Goal: Task Accomplishment & Management: Use online tool/utility

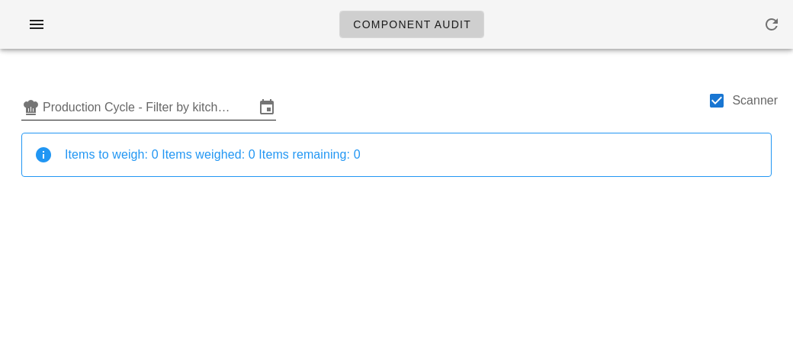
click at [196, 103] on input "Production Cycle - Filter by kitchen production schedules" at bounding box center [149, 107] width 212 height 24
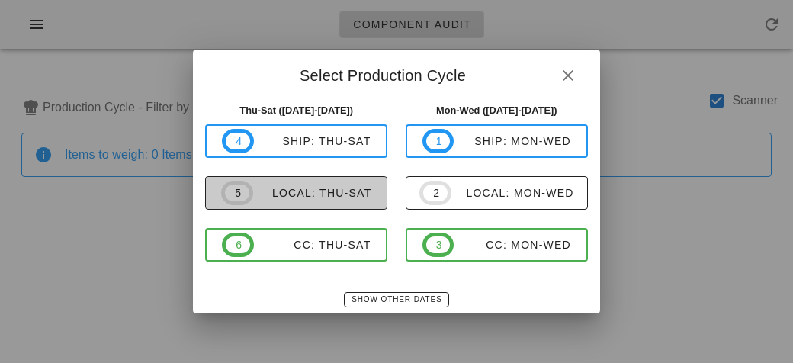
click at [277, 197] on div "local: Thu-Sat" at bounding box center [312, 193] width 119 height 12
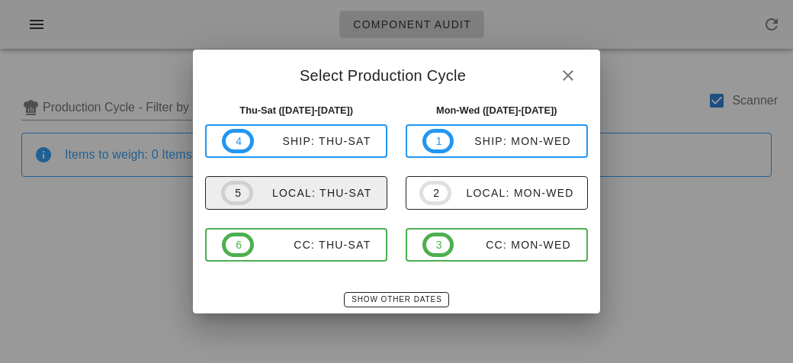
type input "local: Thu-Sat ([DATE]-[DATE])"
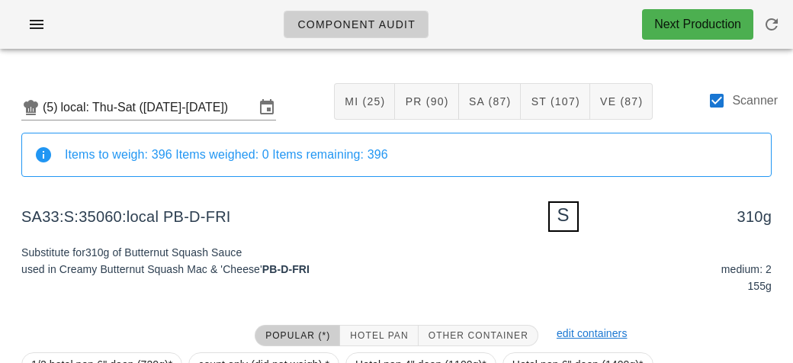
scroll to position [183, 0]
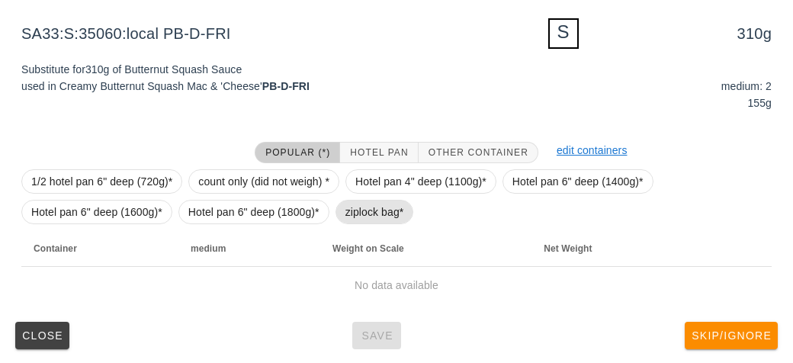
click at [367, 211] on span "ziplock bag*" at bounding box center [374, 212] width 59 height 23
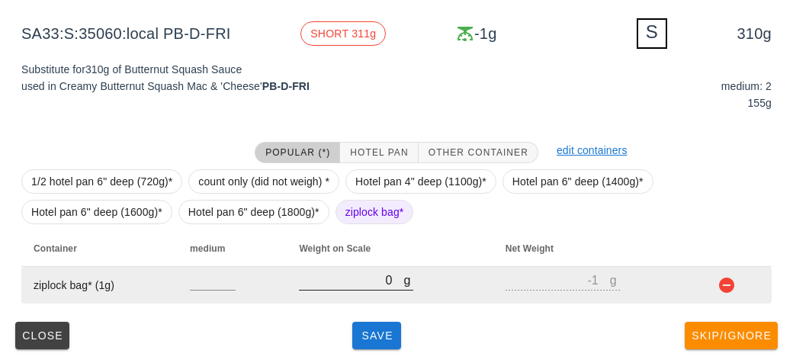
click at [358, 284] on input "0" at bounding box center [351, 280] width 104 height 20
type input "30"
type input "29"
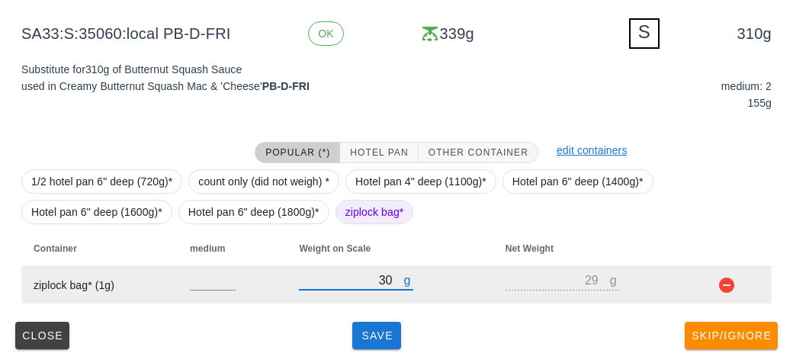
type input "340"
type input "339"
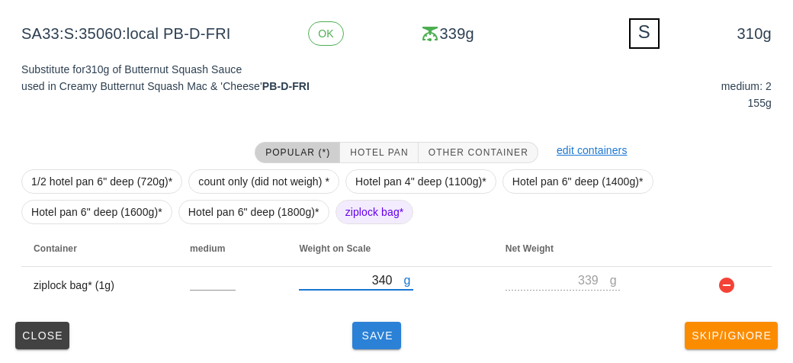
type input "340"
click at [370, 342] on button "Save" at bounding box center [376, 335] width 49 height 27
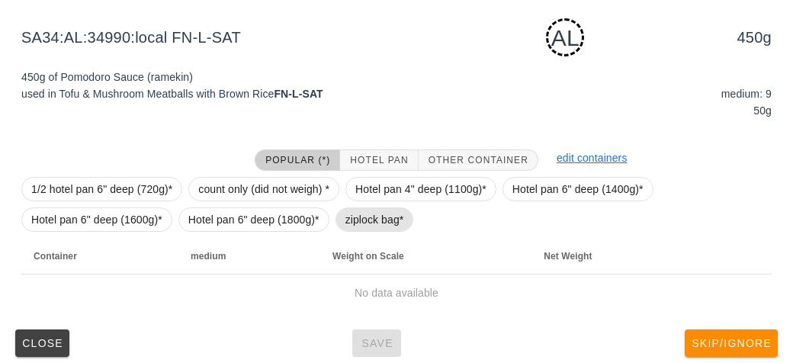
click at [351, 221] on span "ziplock bag*" at bounding box center [374, 219] width 59 height 23
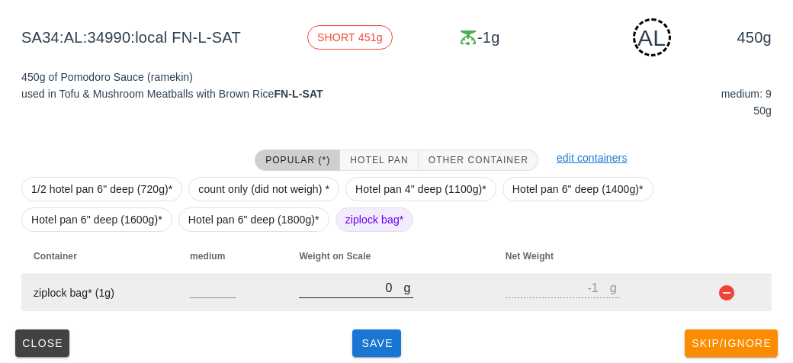
click at [345, 285] on input "0" at bounding box center [351, 288] width 104 height 20
type input "30"
type input "29"
type input "0"
type input "-1"
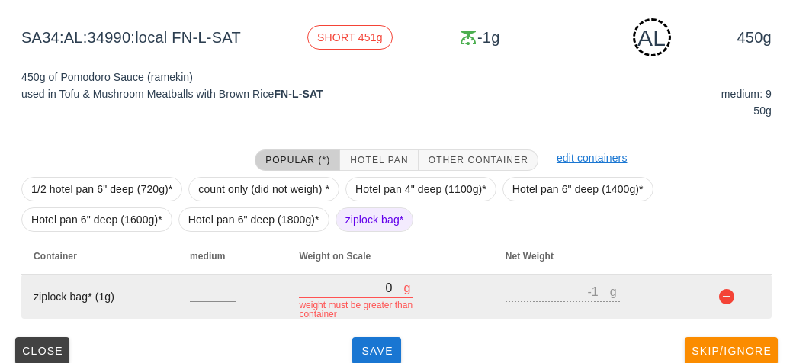
type input "40"
type input "39"
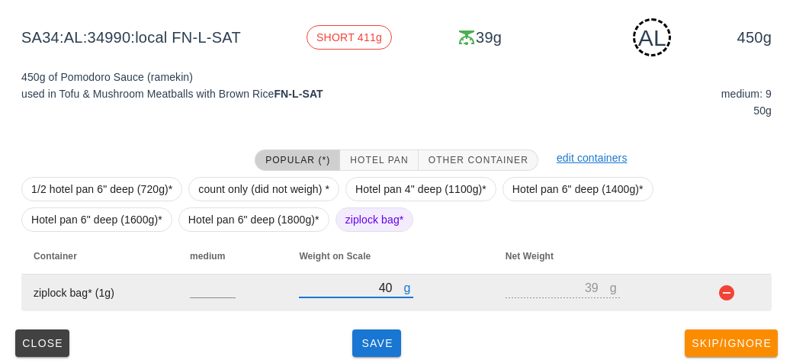
type input "490"
type input "489"
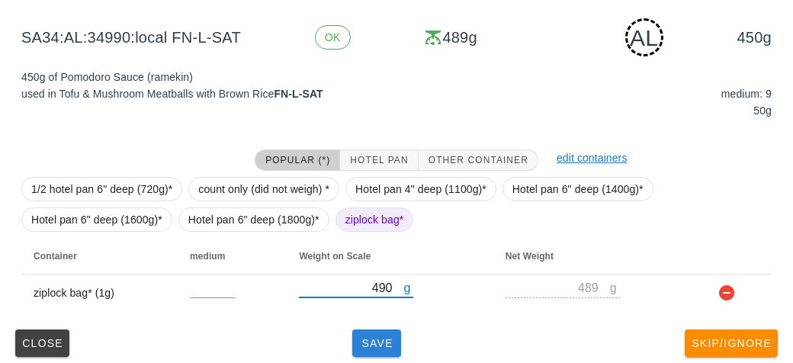
type input "490"
click at [367, 344] on span "Save" at bounding box center [376, 343] width 37 height 12
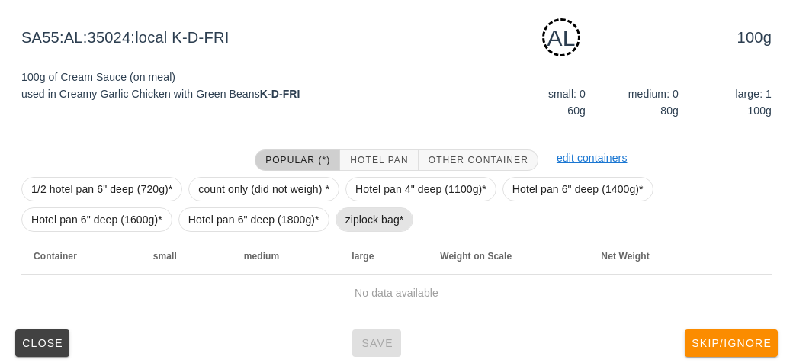
click at [364, 213] on span "ziplock bag*" at bounding box center [374, 219] width 59 height 23
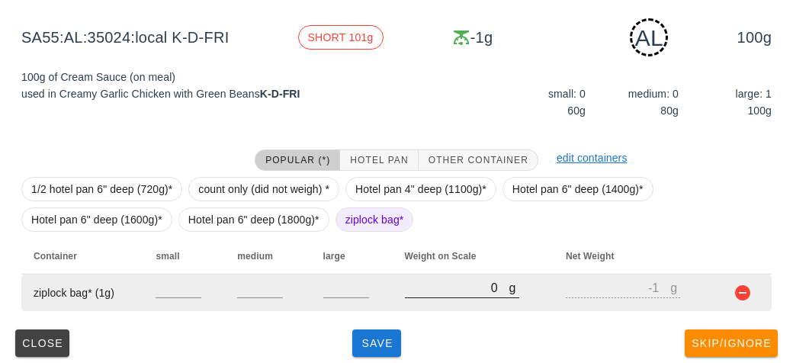
click at [441, 291] on input "0" at bounding box center [457, 288] width 104 height 20
type input "10"
type input "9"
type input "170"
type input "169"
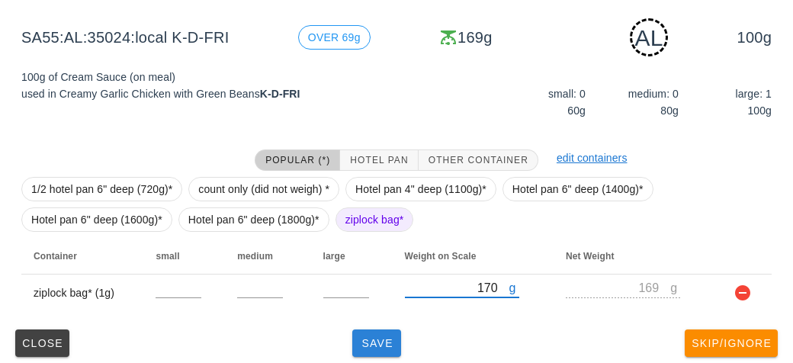
type input "170"
click at [380, 342] on span "Save" at bounding box center [376, 343] width 37 height 12
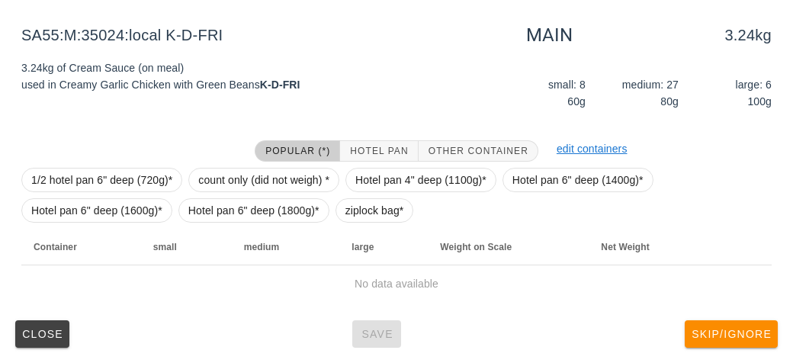
scroll to position [177, 0]
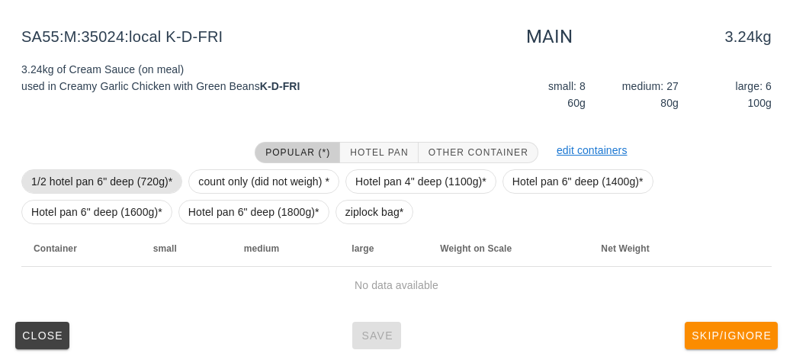
click at [142, 173] on span "1/2 hotel pan 6" deep (720g)*" at bounding box center [101, 181] width 141 height 23
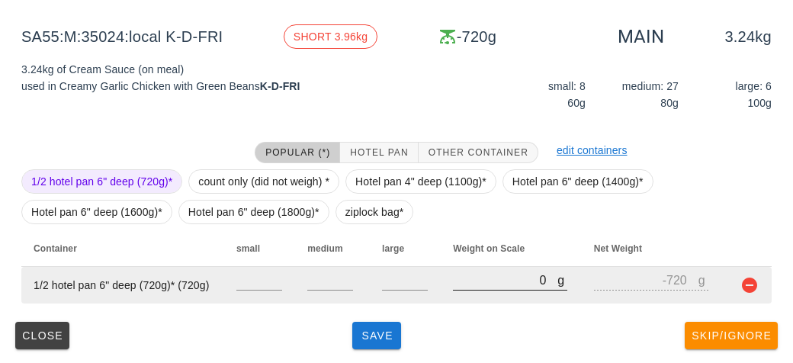
click at [463, 285] on input "0" at bounding box center [505, 280] width 104 height 20
type input "50"
type input "-670"
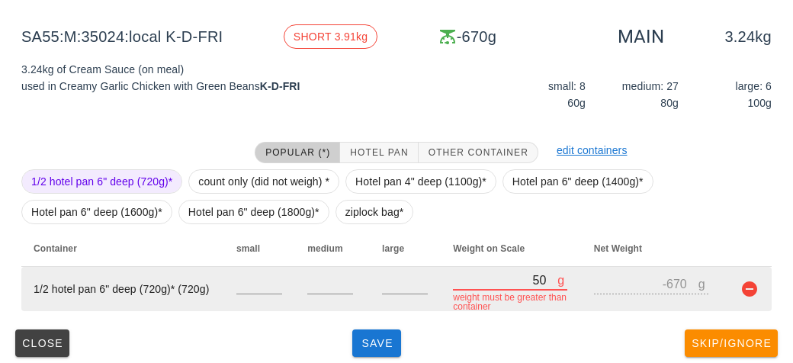
type input "520"
type input "-200"
type input "5200"
type input "4480"
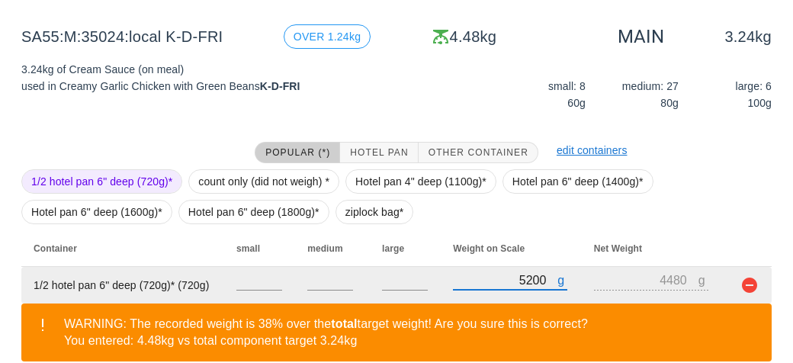
scroll to position [247, 0]
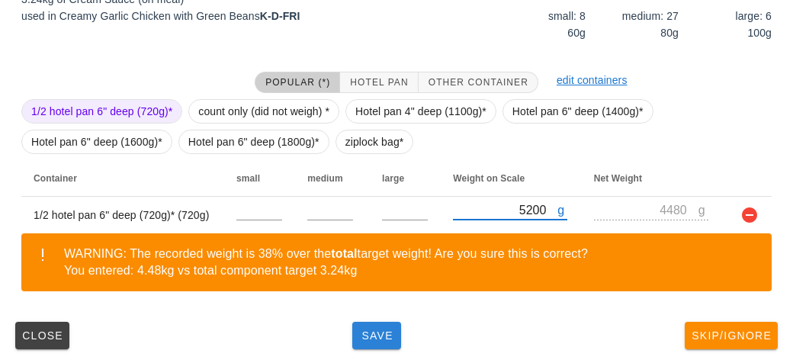
type input "5200"
click at [387, 338] on span "Save" at bounding box center [376, 335] width 37 height 12
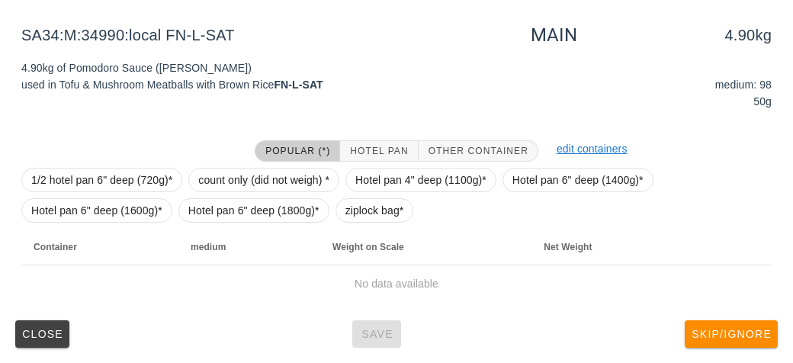
scroll to position [177, 0]
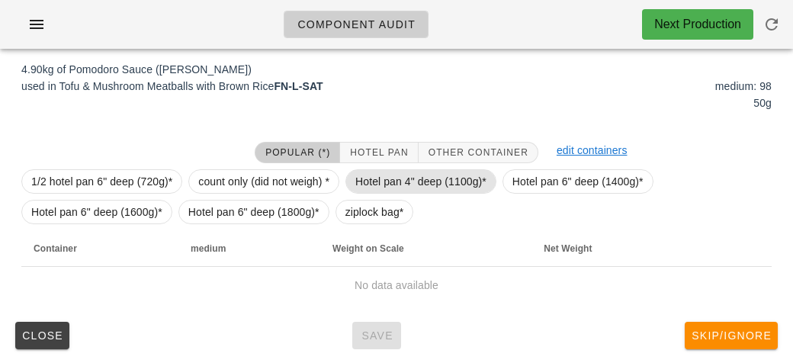
click at [363, 185] on span "Hotel pan 4" deep (1100g)*" at bounding box center [420, 181] width 131 height 23
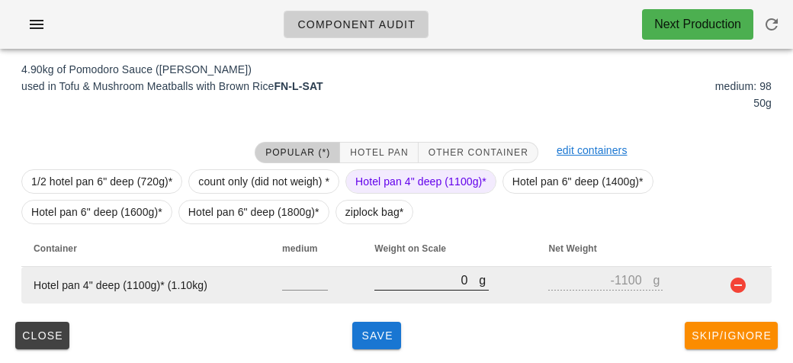
click at [443, 284] on input "0" at bounding box center [426, 280] width 104 height 20
type input "60"
type input "-1040"
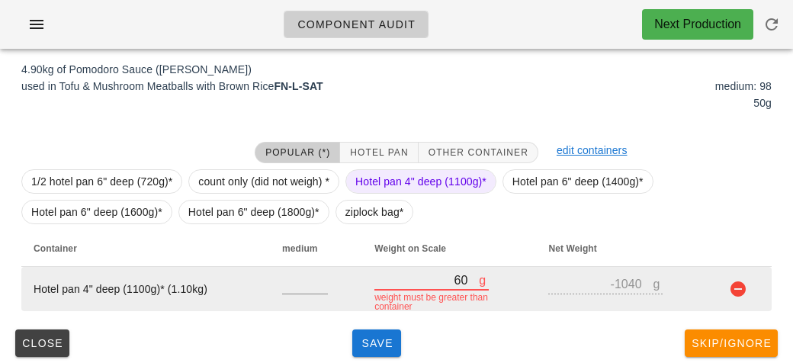
type input "620"
type input "-480"
type input "6260"
type input "5160"
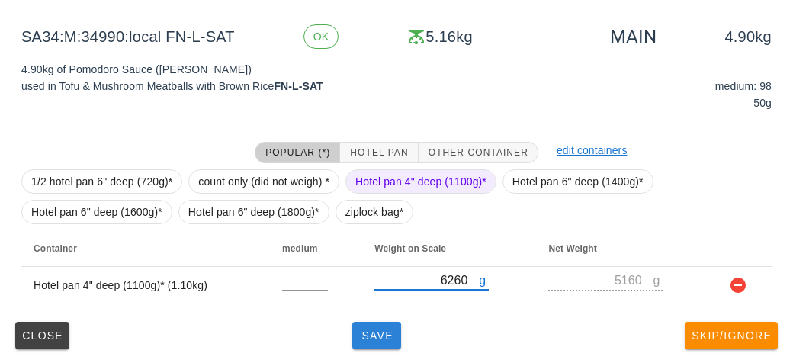
type input "6260"
click at [372, 332] on span "Save" at bounding box center [376, 335] width 37 height 12
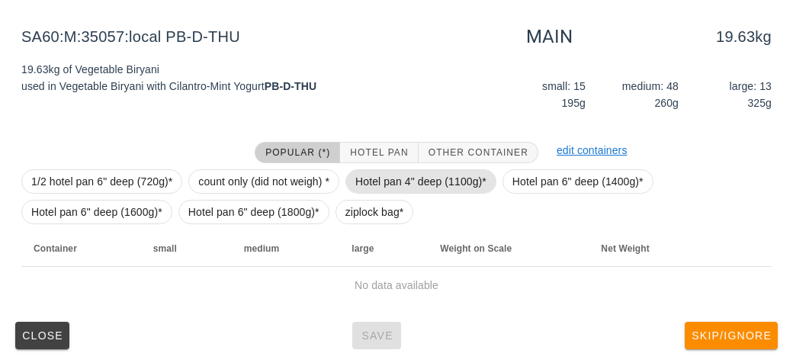
click at [393, 181] on span "Hotel pan 4" deep (1100g)*" at bounding box center [420, 181] width 131 height 23
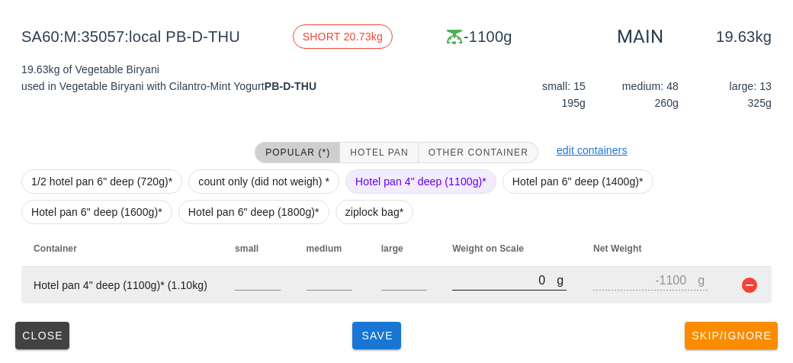
click at [471, 284] on input "0" at bounding box center [504, 280] width 104 height 20
type input "10"
type input "-1090"
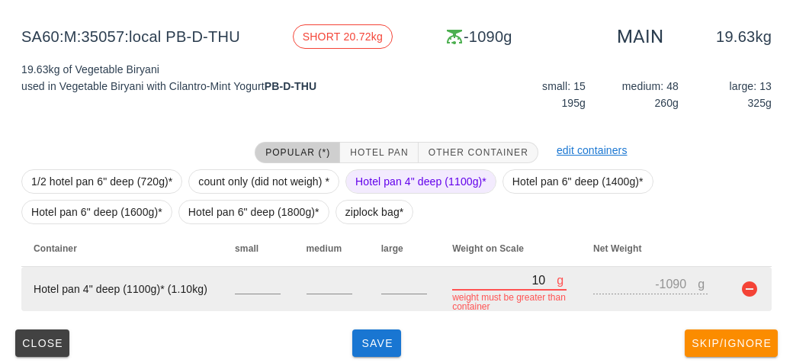
type input "110"
type input "-990"
type input "1190"
type input "90"
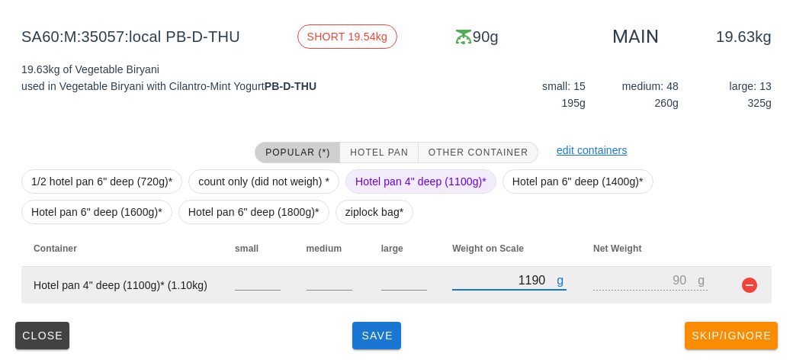
type input "11900"
type input "10800"
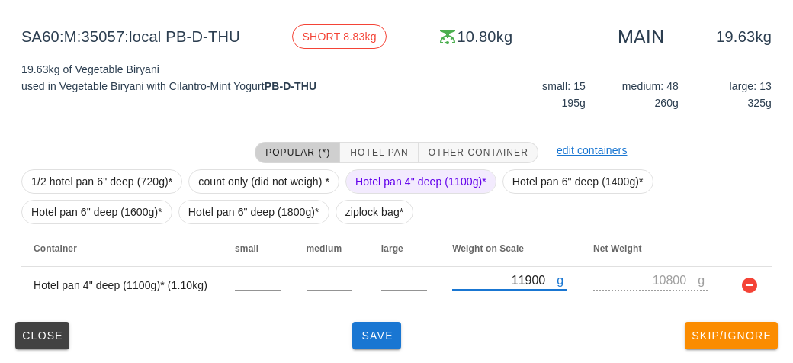
type input "11900"
click at [406, 175] on span "Hotel pan 4" deep (1100g)*" at bounding box center [420, 181] width 131 height 23
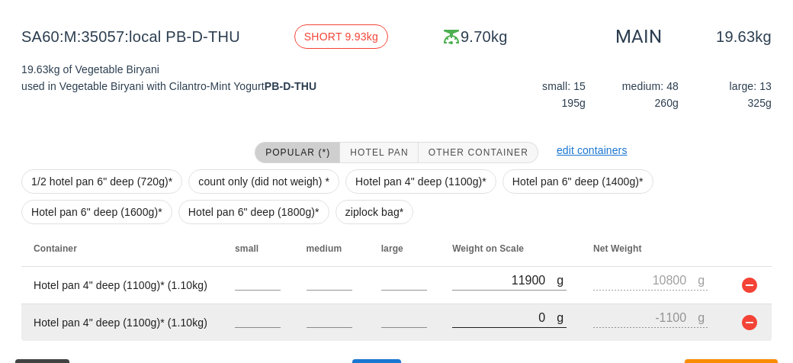
click at [474, 320] on input "0" at bounding box center [504, 317] width 104 height 20
type input "10"
type input "-1090"
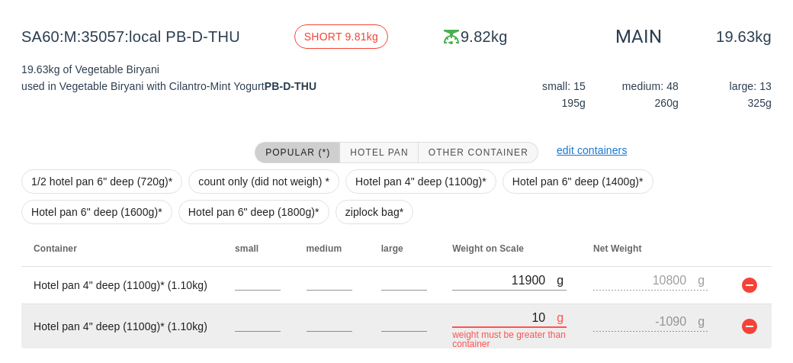
type input "120"
type input "-980"
type input "1210"
type input "110"
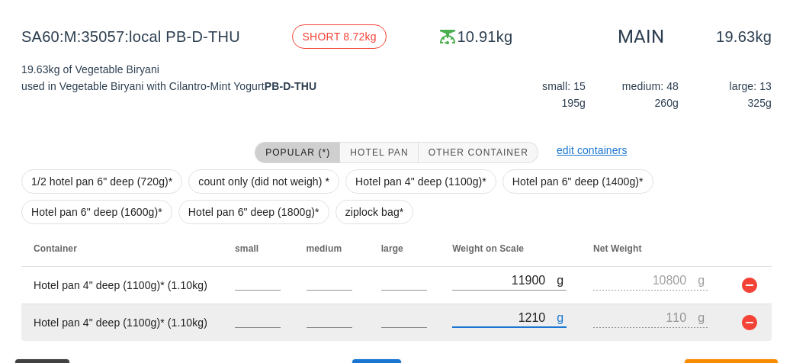
type input "12100"
type input "11000"
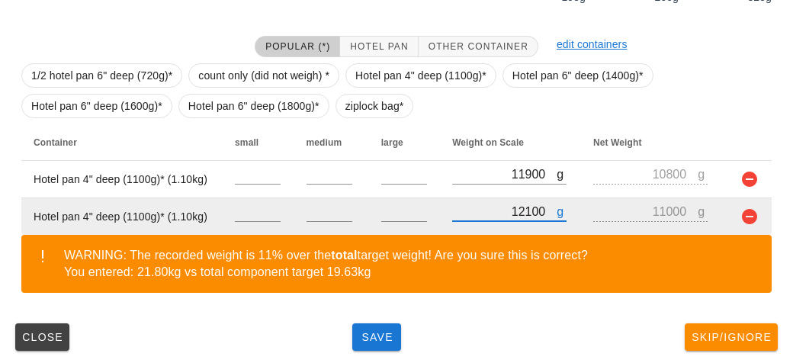
scroll to position [284, 0]
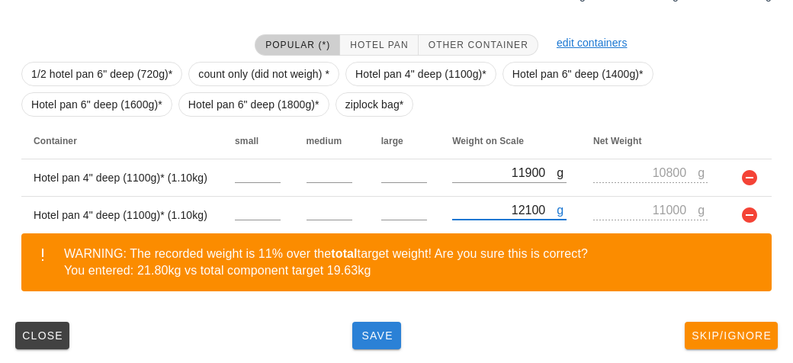
type input "12100"
click at [362, 333] on span "Save" at bounding box center [376, 335] width 37 height 12
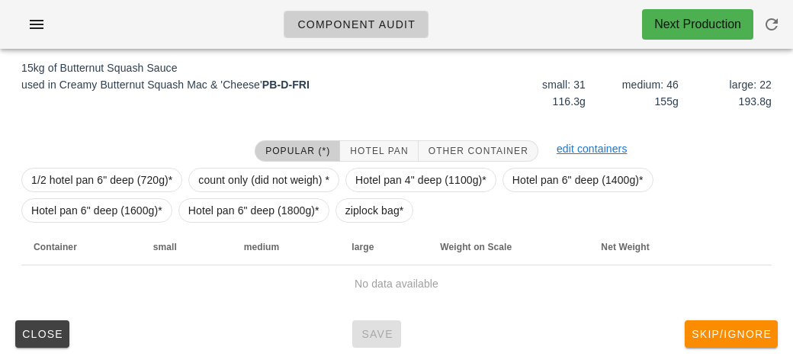
scroll to position [177, 0]
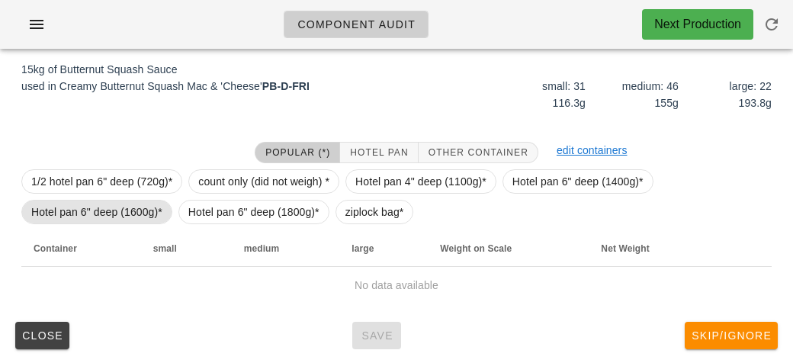
click at [134, 211] on span "Hotel pan 6" deep (1600g)*" at bounding box center [96, 212] width 131 height 23
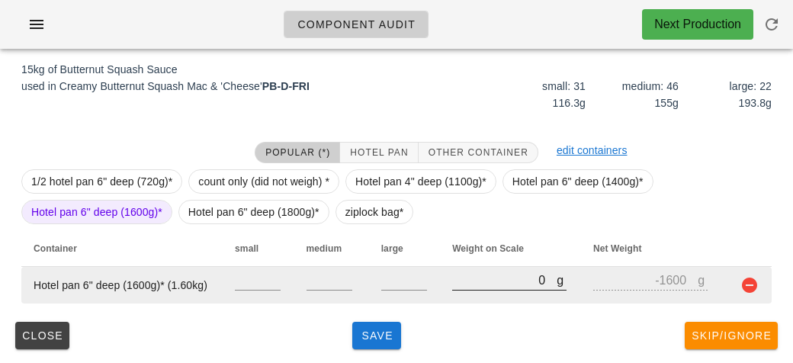
click at [465, 277] on input "0" at bounding box center [504, 280] width 104 height 20
type input "10"
type input "-1590"
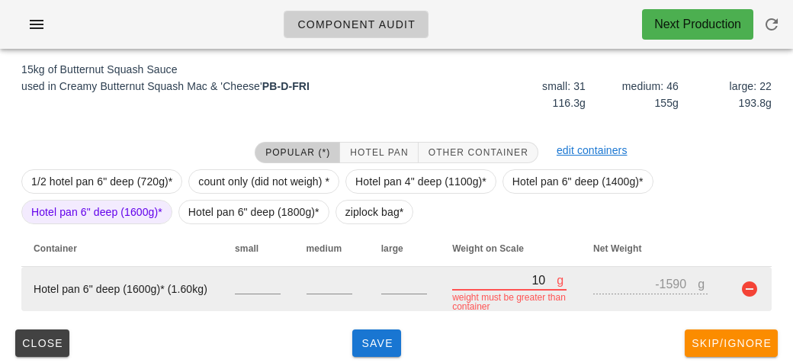
type input "100"
type input "-1500"
type input "1010"
type input "-590"
type input "10190"
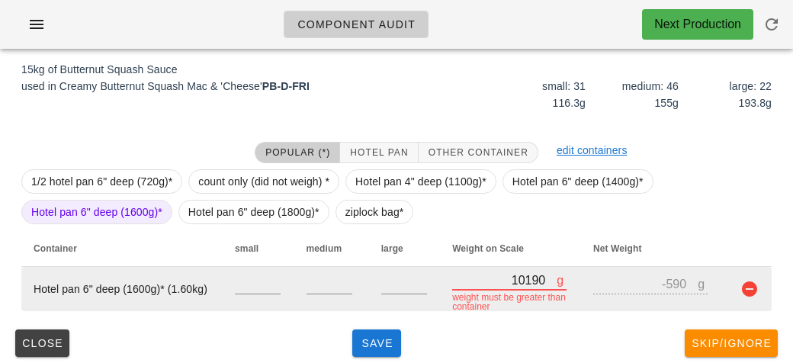
type input "8590"
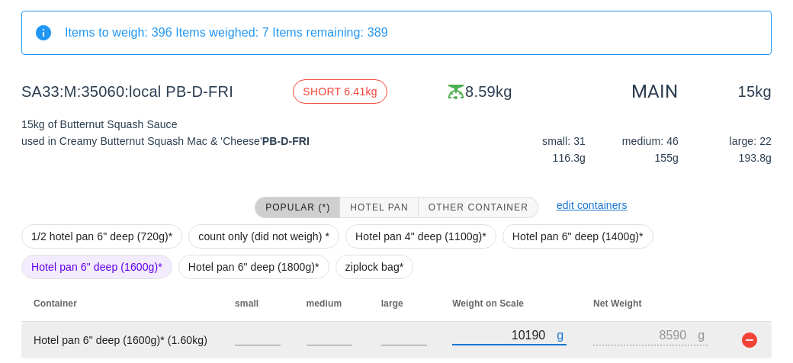
scroll to position [123, 0]
type input "10190"
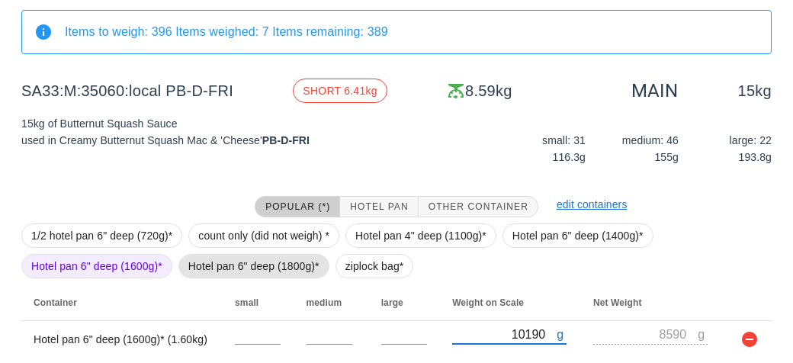
click at [246, 262] on span "Hotel pan 6" deep (1800g)*" at bounding box center [253, 266] width 131 height 23
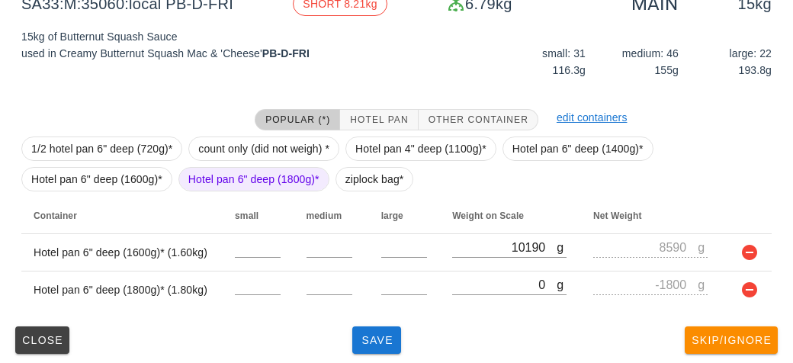
scroll to position [214, 0]
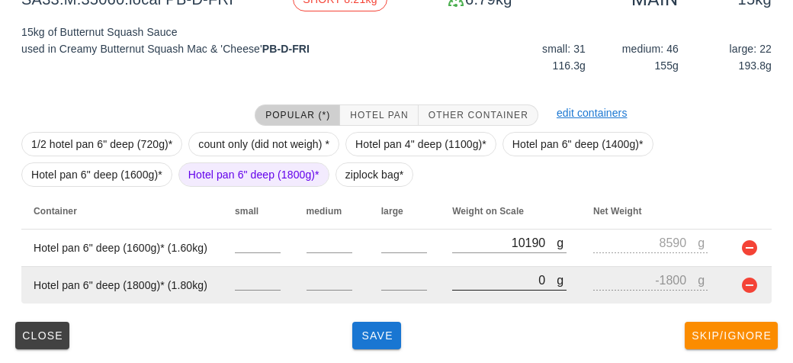
click at [485, 276] on input "0" at bounding box center [504, 280] width 104 height 20
type input "90"
type input "-1710"
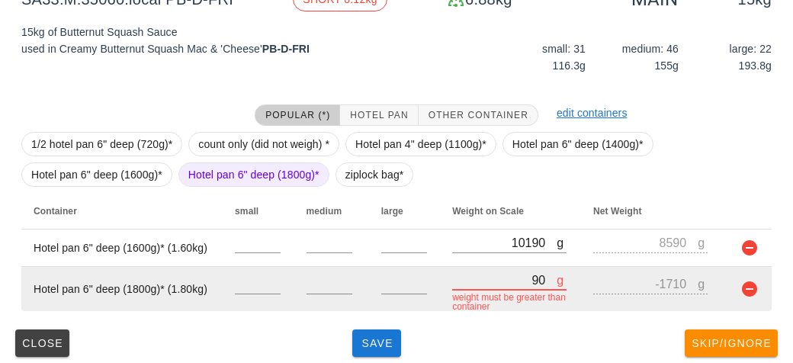
type input "930"
type input "-870"
type input "9330"
type input "7530"
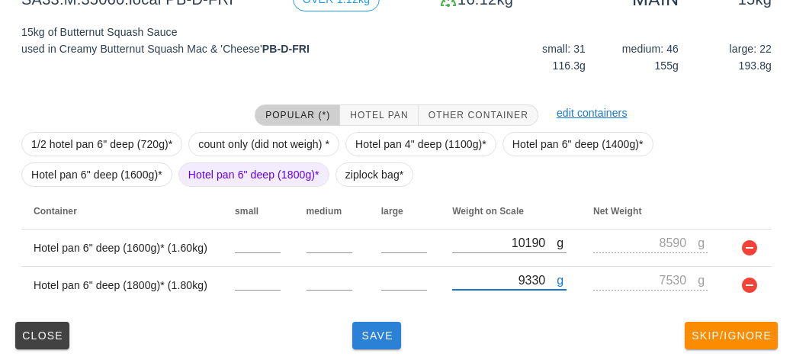
type input "9330"
click at [374, 342] on button "Save" at bounding box center [376, 335] width 49 height 27
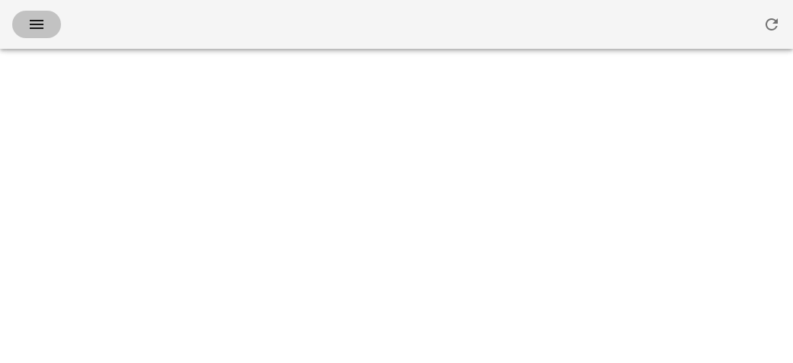
click at [20, 13] on button "button" at bounding box center [36, 24] width 49 height 27
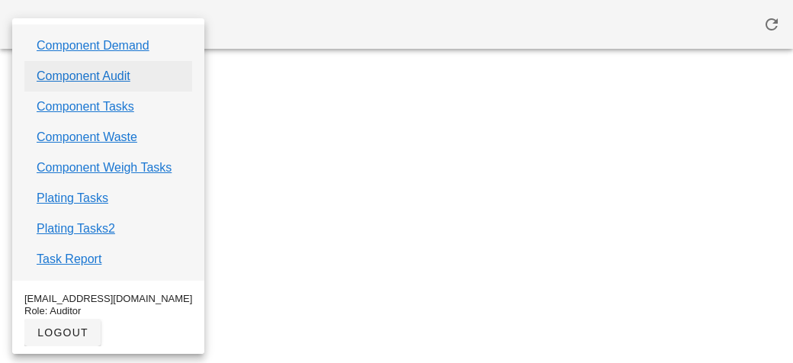
click at [63, 82] on link "Component Audit" at bounding box center [84, 76] width 94 height 18
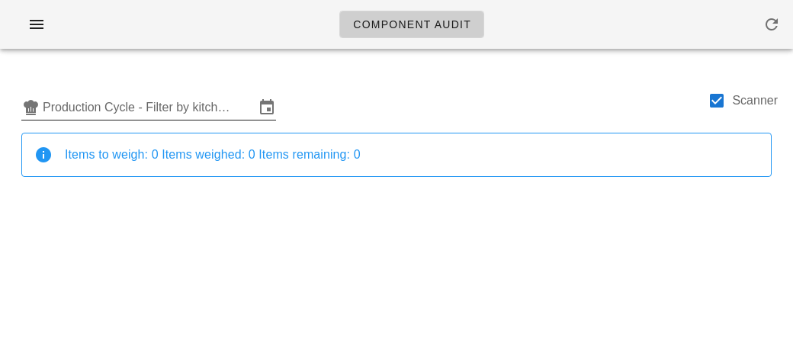
click at [84, 112] on input "Production Cycle - Filter by kitchen production schedules" at bounding box center [149, 107] width 212 height 24
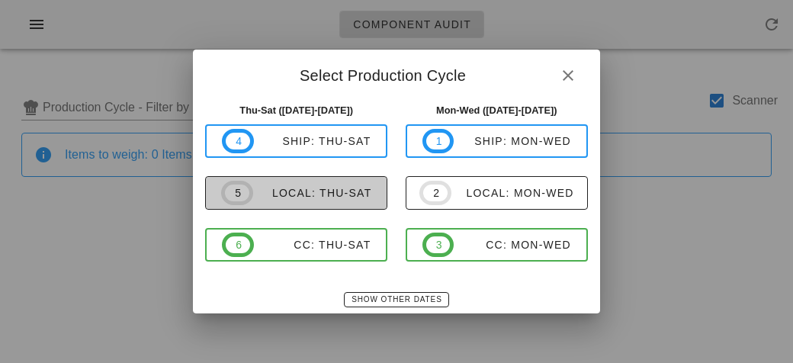
click at [303, 196] on div "local: Thu-Sat" at bounding box center [312, 193] width 119 height 12
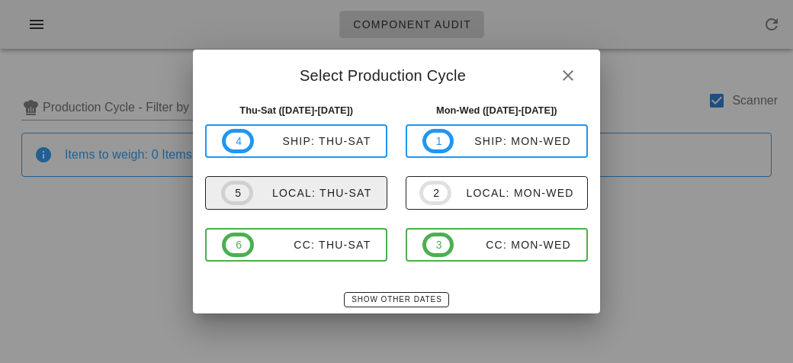
type input "local: Thu-Sat ([DATE]-[DATE])"
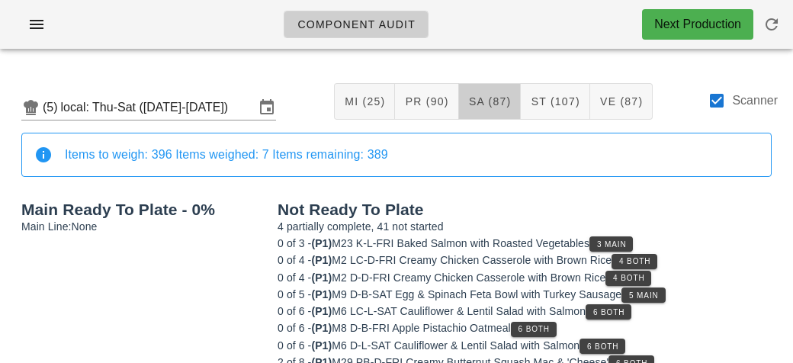
click at [471, 107] on span "SA (87)" at bounding box center [489, 101] width 43 height 12
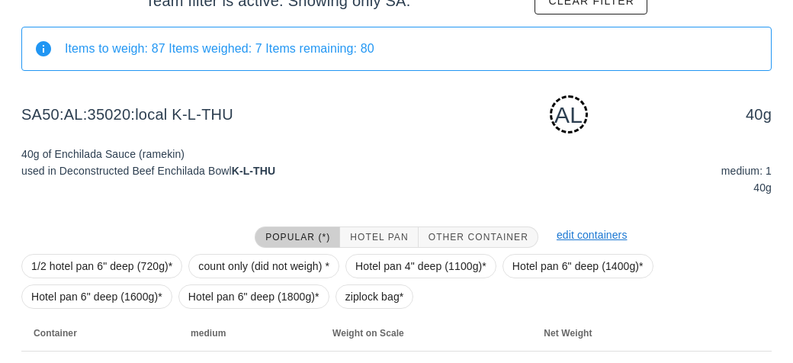
scroll to position [242, 0]
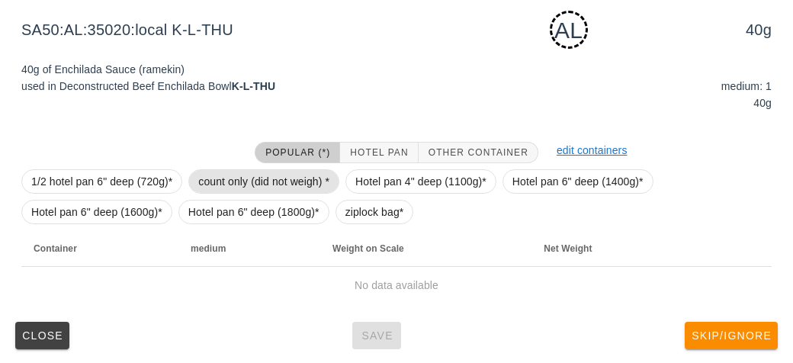
click at [277, 177] on span "count only (did not weigh) *" at bounding box center [263, 181] width 131 height 23
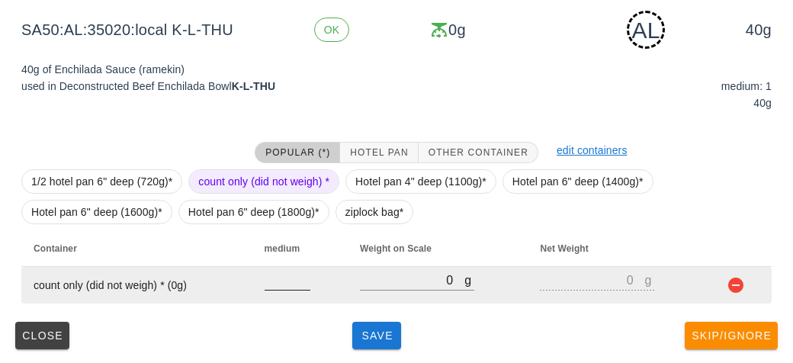
click at [282, 288] on input "number" at bounding box center [288, 280] width 46 height 20
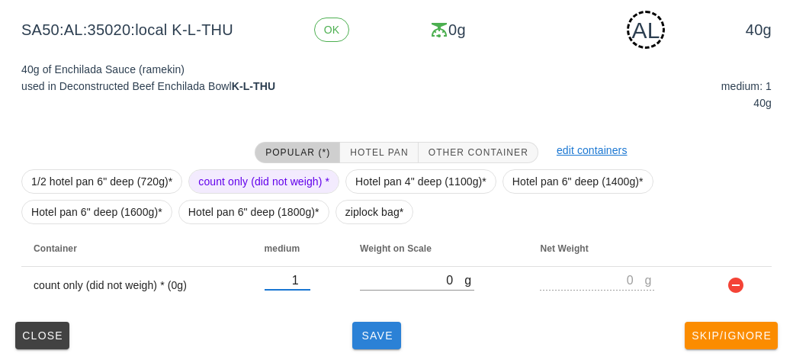
type input "1"
click at [369, 334] on span "Save" at bounding box center [376, 335] width 37 height 12
click at [372, 339] on span "Save" at bounding box center [376, 335] width 37 height 12
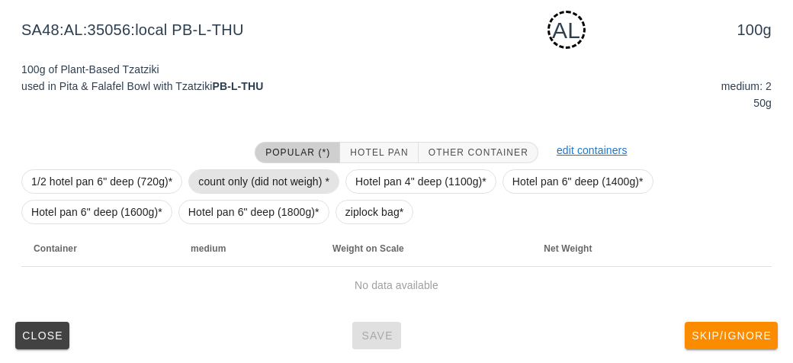
click at [250, 172] on span "count only (did not weigh) *" at bounding box center [263, 181] width 131 height 23
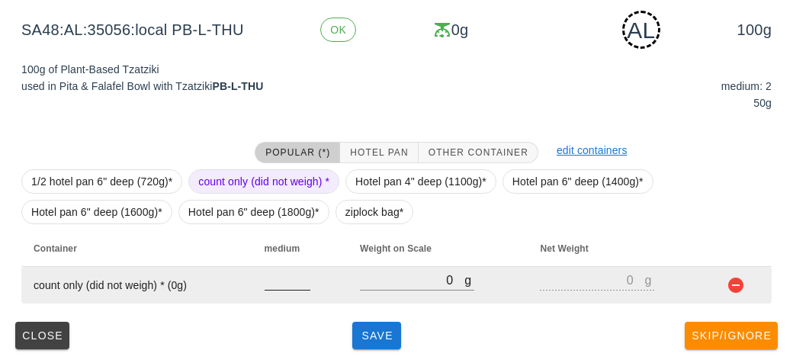
click at [281, 297] on div at bounding box center [288, 298] width 46 height 11
click at [282, 284] on input "number" at bounding box center [288, 280] width 46 height 20
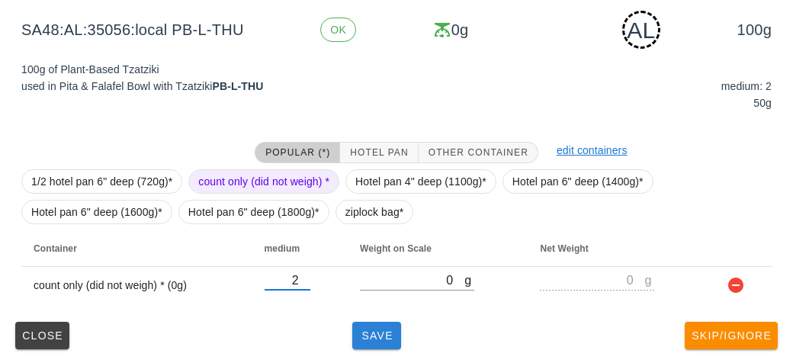
type input "2"
click at [372, 343] on button "Save" at bounding box center [376, 335] width 49 height 27
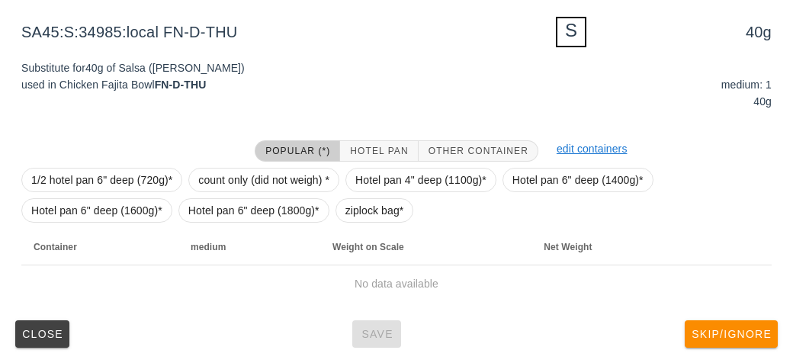
scroll to position [235, 0]
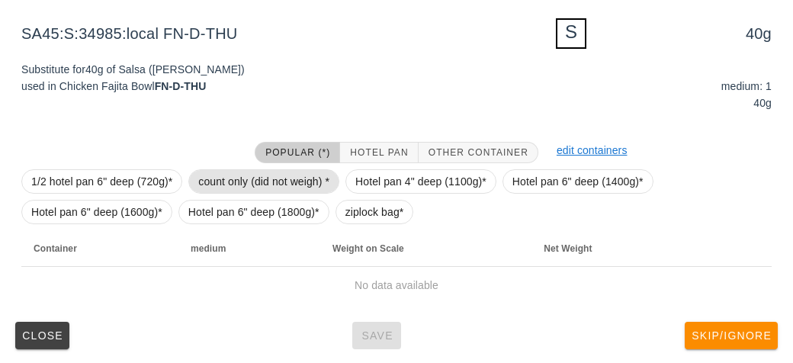
click at [219, 183] on span "count only (did not weigh) *" at bounding box center [263, 181] width 131 height 23
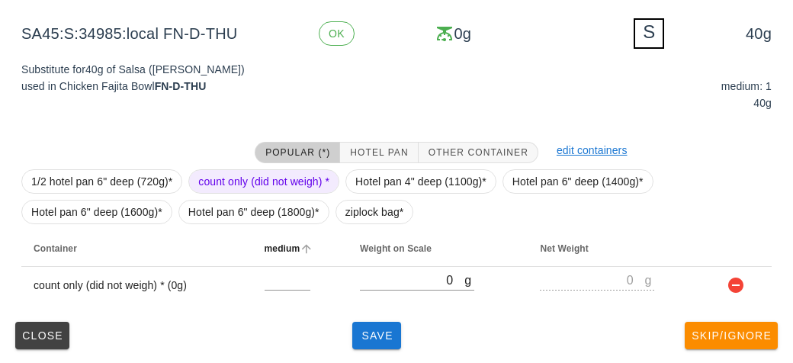
click at [272, 263] on th "medium" at bounding box center [299, 248] width 95 height 37
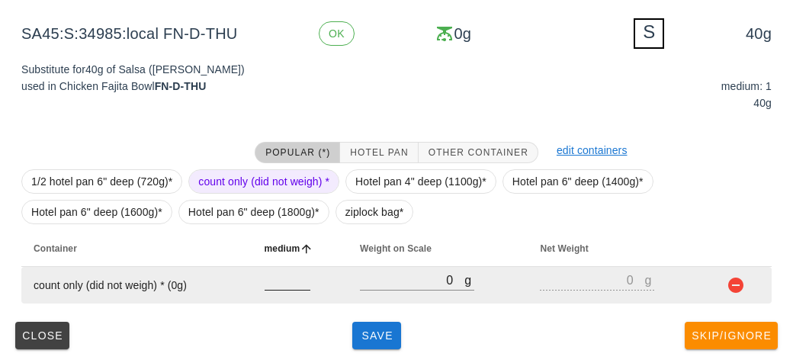
click at [278, 285] on input "number" at bounding box center [288, 280] width 46 height 20
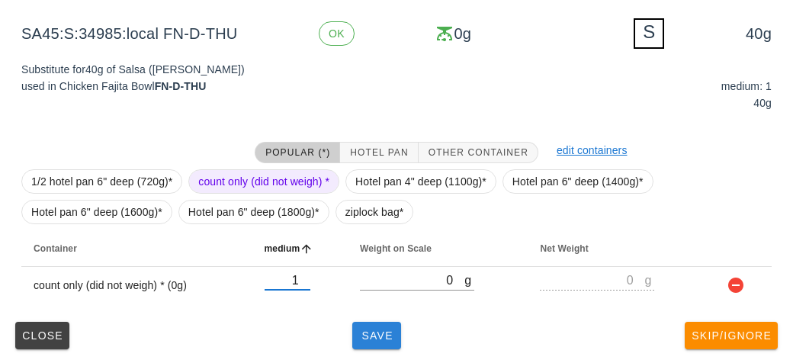
type input "1"
click at [380, 335] on span "Save" at bounding box center [376, 335] width 37 height 12
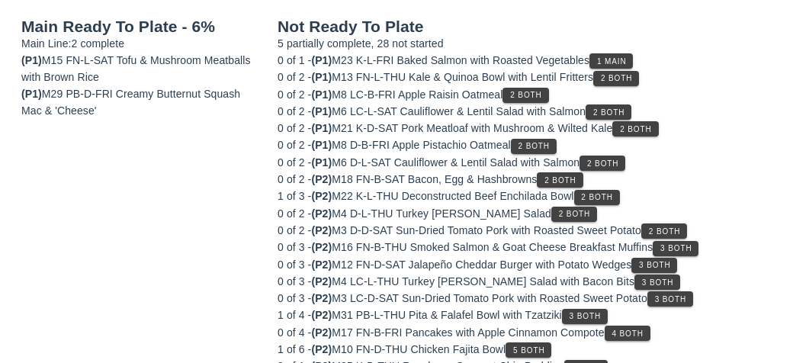
click at [27, 203] on div "Main Ready To Plate - 6% Main Line: 2 complete (P1) M15 FN-L-SAT Tofu & Mushroo…" at bounding box center [140, 315] width 256 height 613
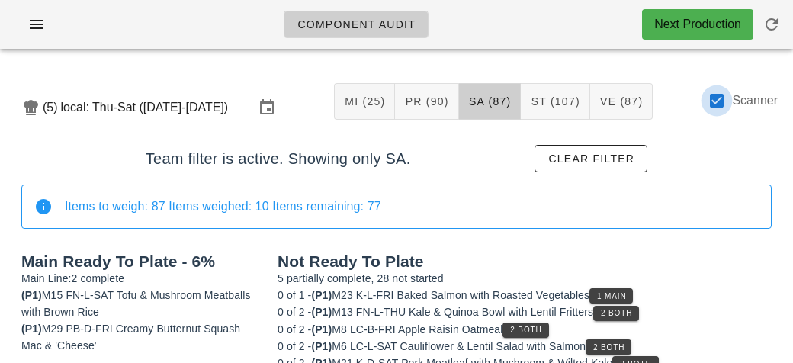
click at [715, 100] on div at bounding box center [717, 101] width 26 height 26
checkbox input "false"
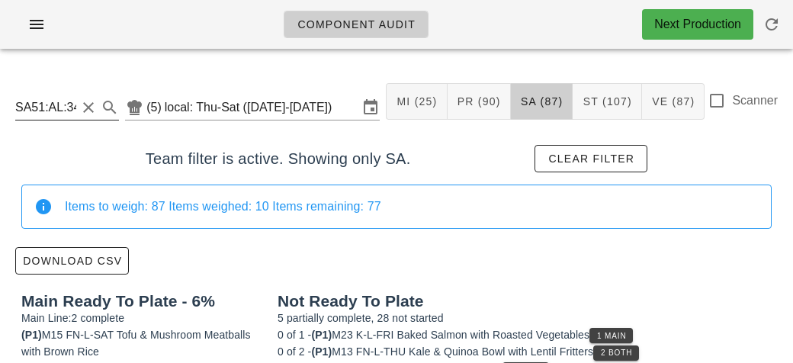
click at [85, 101] on button "Clear Search" at bounding box center [88, 107] width 18 height 18
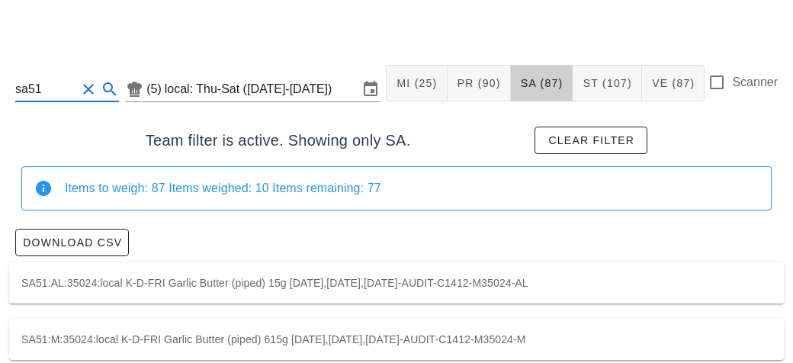
scroll to position [39, 0]
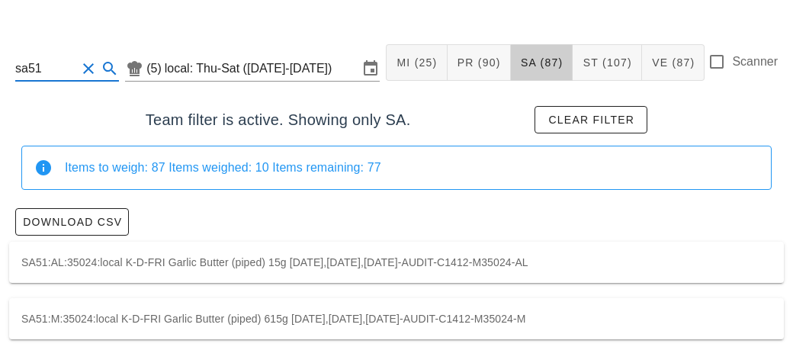
click at [145, 255] on div "SA51:AL:35024:local K-D-FRI Garlic Butter (piped) 15g 2025-08-14,2025-08-15,202…" at bounding box center [396, 262] width 775 height 41
type input "SA51:AL:35024:local"
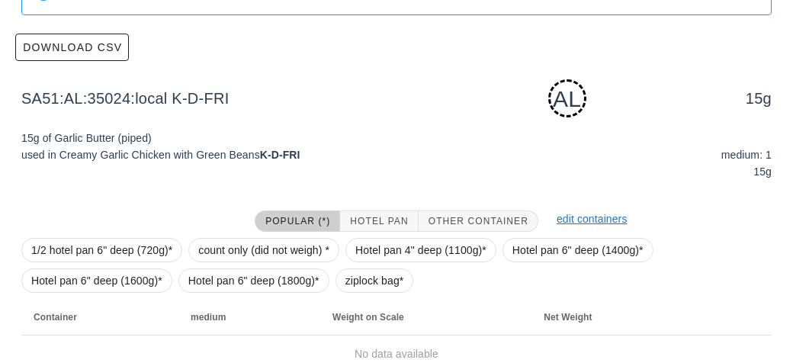
scroll to position [282, 0]
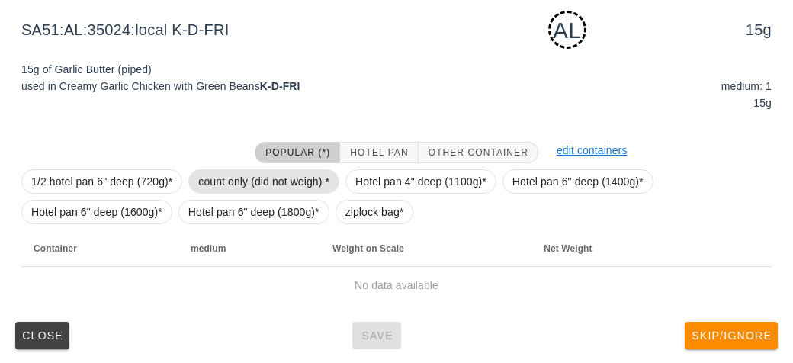
click at [260, 181] on span "count only (did not weigh) *" at bounding box center [263, 181] width 131 height 23
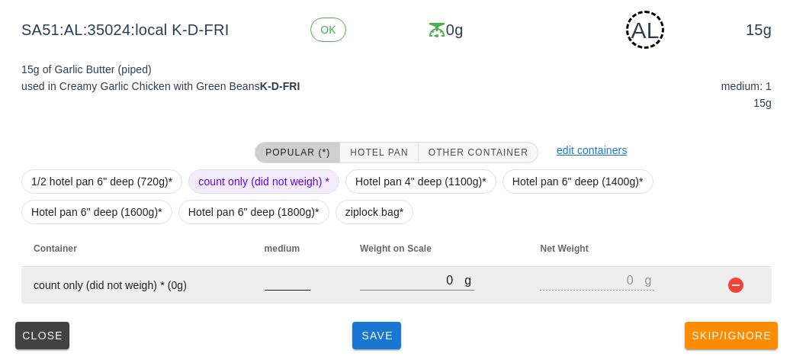
click at [281, 287] on input "number" at bounding box center [288, 280] width 46 height 20
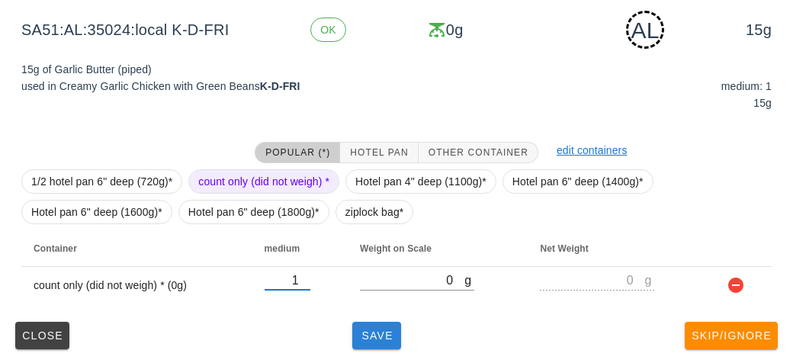
type input "1"
click at [391, 334] on span "Save" at bounding box center [376, 335] width 37 height 12
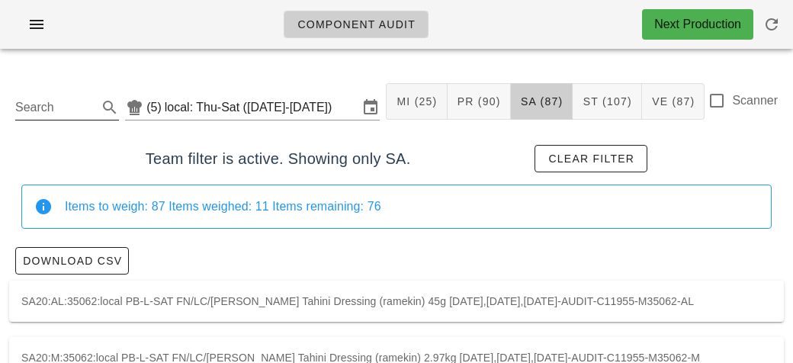
click at [60, 108] on input "Search" at bounding box center [54, 107] width 79 height 24
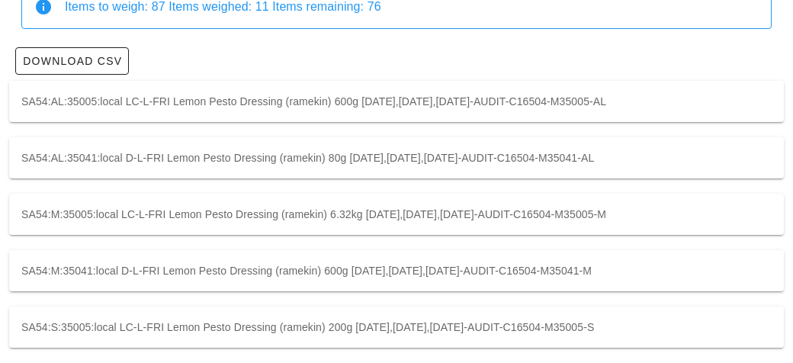
scroll to position [207, 0]
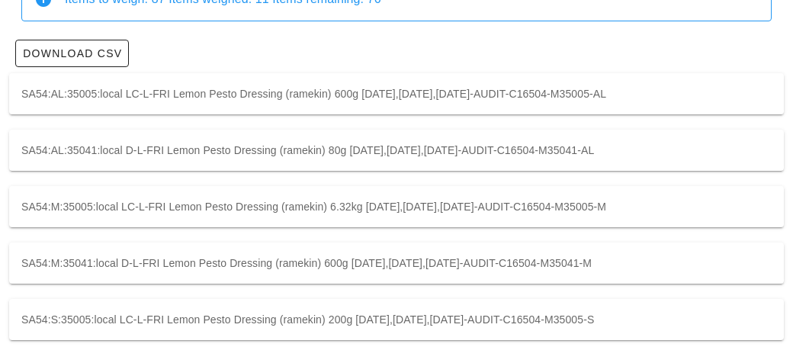
click at [61, 94] on div "SA54:AL:35005:local LC-L-FRI Lemon Pesto Dressing (ramekin) 600g 2025-08-14,202…" at bounding box center [396, 93] width 775 height 41
type input "SA54:AL:35005:local"
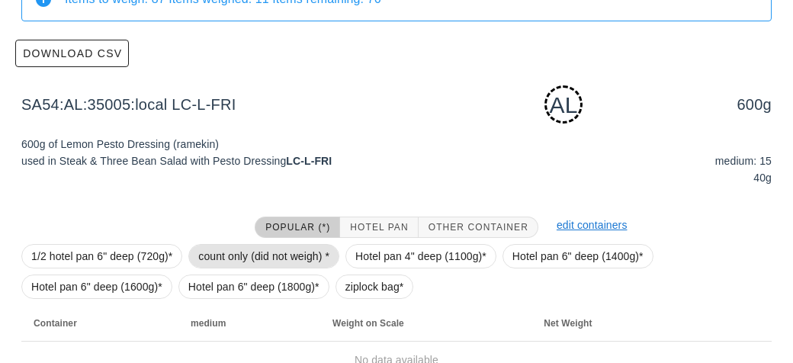
click at [222, 255] on span "count only (did not weigh) *" at bounding box center [263, 256] width 131 height 23
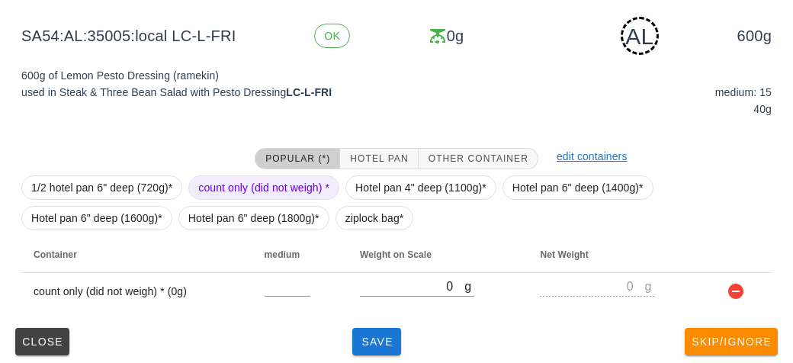
scroll to position [282, 0]
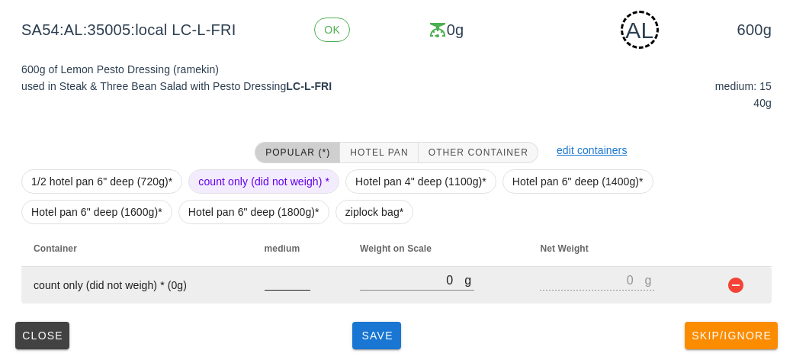
click at [278, 282] on input "number" at bounding box center [288, 280] width 46 height 20
type input "15"
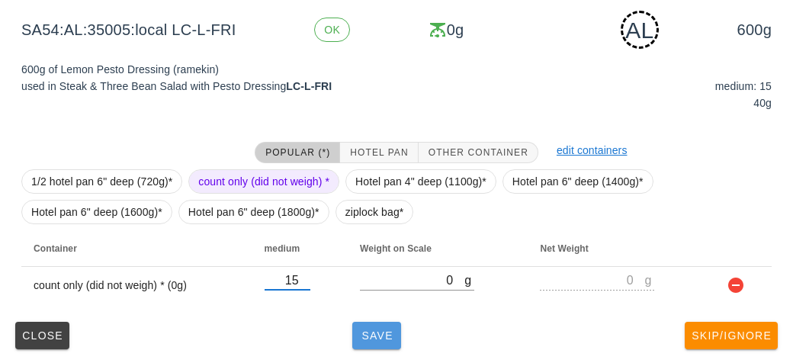
click at [369, 340] on button "Save" at bounding box center [376, 335] width 49 height 27
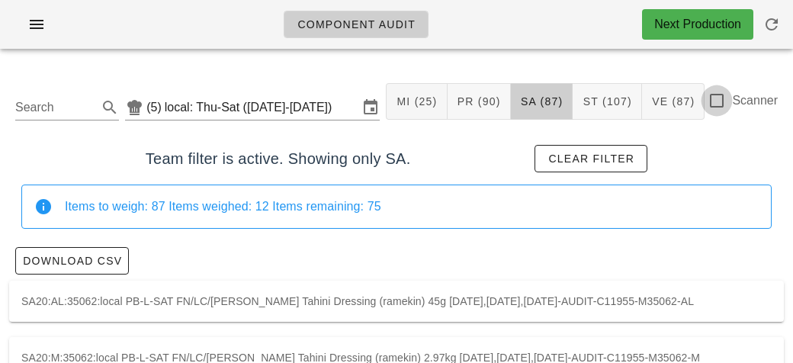
click at [717, 92] on div at bounding box center [717, 101] width 26 height 26
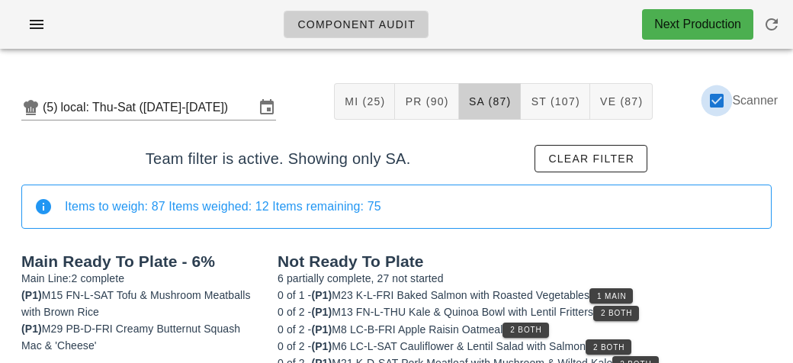
click at [728, 107] on div at bounding box center [717, 101] width 26 height 26
checkbox input "false"
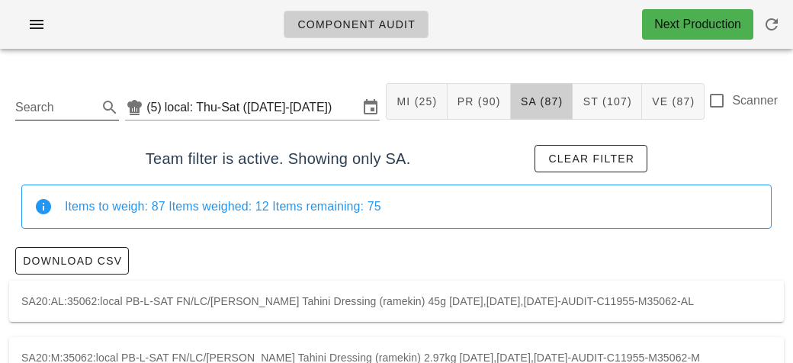
click at [71, 99] on input "Search" at bounding box center [54, 107] width 79 height 24
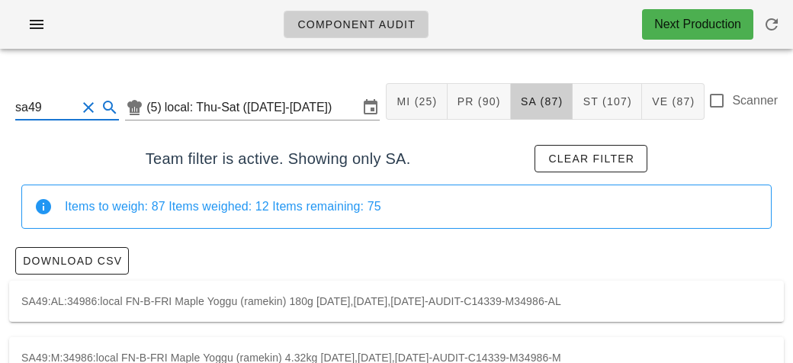
scroll to position [39, 0]
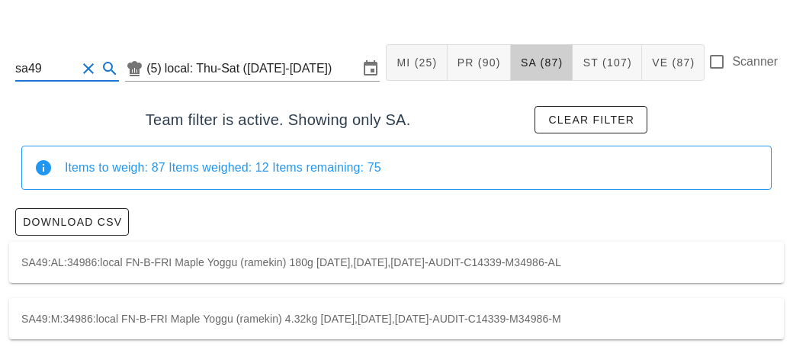
click at [177, 254] on div "SA49:AL:34986:local FN-B-FRI Maple Yoggu (ramekin) 180g 2025-08-14,2025-08-15,2…" at bounding box center [396, 262] width 775 height 41
type input "SA49:AL:34986:local"
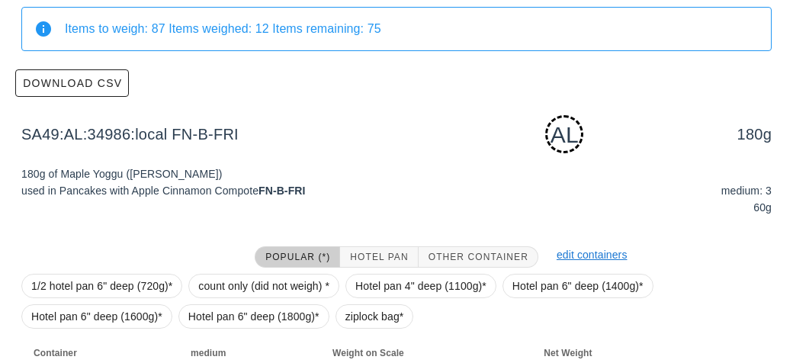
scroll to position [282, 0]
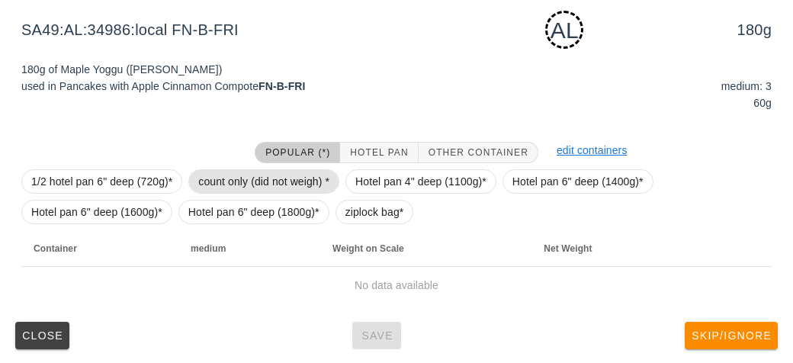
click at [236, 171] on span "count only (did not weigh) *" at bounding box center [263, 181] width 131 height 23
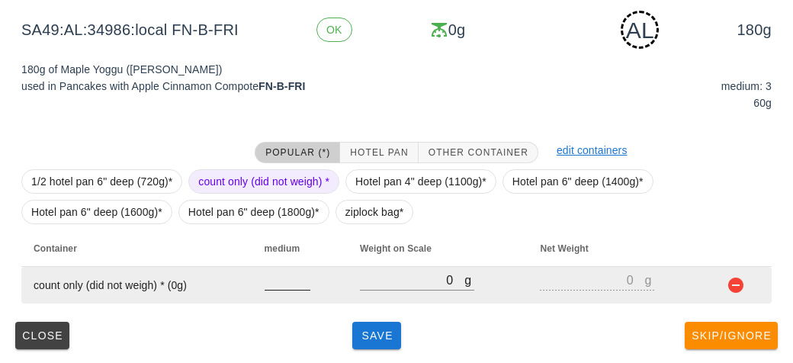
click at [279, 279] on input "number" at bounding box center [288, 280] width 46 height 20
type input "3"
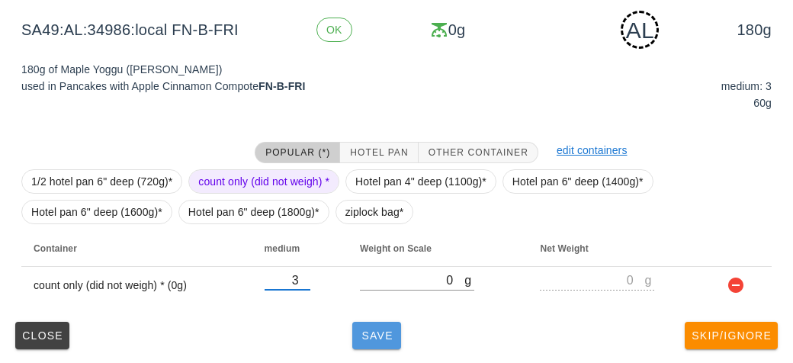
click at [383, 333] on span "Save" at bounding box center [376, 335] width 37 height 12
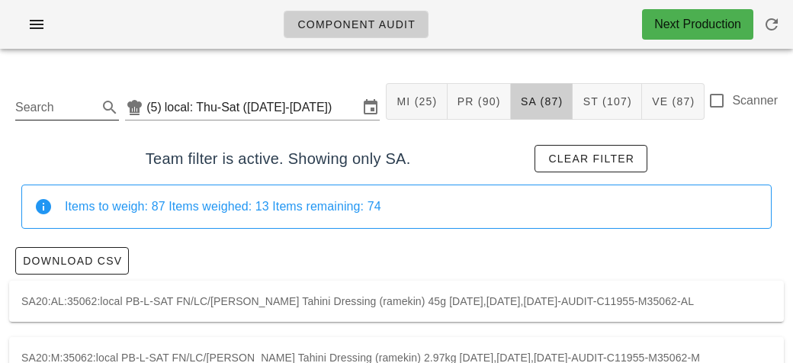
click at [53, 105] on input "Search" at bounding box center [54, 107] width 79 height 24
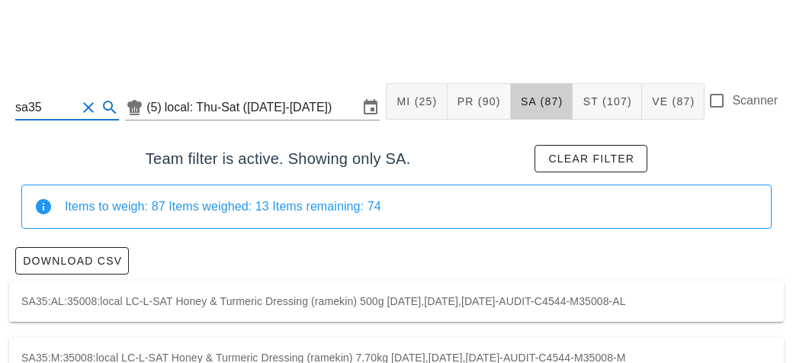
scroll to position [39, 0]
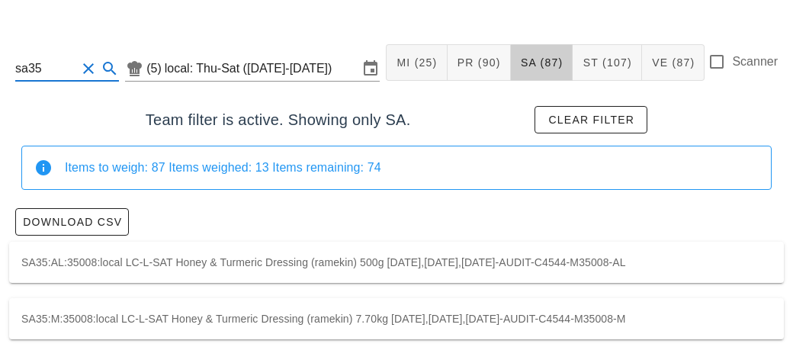
click at [219, 267] on div "SA35:AL:35008:local LC-L-SAT Honey & Turmeric Dressing (ramekin) 500g 2025-08-1…" at bounding box center [396, 262] width 775 height 41
type input "SA35:AL:35008:local"
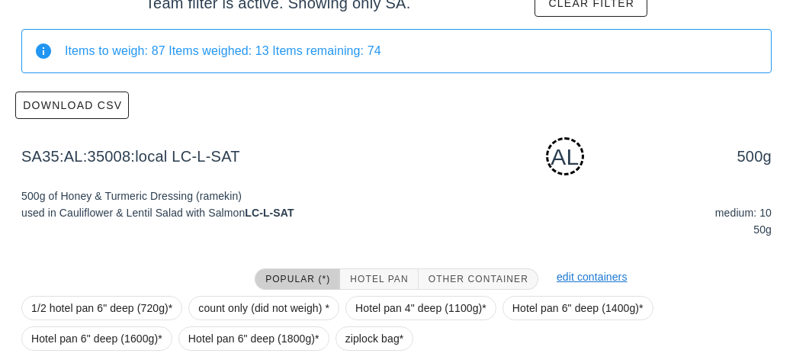
scroll to position [282, 0]
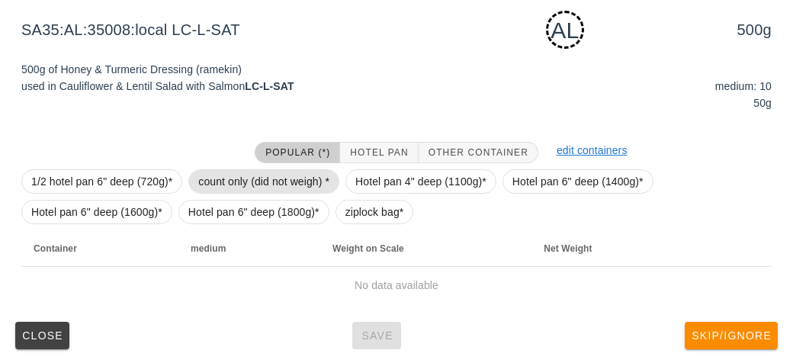
click at [260, 173] on span "count only (did not weigh) *" at bounding box center [263, 181] width 131 height 23
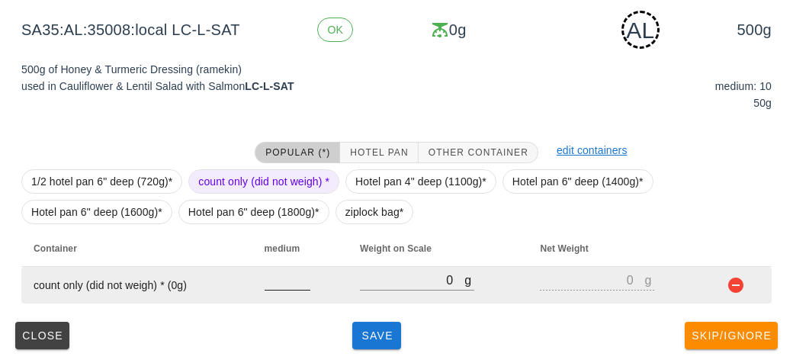
click at [279, 278] on input "number" at bounding box center [288, 280] width 46 height 20
type input "10"
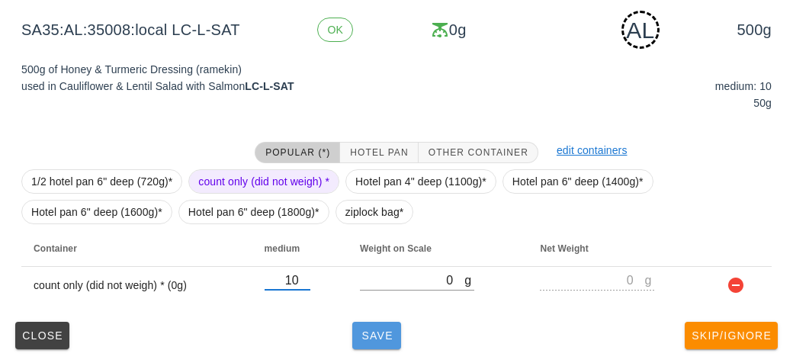
click at [364, 340] on button "Save" at bounding box center [376, 335] width 49 height 27
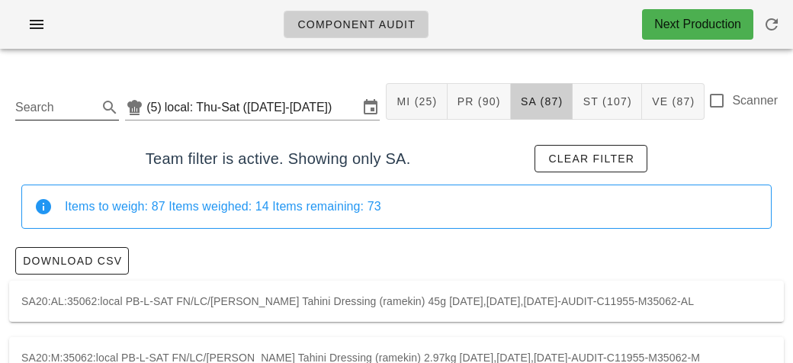
click at [39, 112] on input "Search" at bounding box center [54, 107] width 79 height 24
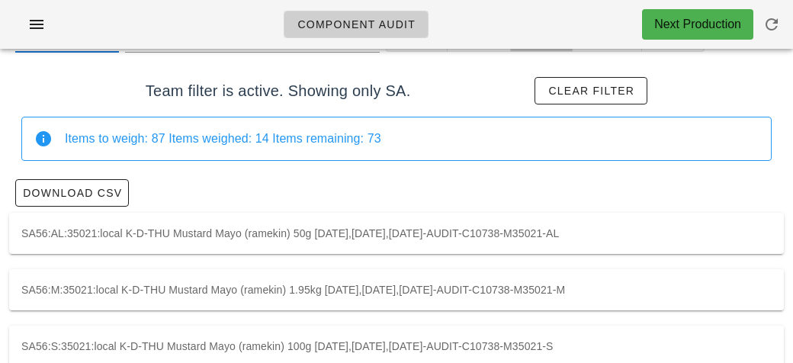
scroll to position [95, 0]
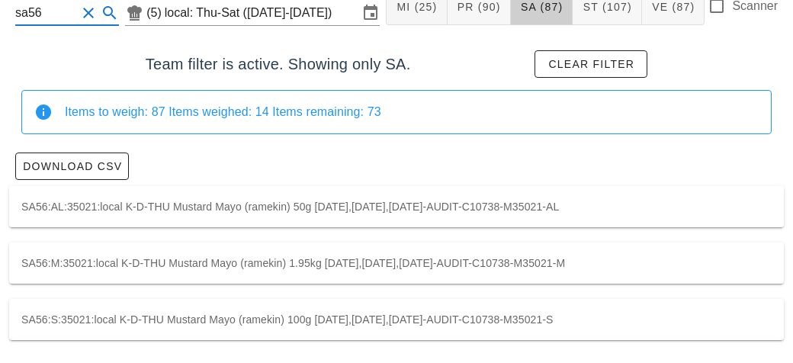
click at [297, 323] on div "SA56:S:35021:local K-D-THU Mustard Mayo (ramekin) 100g 2025-08-14,2025-08-15,20…" at bounding box center [396, 319] width 775 height 41
type input "SA56:S:35021:local"
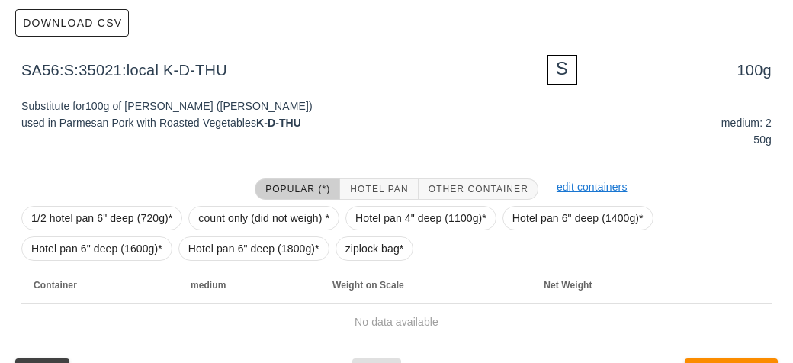
scroll to position [274, 0]
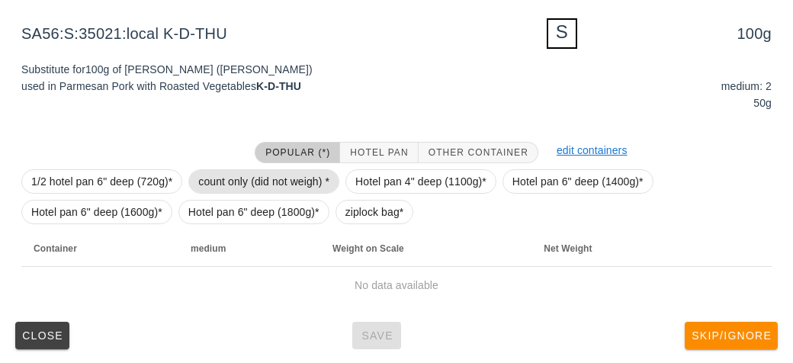
click at [226, 172] on span "count only (did not weigh) *" at bounding box center [263, 181] width 131 height 23
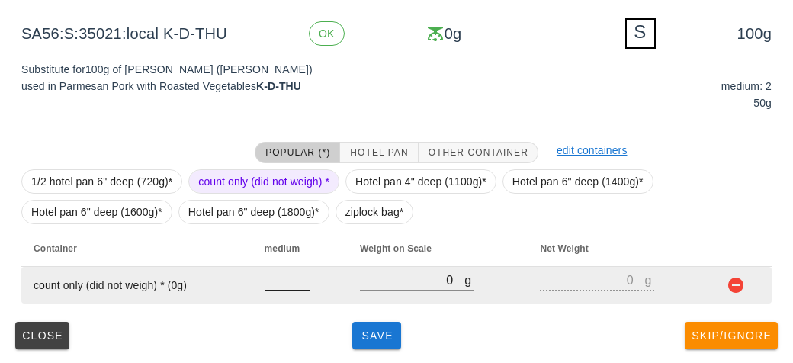
click at [277, 281] on input "number" at bounding box center [288, 280] width 46 height 20
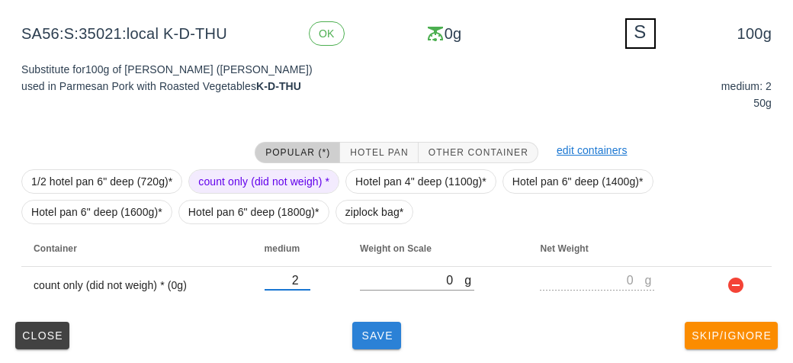
type input "2"
click at [378, 339] on span "Save" at bounding box center [376, 335] width 37 height 12
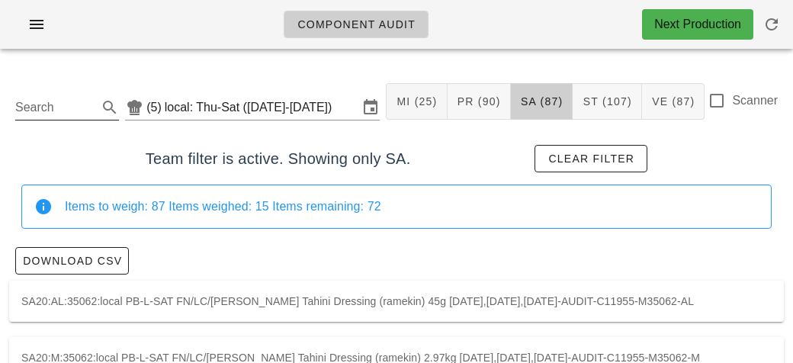
click at [74, 99] on input "Search" at bounding box center [54, 107] width 79 height 24
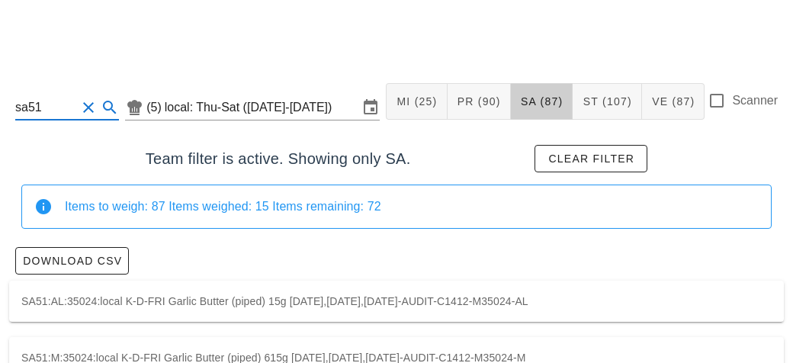
scroll to position [39, 0]
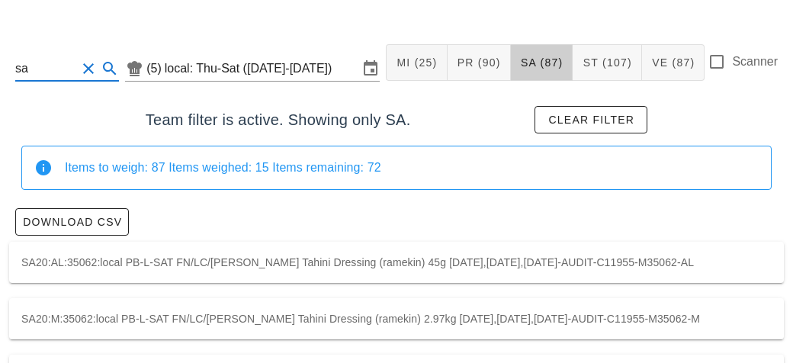
type input "s"
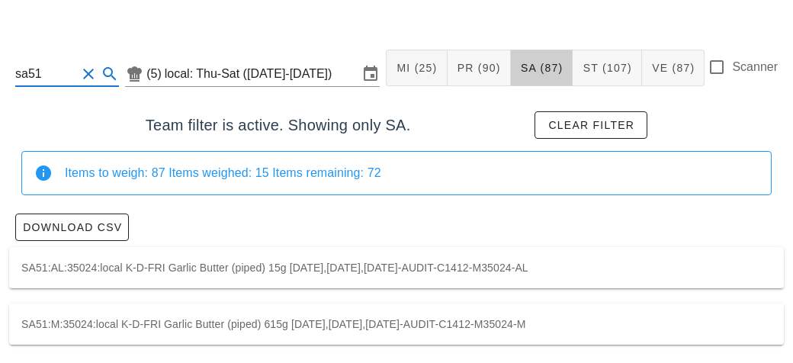
scroll to position [39, 0]
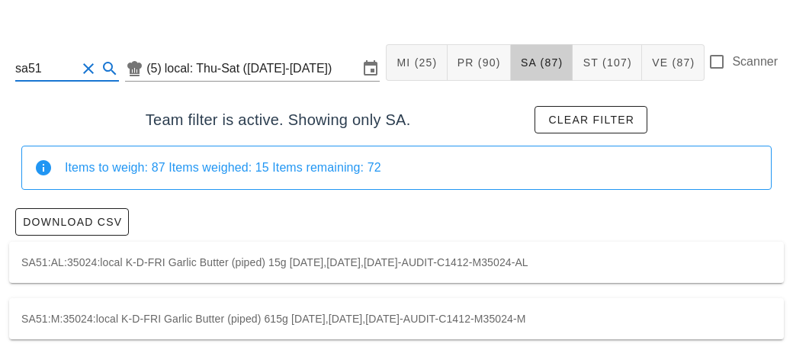
click at [208, 250] on div "SA51:AL:35024:local K-D-FRI Garlic Butter (piped) 15g 2025-08-14,2025-08-15,202…" at bounding box center [396, 262] width 775 height 41
click at [248, 313] on div "SA51:M:35024:local K-D-FRI Garlic Butter (piped) 615g 2025-08-14,2025-08-15,202…" at bounding box center [396, 318] width 775 height 41
click at [240, 319] on div "SA51:M:35024:local K-D-FRI Garlic Butter (piped) 615g 2025-08-14,2025-08-15,202…" at bounding box center [396, 318] width 775 height 41
type input "SA51:M:35024:local"
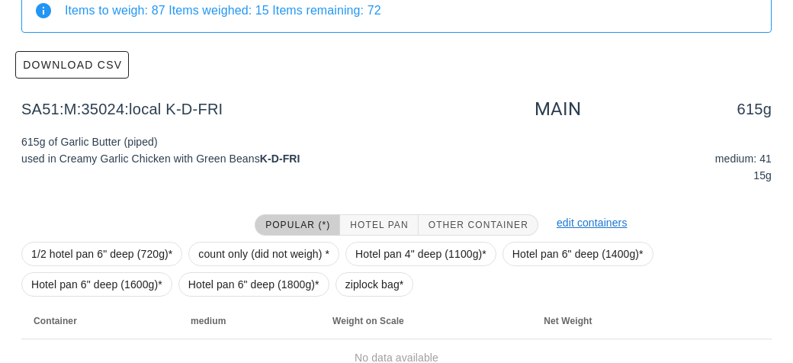
scroll to position [268, 0]
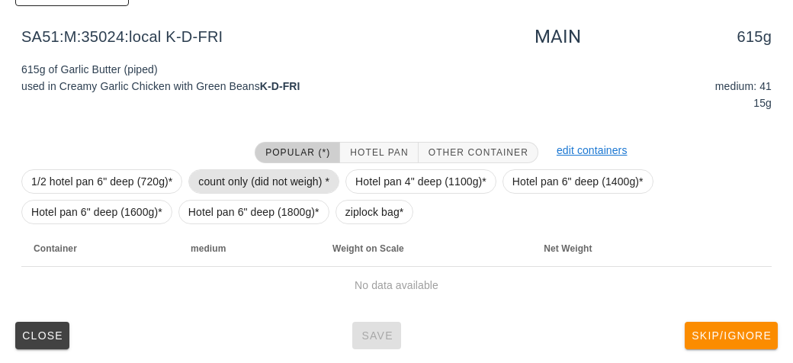
click at [224, 185] on span "count only (did not weigh) *" at bounding box center [263, 181] width 131 height 23
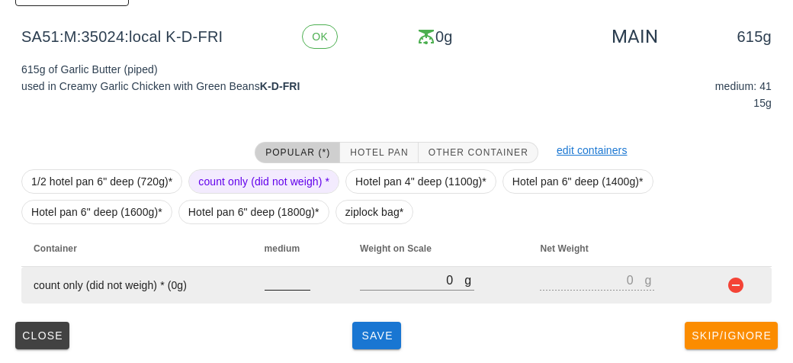
click at [274, 284] on input "number" at bounding box center [288, 280] width 46 height 20
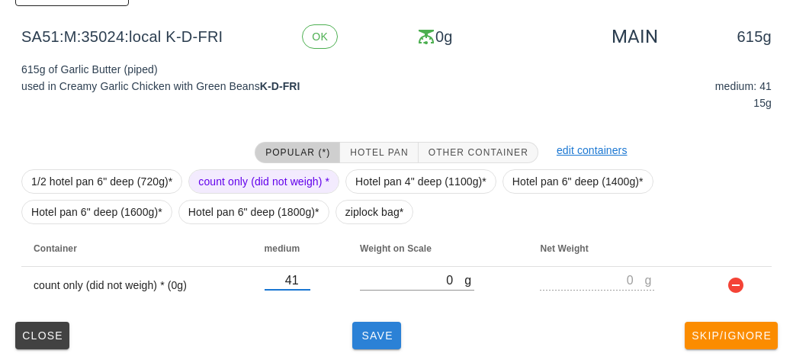
type input "41"
click at [363, 338] on span "Save" at bounding box center [376, 335] width 37 height 12
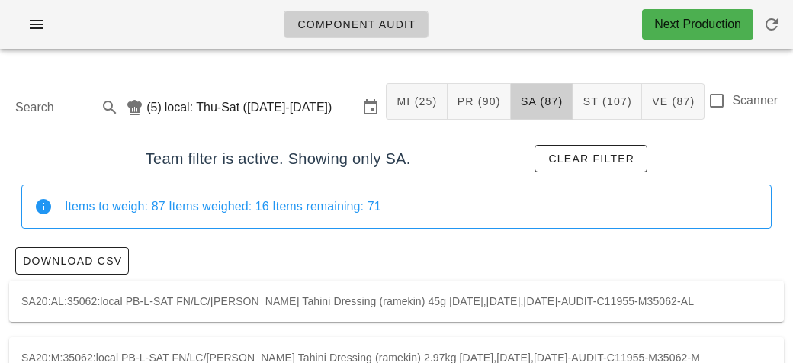
click at [81, 96] on input "Search" at bounding box center [54, 107] width 79 height 24
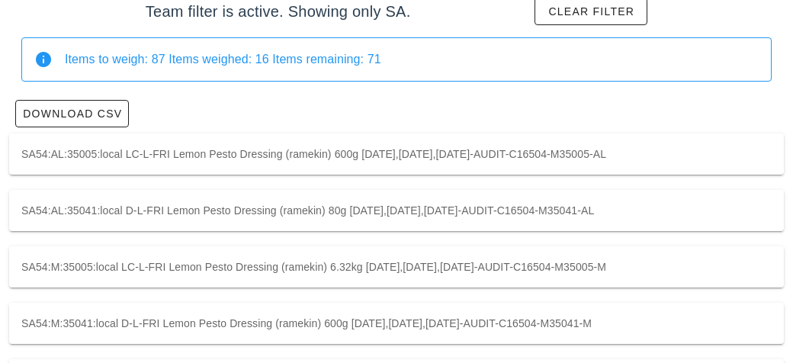
scroll to position [156, 0]
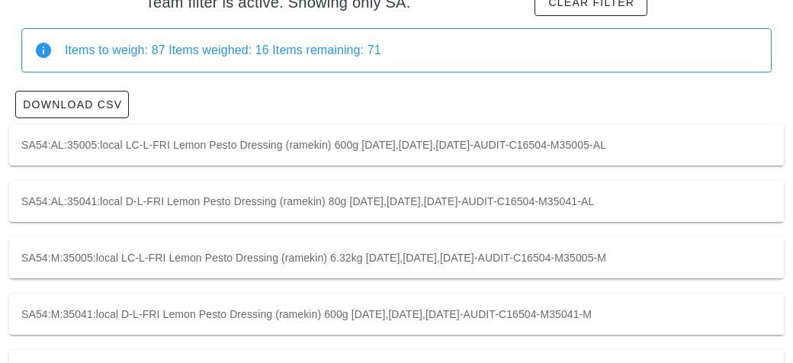
click at [202, 136] on div "SA54:AL:35005:local LC-L-FRI Lemon Pesto Dressing (ramekin) 600g 2025-08-14,202…" at bounding box center [396, 144] width 775 height 41
type input "SA54:AL:35005:local"
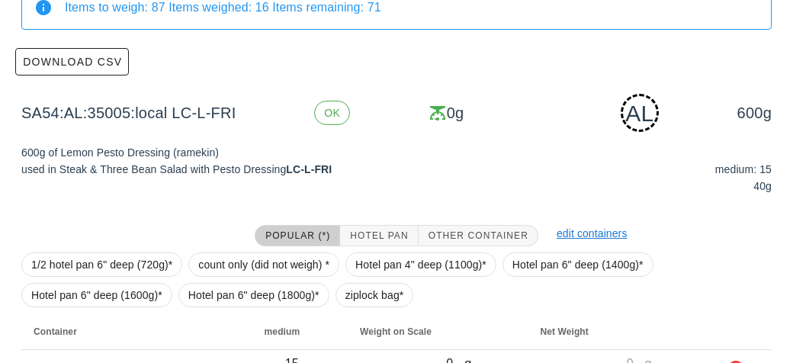
scroll to position [282, 0]
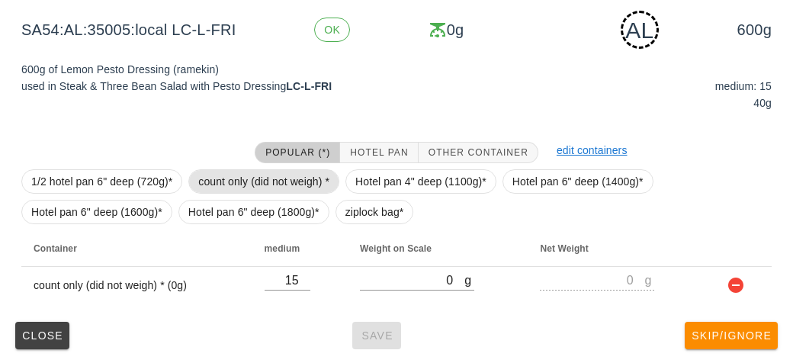
click at [230, 172] on span "count only (did not weigh) *" at bounding box center [263, 181] width 131 height 23
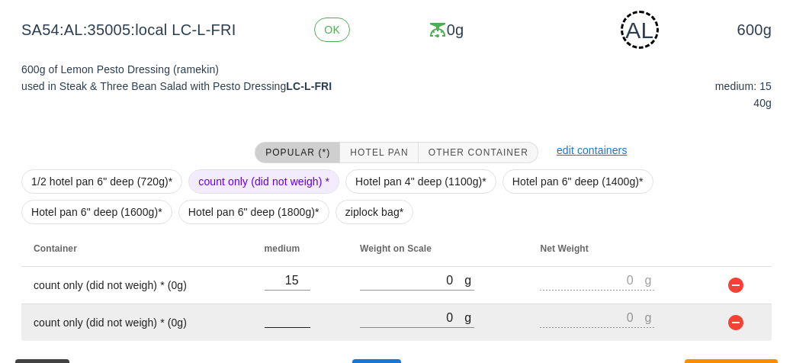
click at [287, 321] on input "number" at bounding box center [288, 317] width 46 height 20
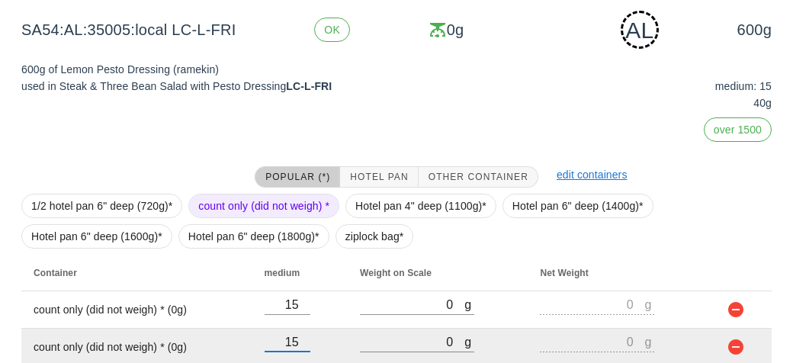
scroll to position [344, 0]
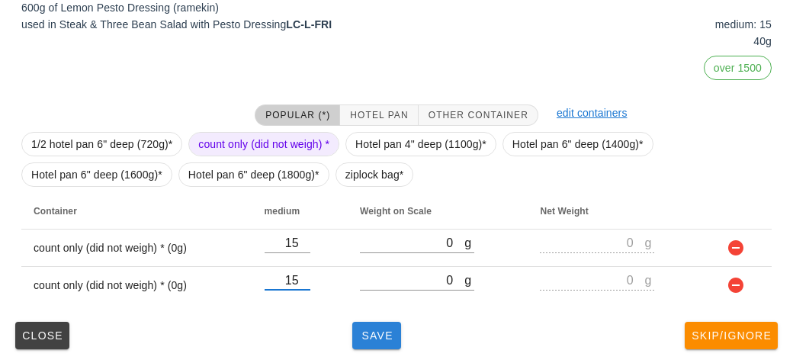
type input "15"
click at [384, 330] on span "Save" at bounding box center [376, 335] width 37 height 12
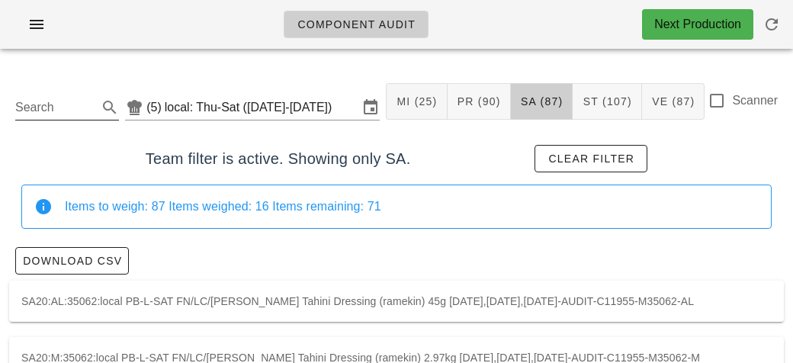
click at [54, 114] on input "Search" at bounding box center [54, 107] width 79 height 24
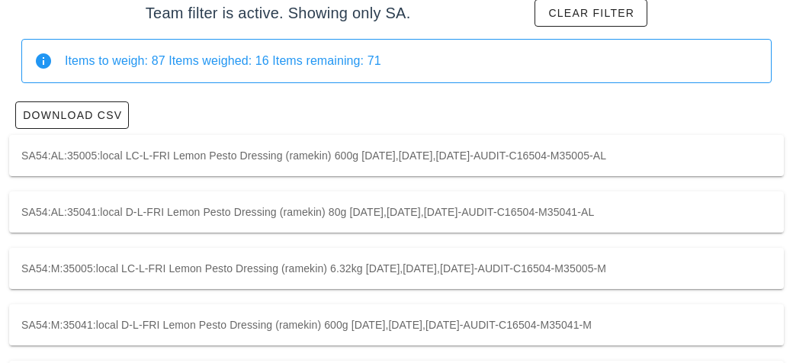
scroll to position [144, 0]
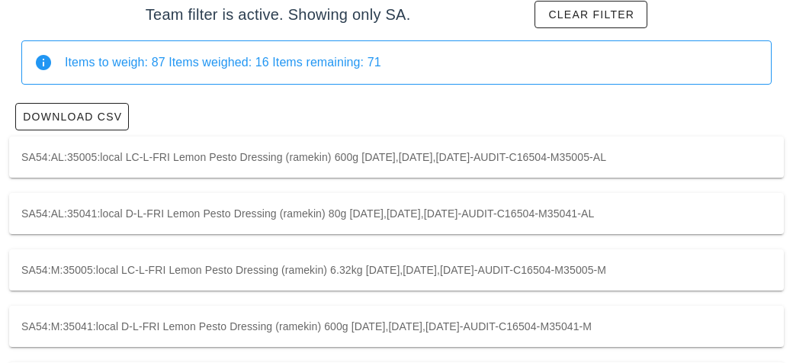
click at [82, 202] on div "SA54:AL:35041:local D-L-FRI Lemon Pesto Dressing (ramekin) 80g 2025-08-14,2025-…" at bounding box center [396, 213] width 775 height 41
type input "SA54:AL:35041:local"
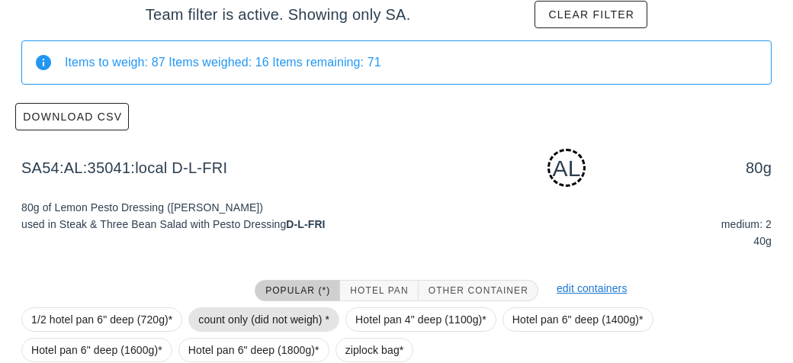
click at [209, 317] on span "count only (did not weigh) *" at bounding box center [263, 319] width 131 height 23
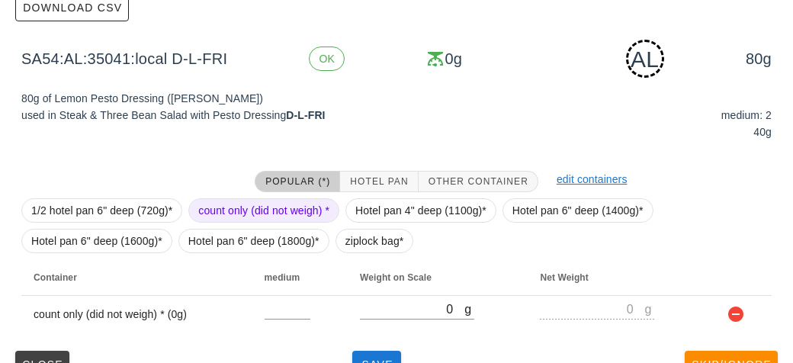
scroll to position [282, 0]
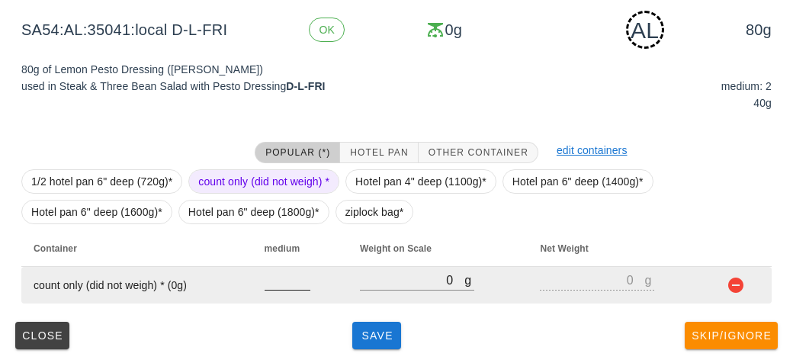
click at [284, 284] on input "number" at bounding box center [288, 280] width 46 height 20
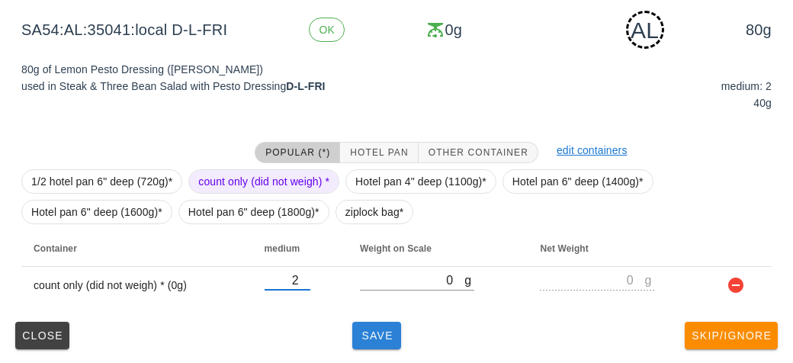
type input "2"
click at [373, 339] on span "Save" at bounding box center [376, 335] width 37 height 12
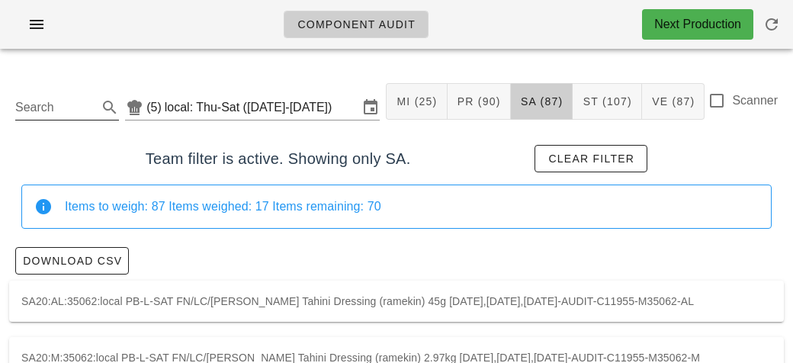
click at [67, 106] on input "Search" at bounding box center [54, 107] width 79 height 24
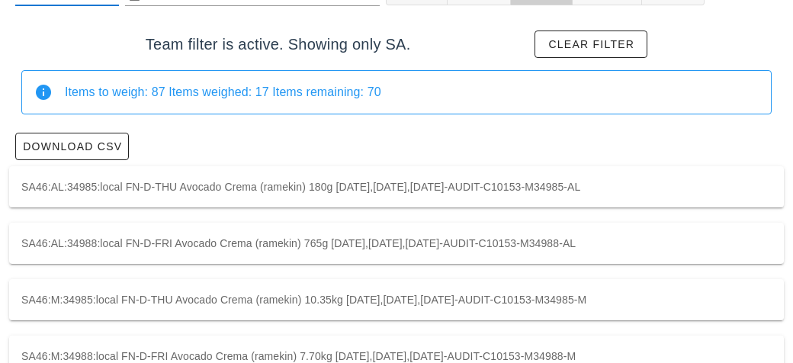
scroll to position [114, 0]
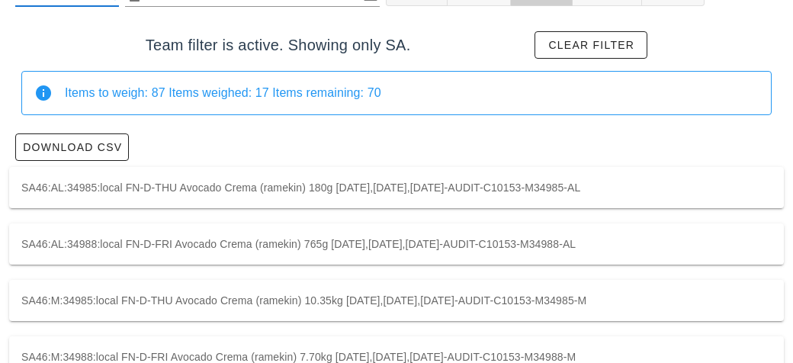
click at [248, 181] on div "SA46:AL:34985:local FN-D-THU Avocado Crema (ramekin) 180g 2025-08-14,2025-08-15…" at bounding box center [396, 187] width 775 height 41
type input "SA46:AL:34985:local"
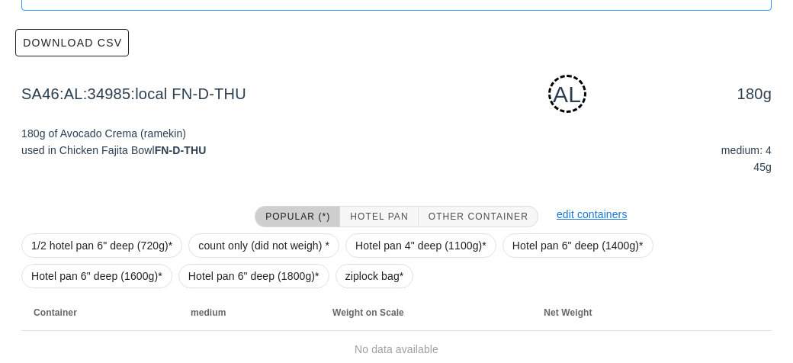
scroll to position [282, 0]
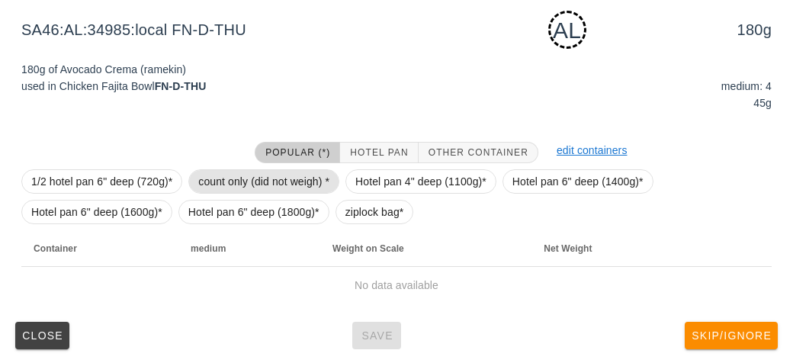
click at [236, 176] on span "count only (did not weigh) *" at bounding box center [263, 181] width 131 height 23
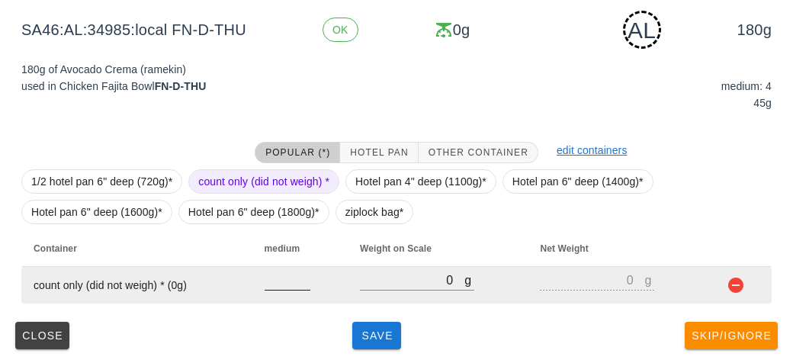
click at [274, 277] on input "number" at bounding box center [288, 280] width 46 height 20
type input "4"
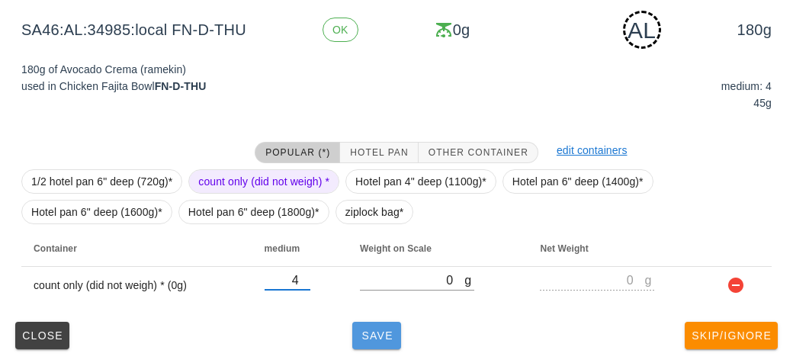
click at [380, 333] on span "Save" at bounding box center [376, 335] width 37 height 12
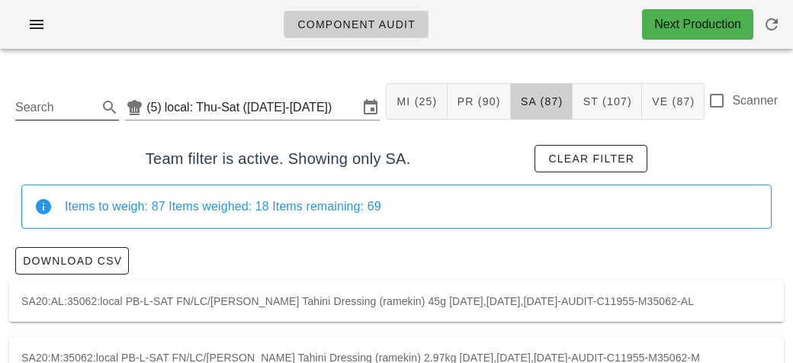
click at [68, 99] on input "Search" at bounding box center [54, 107] width 79 height 24
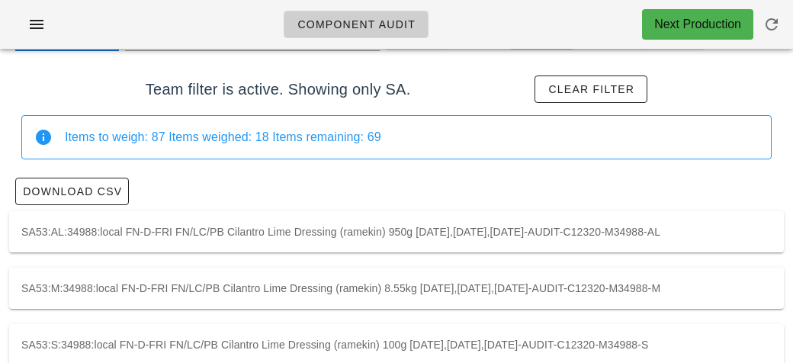
scroll to position [95, 0]
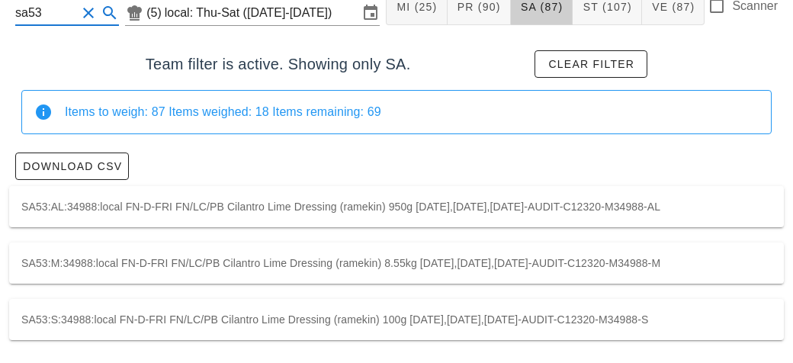
click at [120, 316] on div "SA53:S:34988:local FN-D-FRI FN/LC/PB Cilantro Lime Dressing (ramekin) 100g 2025…" at bounding box center [396, 319] width 775 height 41
type input "SA53:S:34988:local"
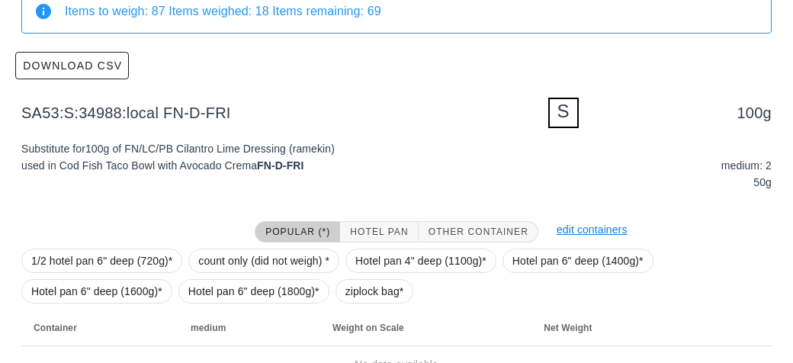
scroll to position [274, 0]
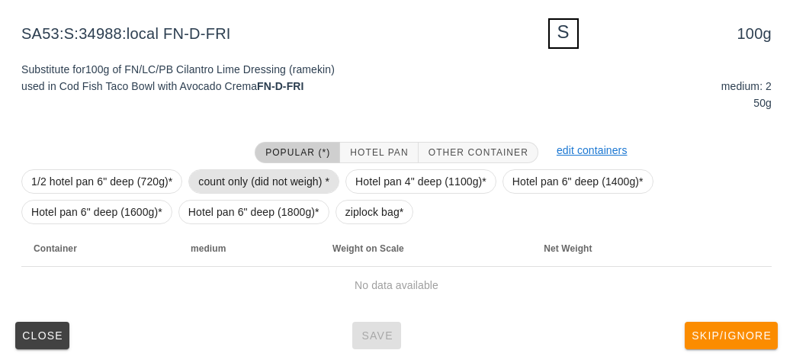
click at [239, 173] on span "count only (did not weigh) *" at bounding box center [263, 181] width 131 height 23
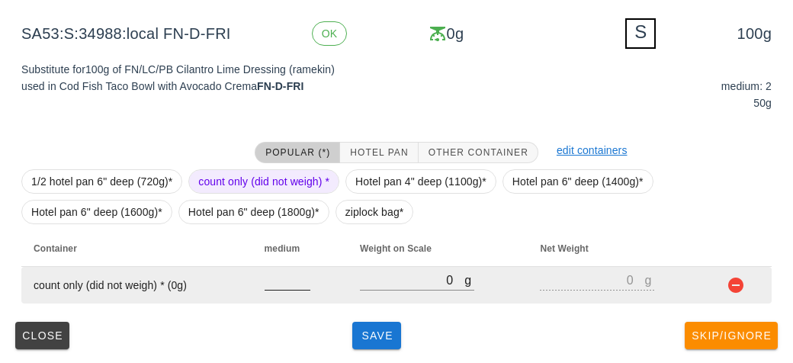
click at [272, 281] on input "number" at bounding box center [288, 280] width 46 height 20
type input "2"
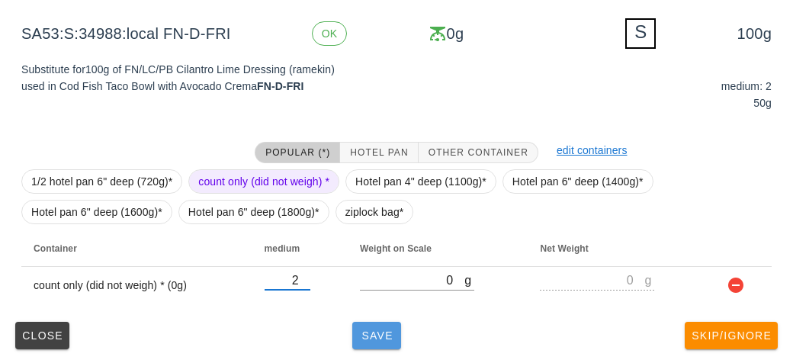
click at [376, 338] on span "Save" at bounding box center [376, 335] width 37 height 12
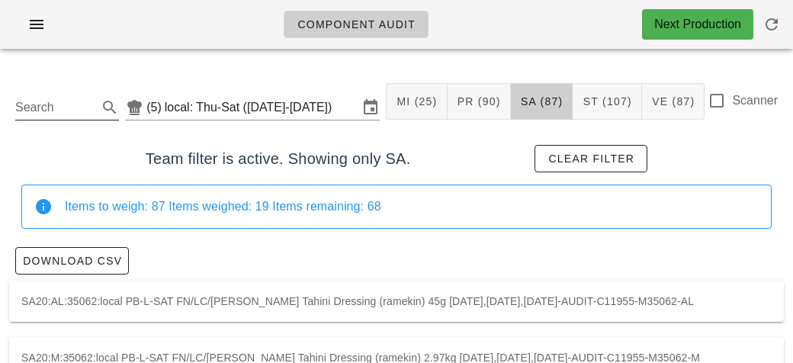
click at [71, 107] on input "Search" at bounding box center [54, 107] width 79 height 24
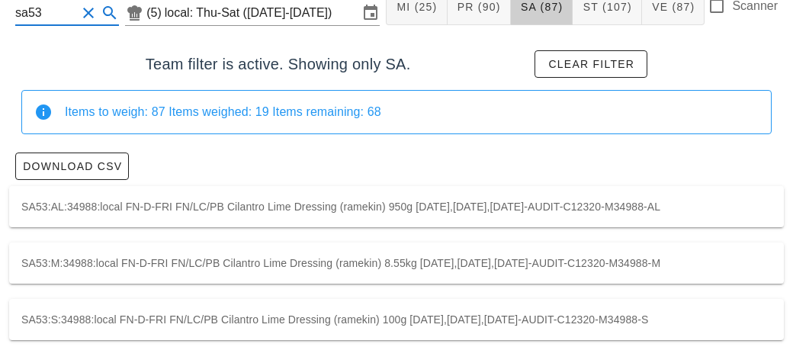
click at [194, 202] on div "SA53:AL:34988:local FN-D-FRI FN/LC/PB Cilantro Lime Dressing (ramekin) 950g 202…" at bounding box center [396, 206] width 775 height 41
type input "SA53:AL:34988:local"
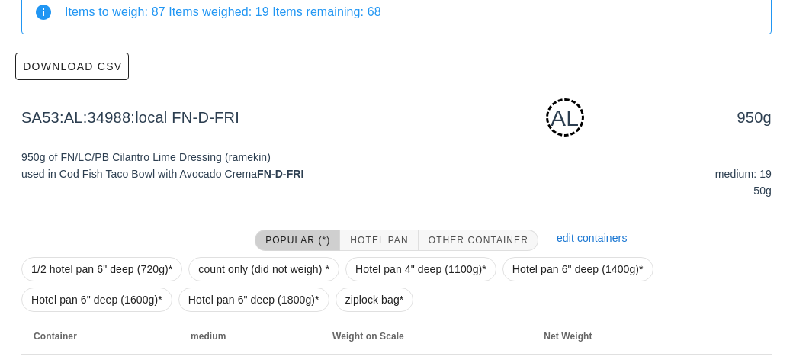
scroll to position [282, 0]
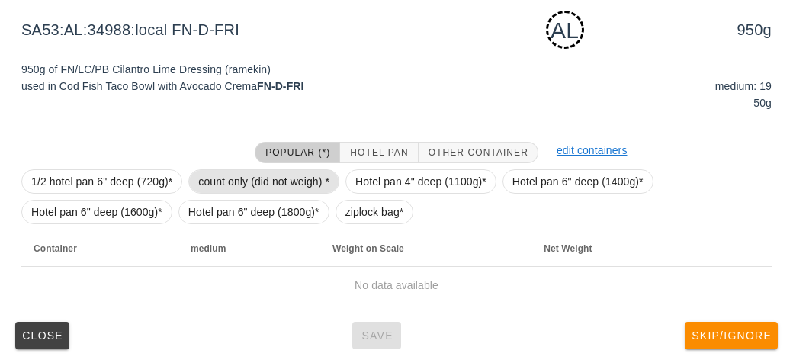
click at [233, 170] on span "count only (did not weigh) *" at bounding box center [263, 181] width 131 height 23
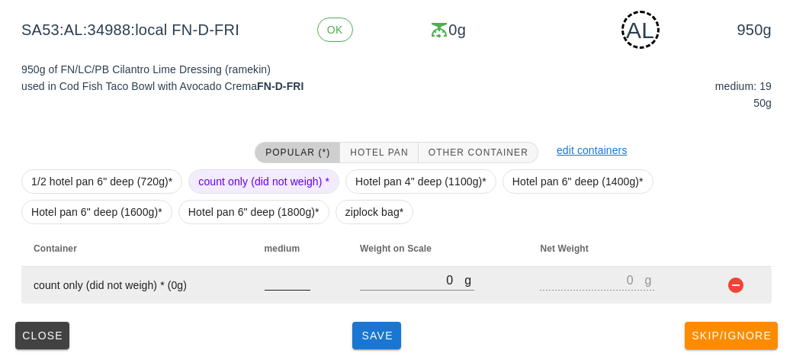
click at [269, 284] on input "number" at bounding box center [288, 280] width 46 height 20
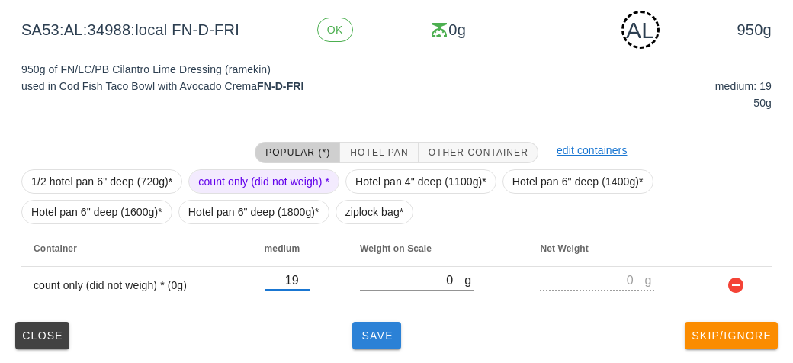
type input "19"
click at [371, 339] on span "Save" at bounding box center [376, 335] width 37 height 12
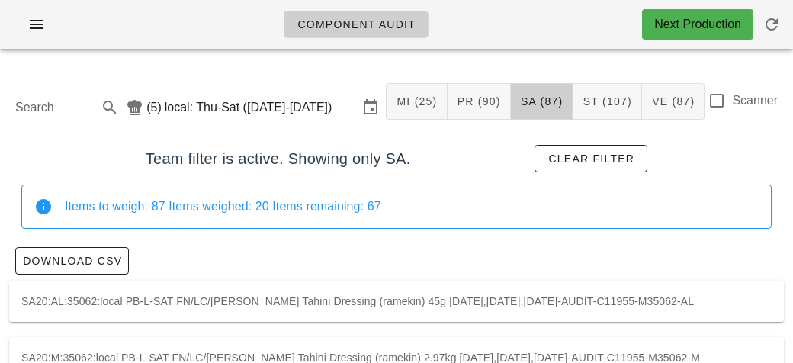
click at [63, 104] on input "Search" at bounding box center [54, 107] width 79 height 24
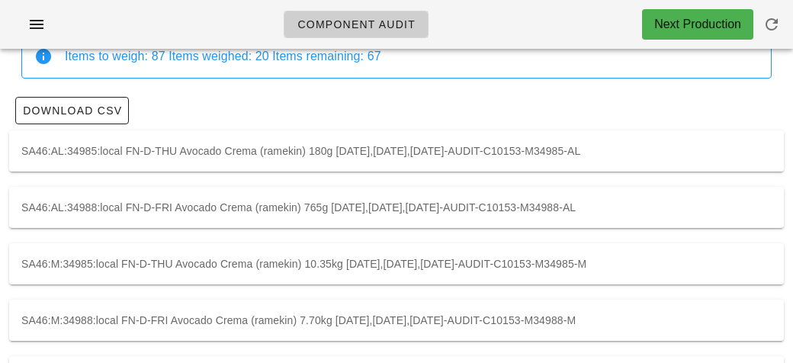
scroll to position [148, 0]
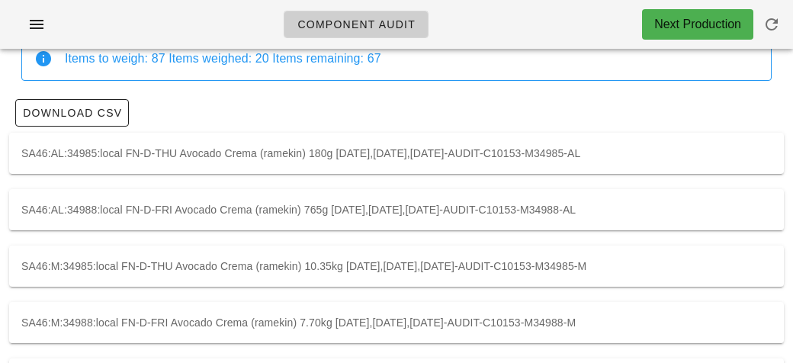
click at [160, 206] on div "SA46:AL:34988:local FN-D-FRI Avocado Crema (ramekin) 765g 2025-08-14,2025-08-15…" at bounding box center [396, 209] width 775 height 41
type input "SA46:AL:34988:local"
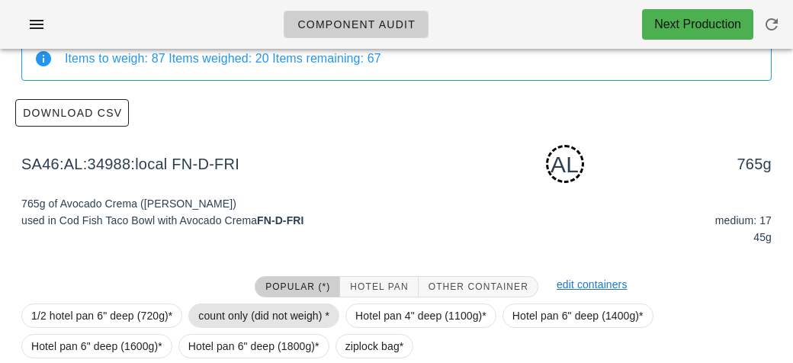
click at [244, 318] on span "count only (did not weigh) *" at bounding box center [263, 315] width 131 height 23
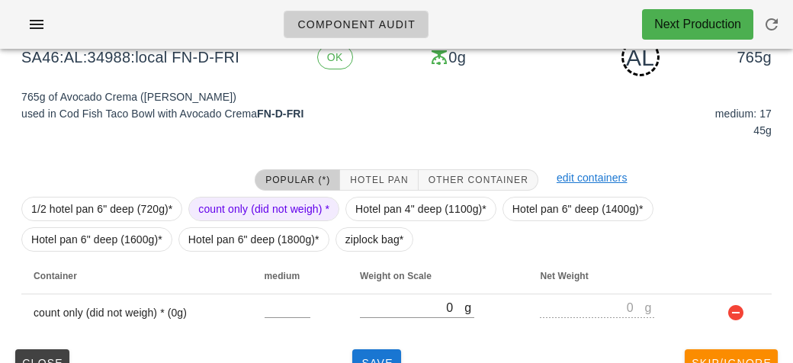
scroll to position [282, 0]
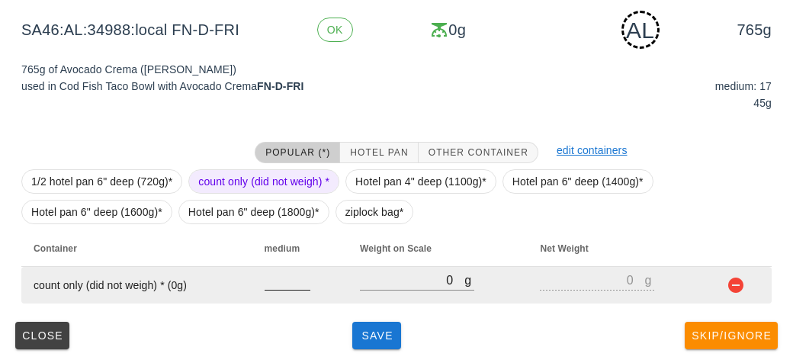
click at [276, 274] on input "number" at bounding box center [288, 280] width 46 height 20
type input "17"
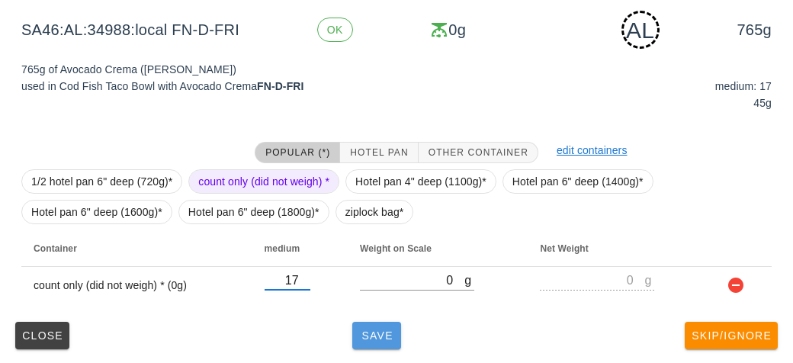
click at [372, 345] on button "Save" at bounding box center [376, 335] width 49 height 27
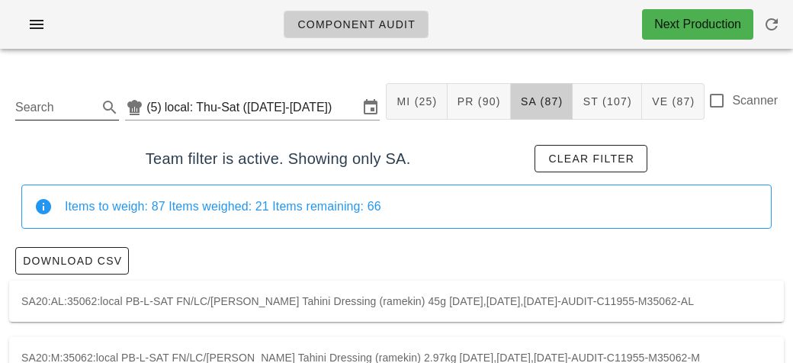
click at [62, 109] on input "Search" at bounding box center [54, 107] width 79 height 24
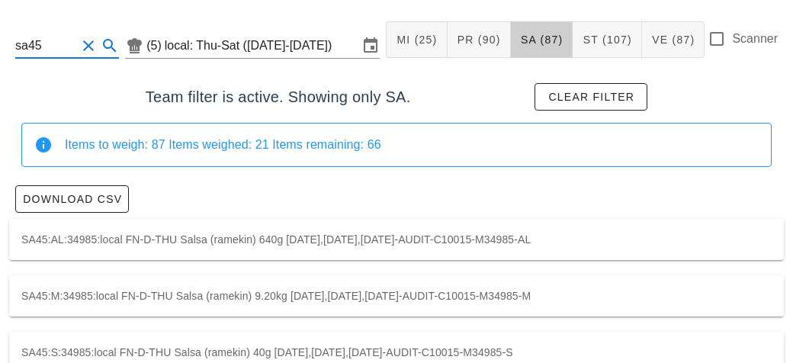
scroll to position [95, 0]
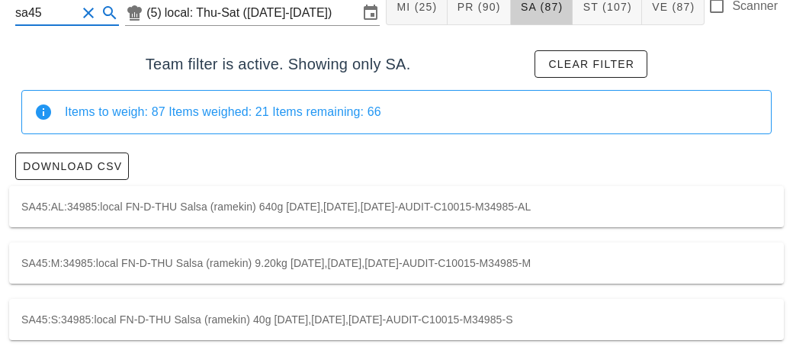
click at [215, 197] on div "SA45:AL:34985:local FN-D-THU Salsa (ramekin) 640g 2025-08-14,2025-08-15,2025-08…" at bounding box center [396, 206] width 775 height 41
type input "SA45:AL:34985:local"
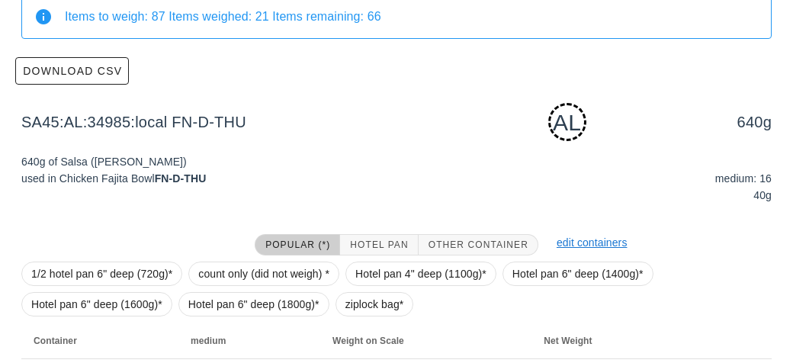
scroll to position [282, 0]
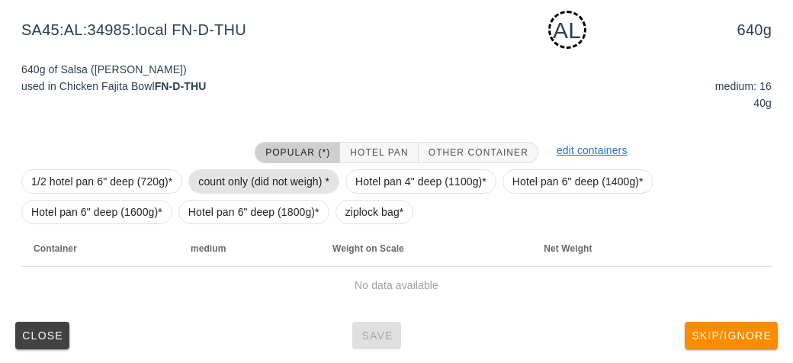
click at [236, 170] on span "count only (did not weigh) *" at bounding box center [263, 181] width 131 height 23
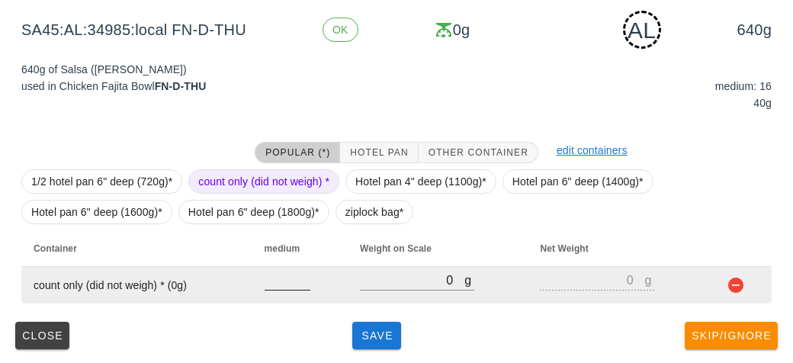
click at [284, 280] on input "number" at bounding box center [288, 280] width 46 height 20
type input "16"
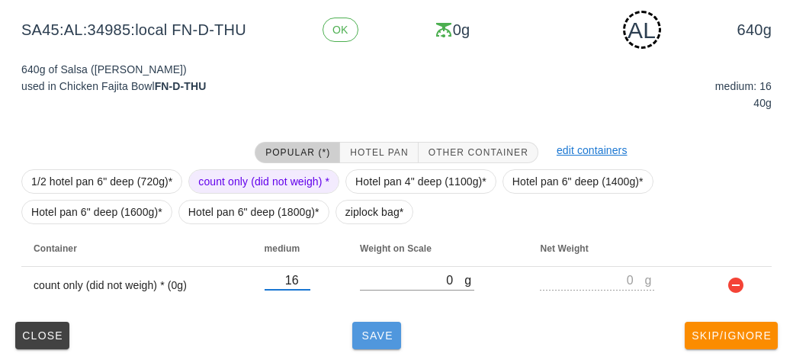
click at [373, 335] on span "Save" at bounding box center [376, 335] width 37 height 12
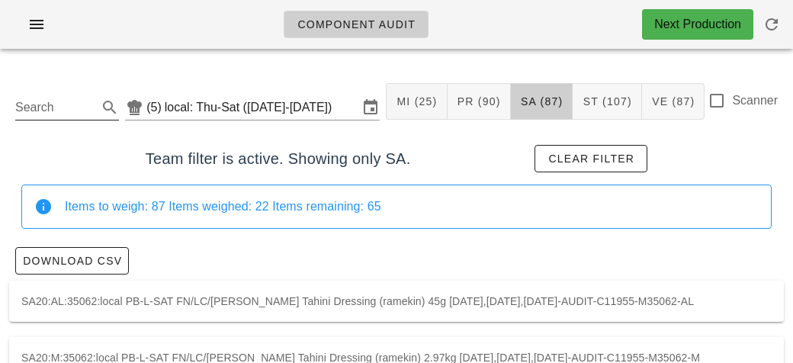
click at [60, 108] on input "Search" at bounding box center [54, 107] width 79 height 24
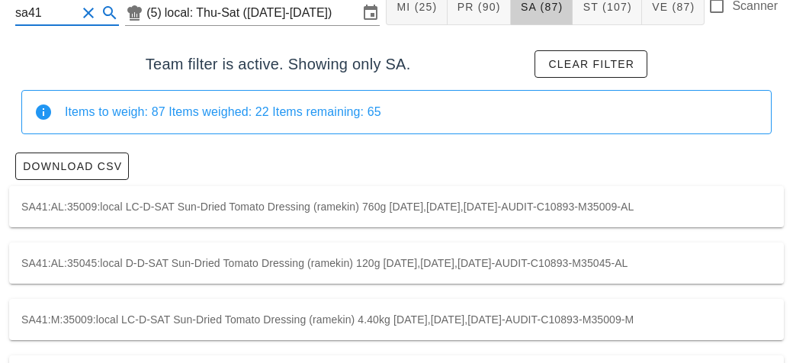
scroll to position [96, 0]
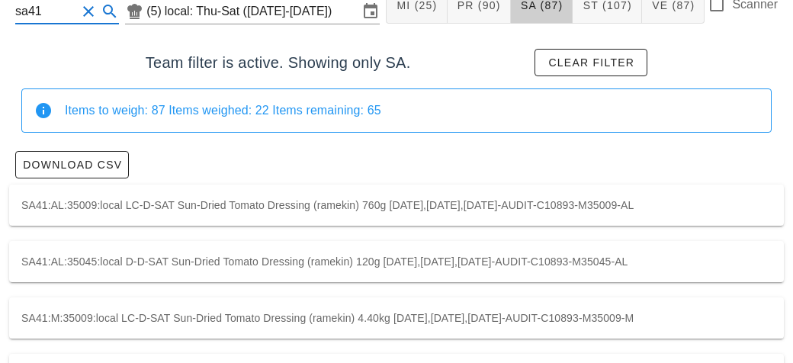
click at [132, 262] on div "SA41:AL:35045:local D-D-SAT Sun-Dried Tomato Dressing (ramekin) 120g 2025-08-14…" at bounding box center [396, 261] width 775 height 41
type input "SA41:AL:35045:local"
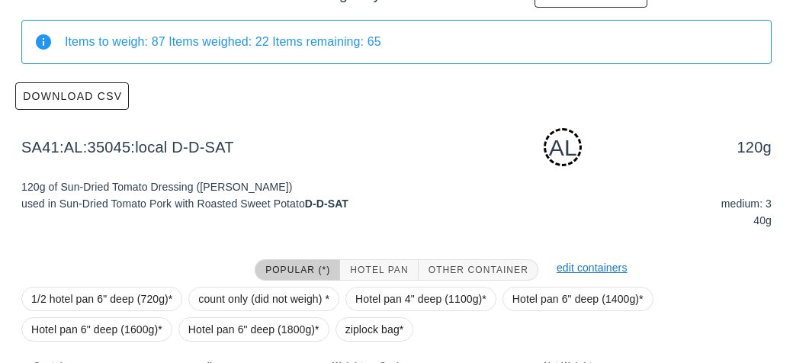
scroll to position [282, 0]
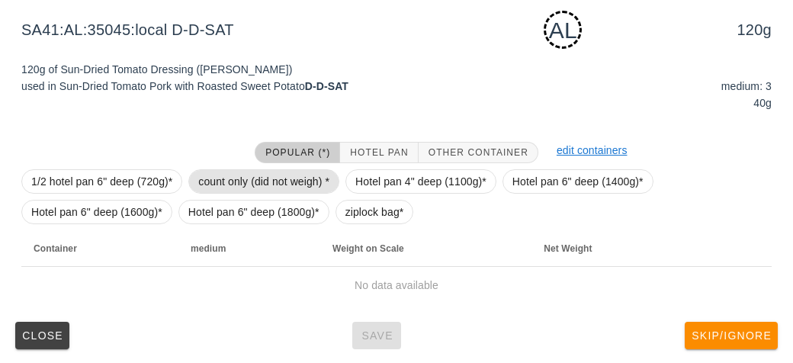
click at [209, 170] on span "count only (did not weigh) *" at bounding box center [263, 181] width 131 height 23
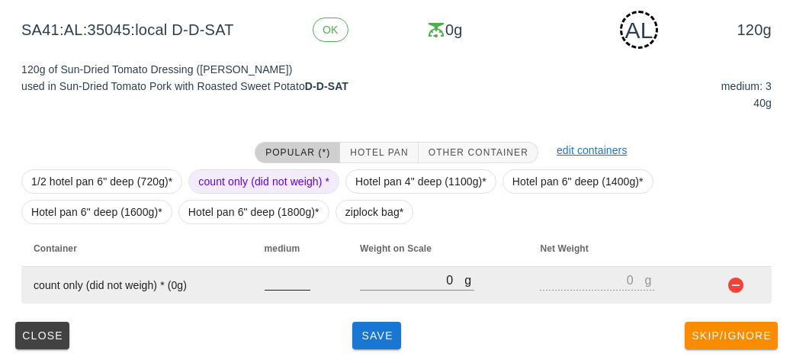
click at [271, 284] on input "number" at bounding box center [288, 280] width 46 height 20
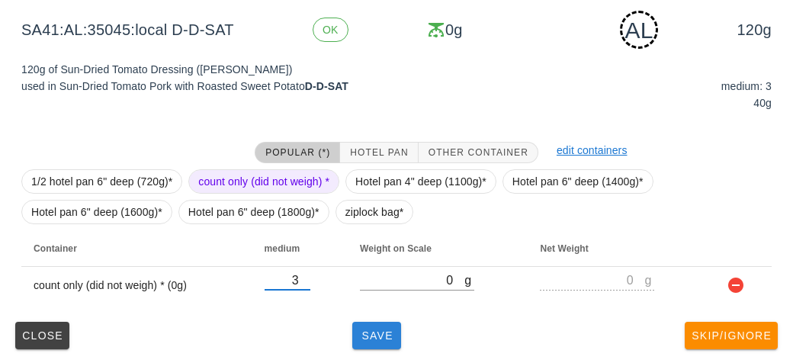
type input "3"
click at [384, 337] on span "Save" at bounding box center [376, 335] width 37 height 12
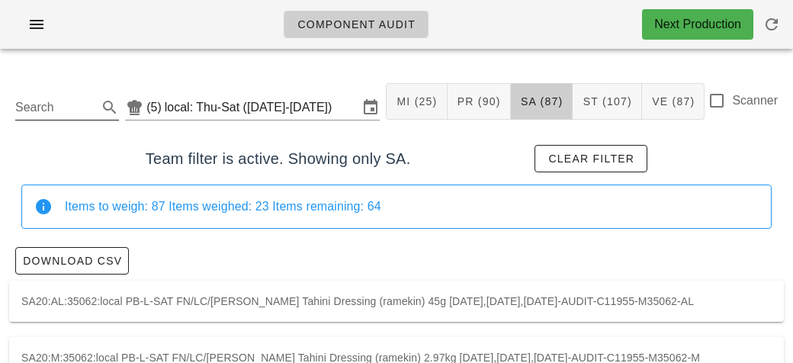
click at [53, 101] on input "Search" at bounding box center [54, 107] width 79 height 24
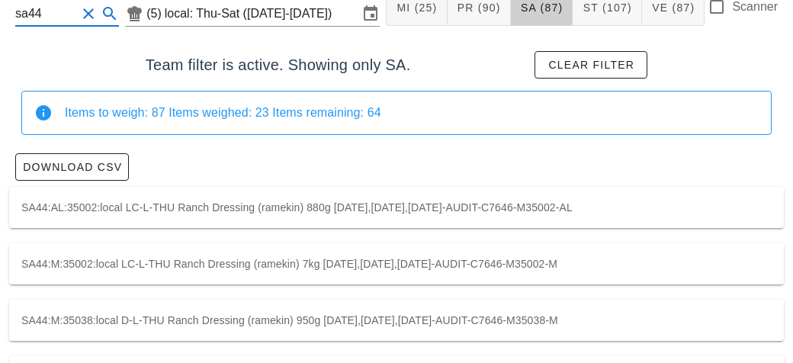
scroll to position [97, 0]
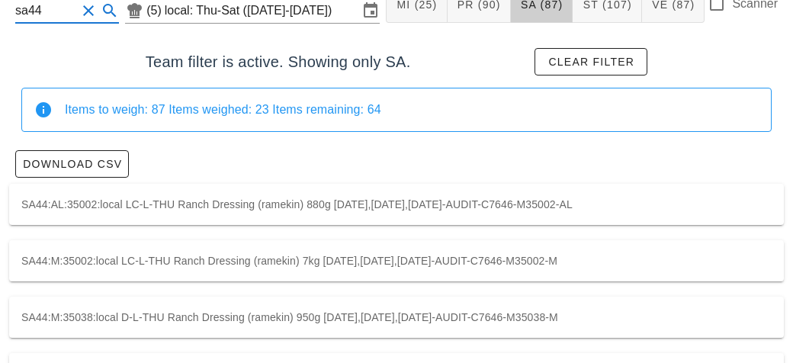
click at [230, 200] on div "SA44:AL:35002:local LC-L-THU Ranch Dressing (ramekin) 880g 2025-08-14,2025-08-1…" at bounding box center [396, 204] width 775 height 41
type input "SA44:AL:35002:local"
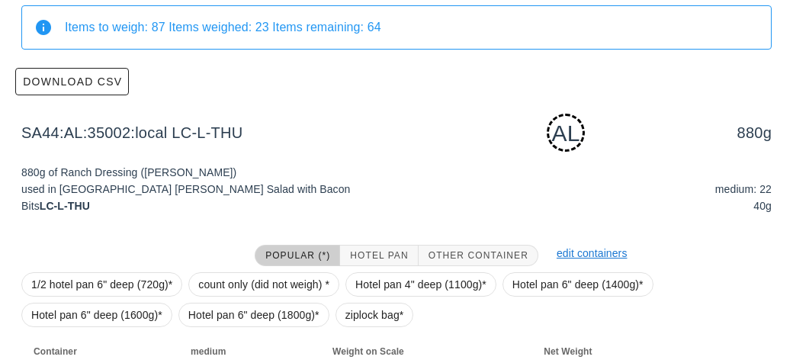
scroll to position [282, 0]
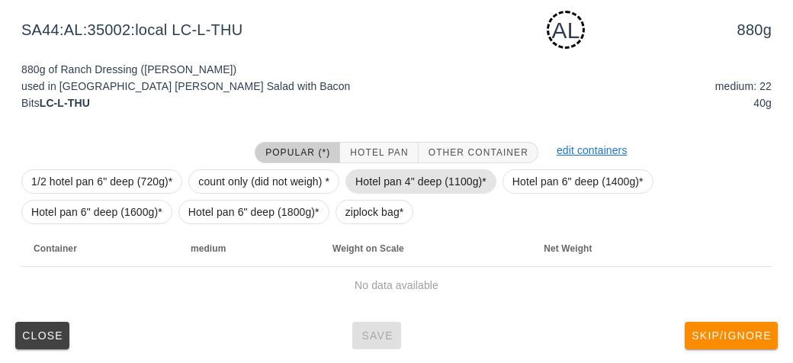
click at [380, 176] on span "Hotel pan 4" deep (1100g)*" at bounding box center [420, 181] width 131 height 23
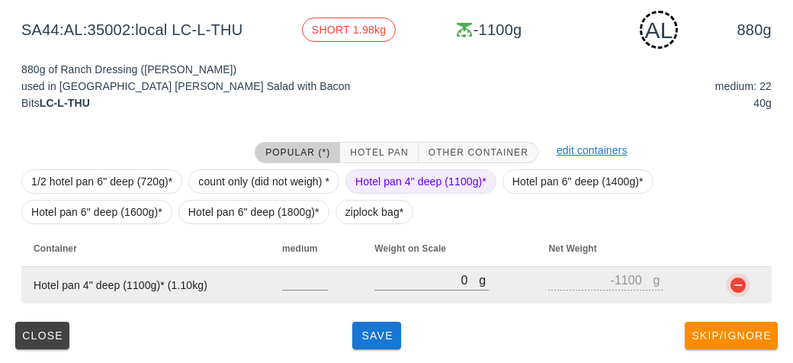
click at [737, 281] on button "button" at bounding box center [738, 285] width 18 height 18
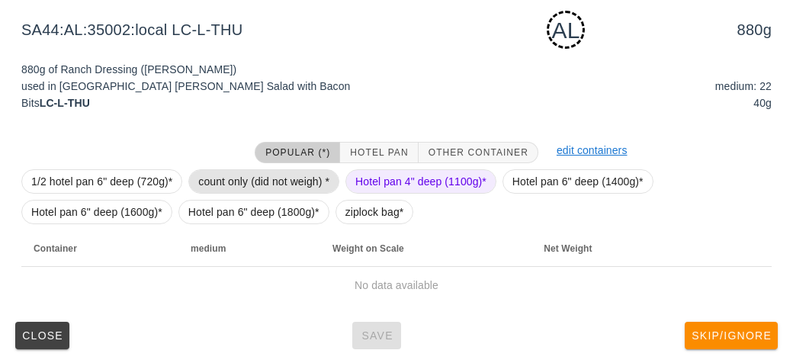
click at [256, 181] on span "count only (did not weigh) *" at bounding box center [263, 181] width 131 height 23
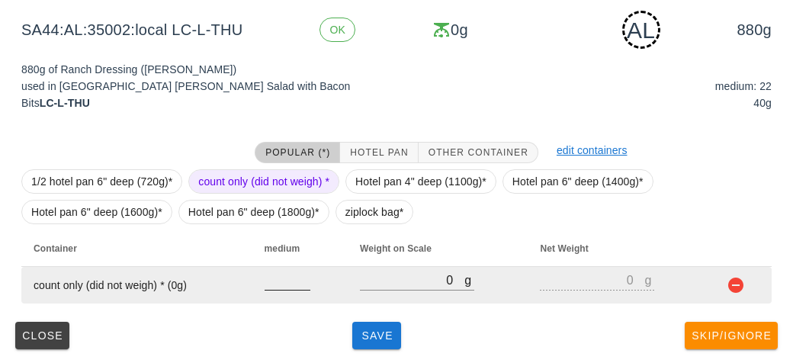
click at [293, 285] on input "number" at bounding box center [288, 280] width 46 height 20
type input "22"
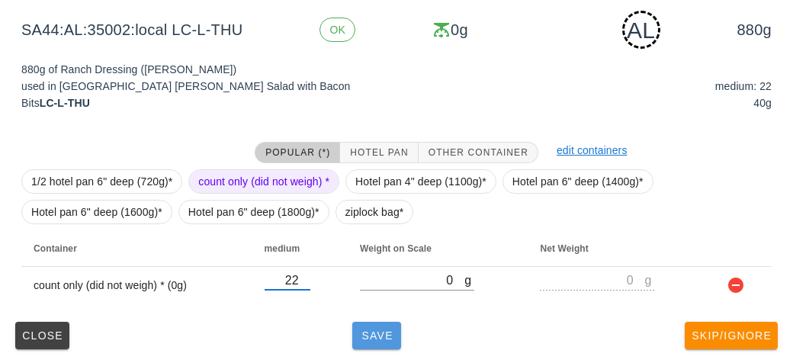
click at [381, 339] on span "Save" at bounding box center [376, 335] width 37 height 12
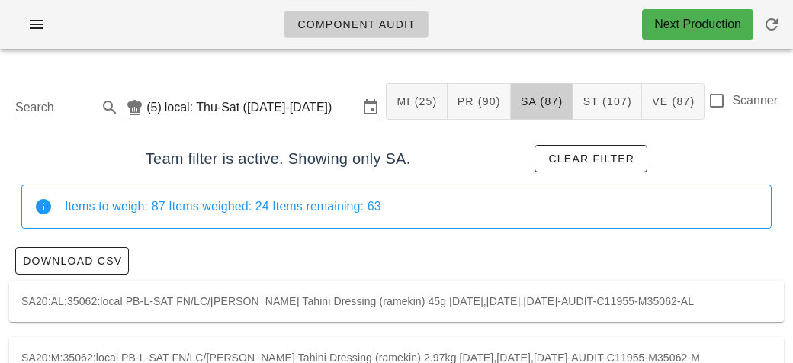
click at [87, 114] on input "Search" at bounding box center [54, 107] width 79 height 24
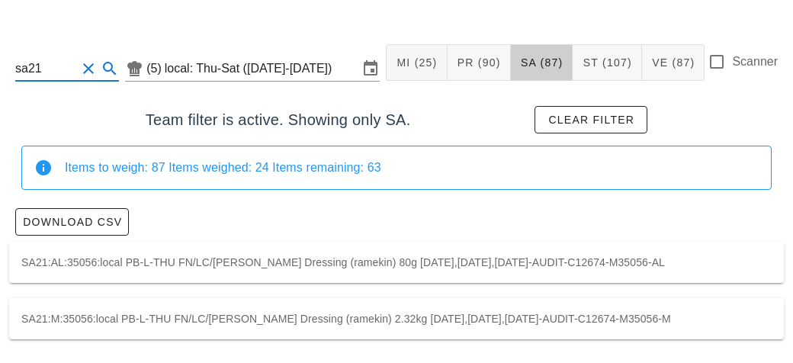
click at [87, 257] on div "SA21:AL:35056:local PB-L-THU FN/LC/PB Lemon Dressing (ramekin) 80g 2025-08-14,2…" at bounding box center [396, 262] width 775 height 41
type input "SA21:AL:35056:local"
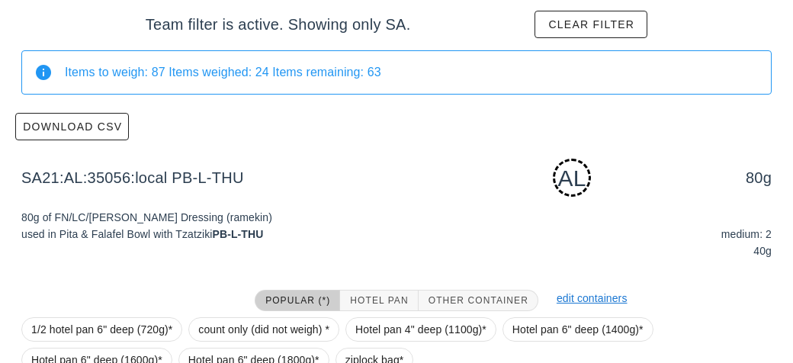
scroll to position [282, 0]
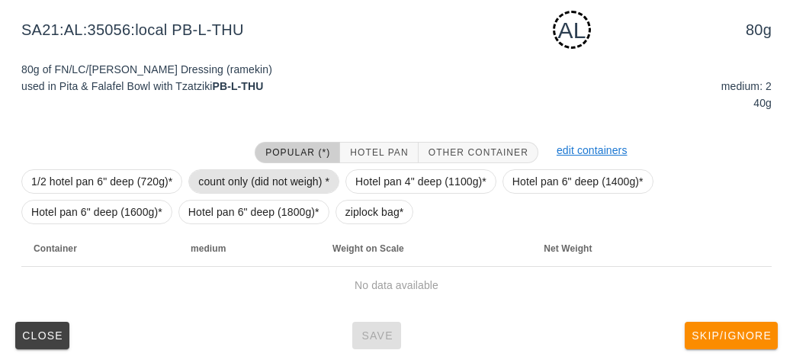
click at [220, 169] on span "count only (did not weigh) *" at bounding box center [263, 181] width 151 height 24
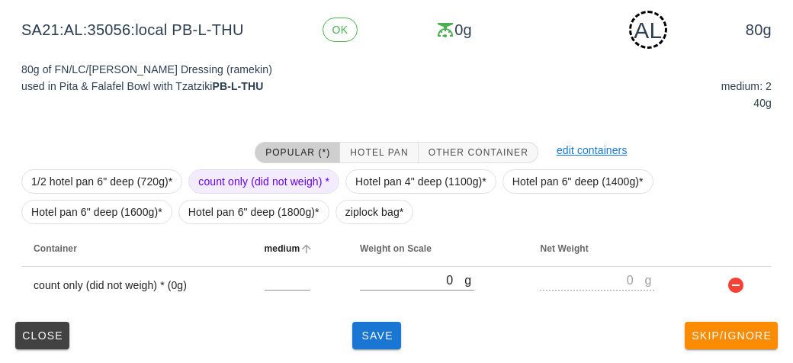
click at [279, 263] on th "medium" at bounding box center [299, 248] width 95 height 37
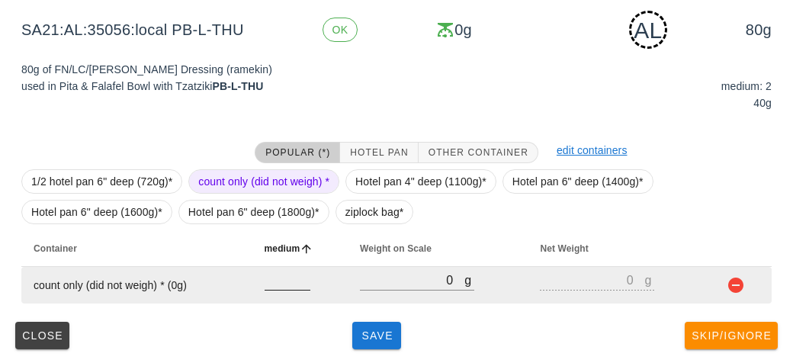
click at [273, 284] on input "number" at bounding box center [288, 280] width 46 height 20
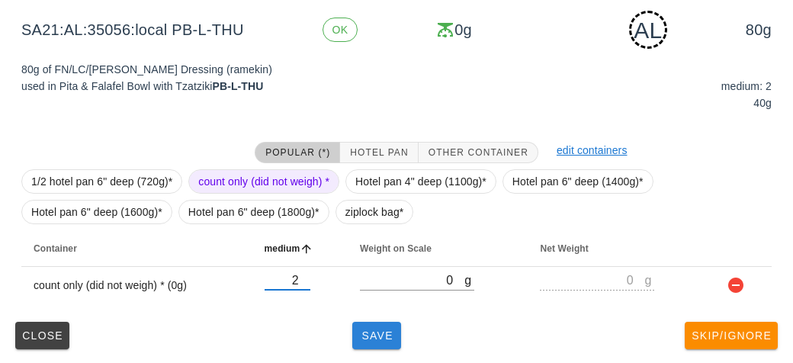
type input "2"
click at [366, 345] on button "Save" at bounding box center [376, 335] width 49 height 27
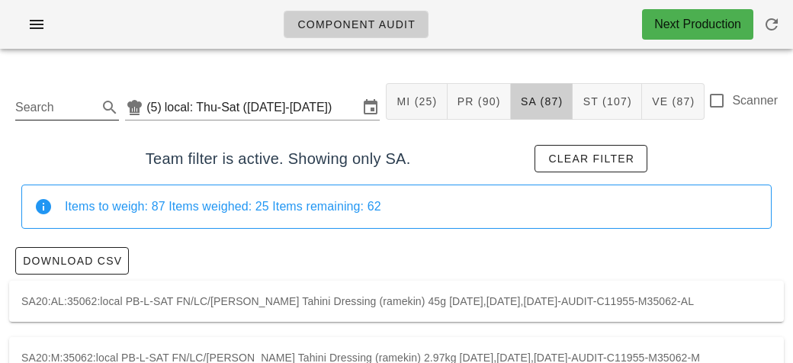
click at [53, 100] on input "Search" at bounding box center [54, 107] width 79 height 24
click at [709, 90] on div at bounding box center [717, 101] width 26 height 26
checkbox input "true"
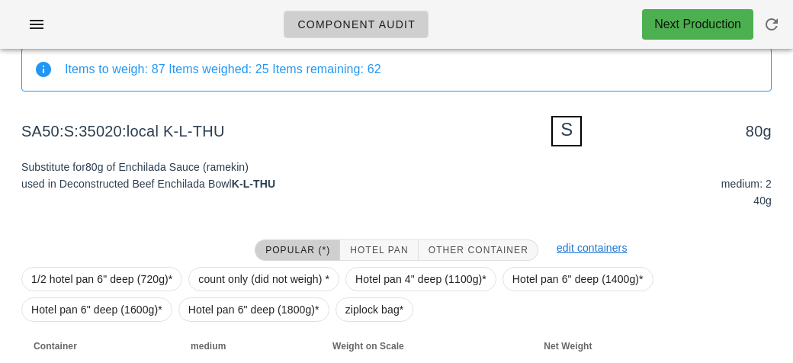
scroll to position [235, 0]
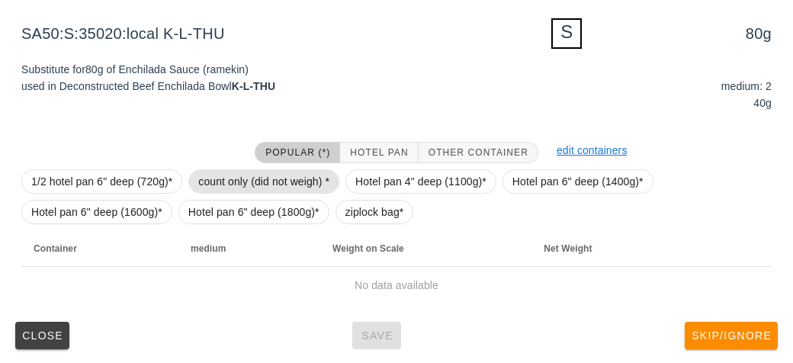
click at [252, 182] on span "count only (did not weigh) *" at bounding box center [263, 181] width 131 height 23
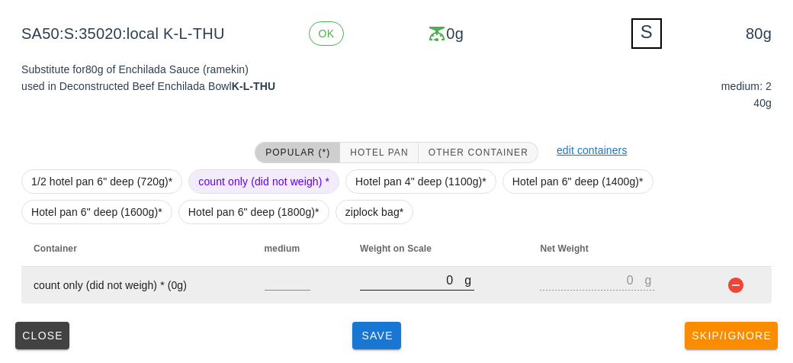
click at [387, 286] on input "0" at bounding box center [412, 280] width 104 height 20
type input "10"
type input "130"
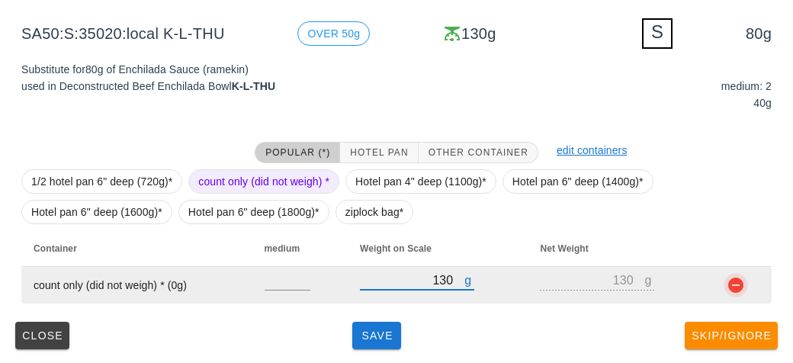
click at [738, 287] on button "button" at bounding box center [736, 285] width 18 height 18
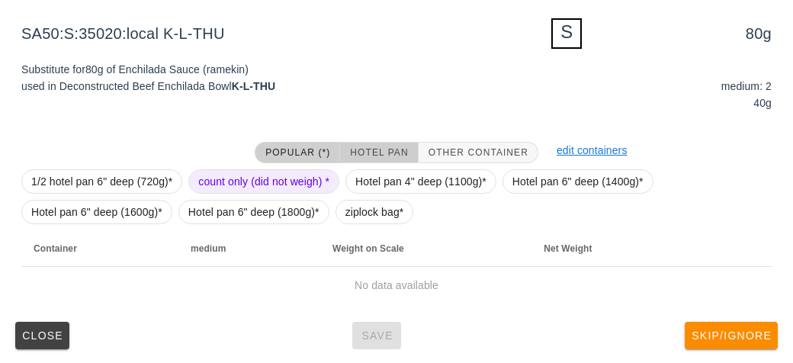
click at [355, 152] on span "Hotel Pan" at bounding box center [378, 152] width 59 height 11
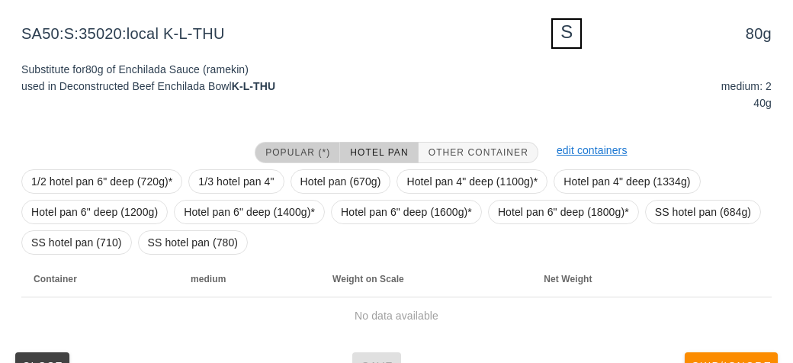
click at [272, 143] on button "Popular (*)" at bounding box center [297, 152] width 85 height 21
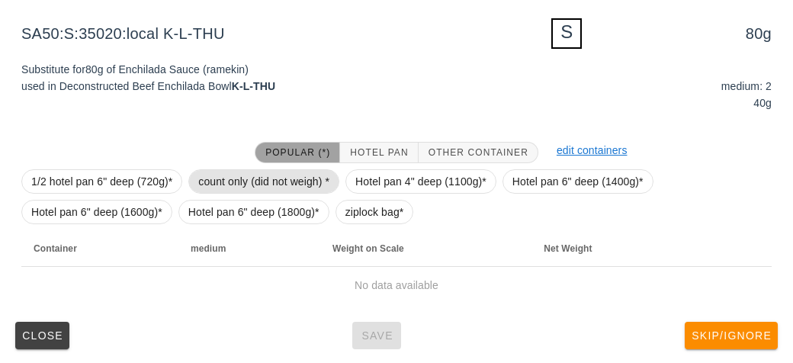
click at [243, 182] on span "count only (did not weigh) *" at bounding box center [263, 181] width 131 height 23
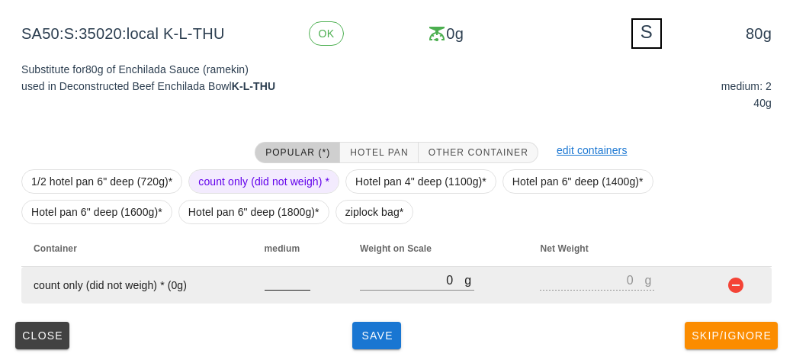
click at [274, 281] on input "number" at bounding box center [288, 280] width 46 height 20
type input "2"
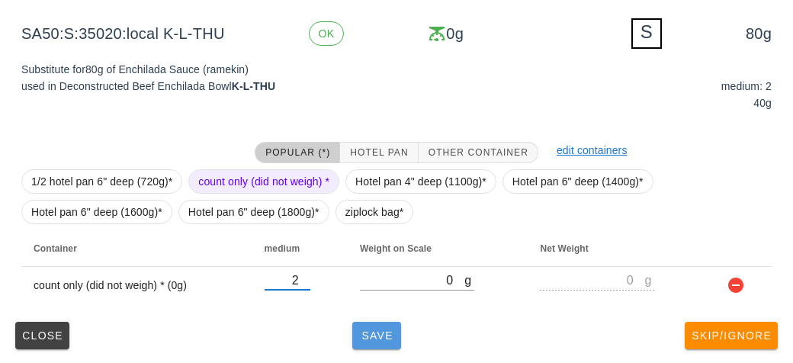
click at [387, 333] on span "Save" at bounding box center [376, 335] width 37 height 12
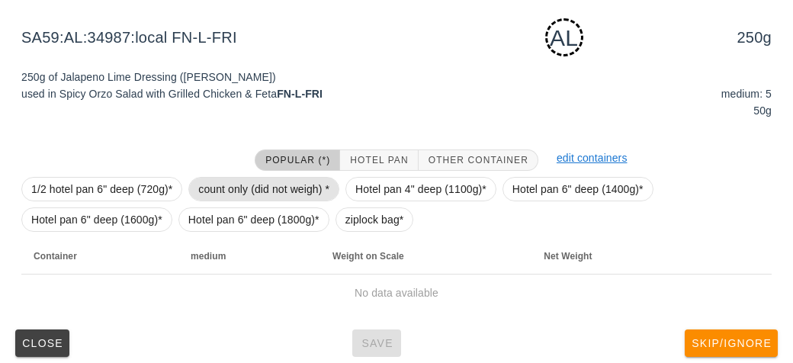
click at [230, 178] on span "count only (did not weigh) *" at bounding box center [263, 189] width 131 height 23
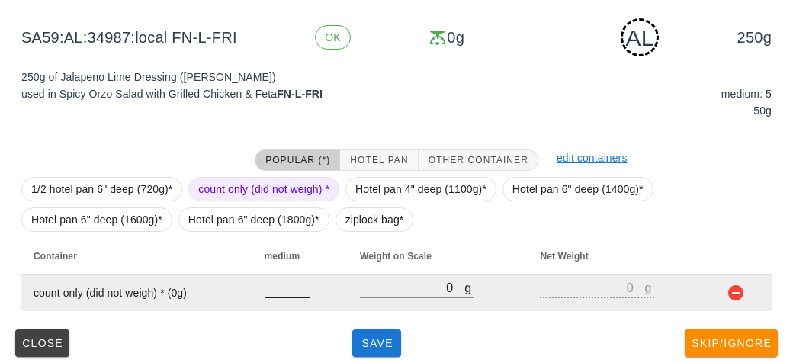
click at [282, 295] on input "number" at bounding box center [288, 288] width 46 height 20
type input "5"
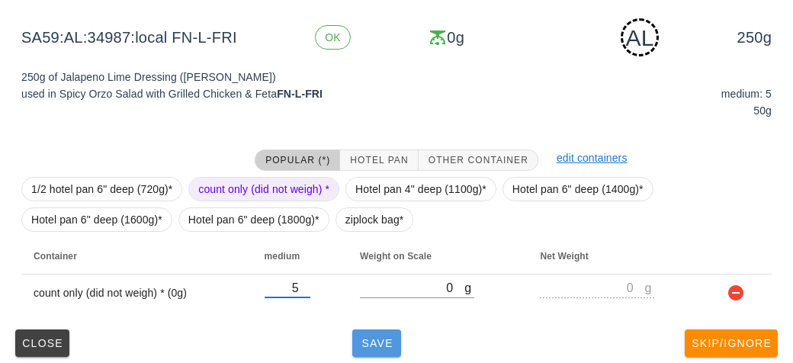
click at [371, 350] on button "Save" at bounding box center [376, 342] width 49 height 27
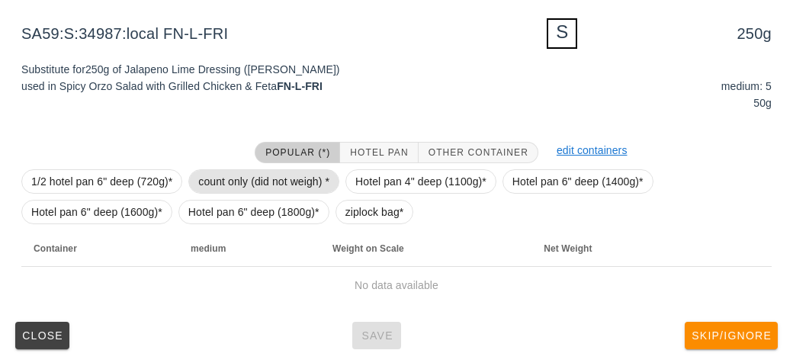
click at [222, 176] on span "count only (did not weigh) *" at bounding box center [263, 181] width 131 height 23
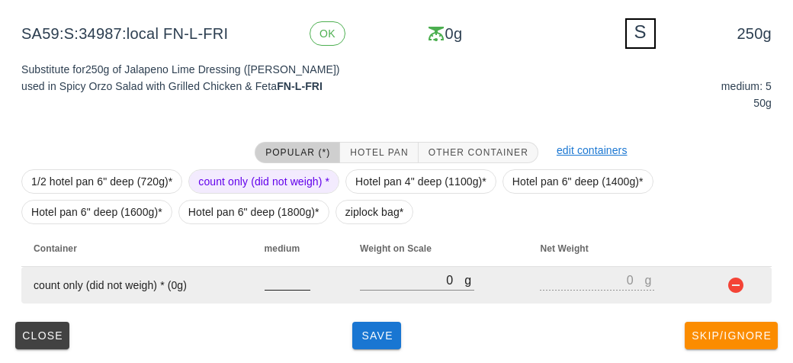
click at [297, 287] on input "number" at bounding box center [288, 280] width 46 height 20
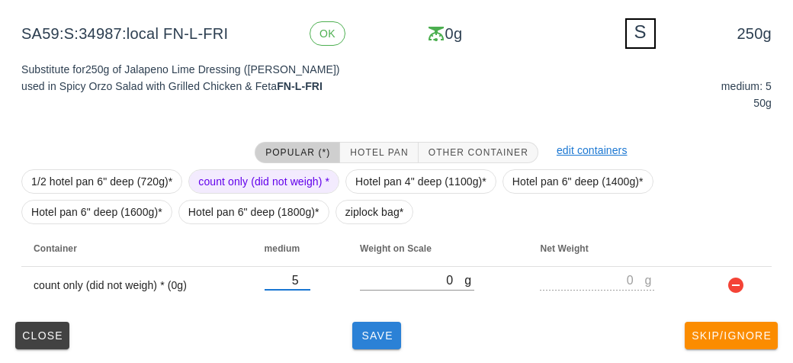
type input "5"
click at [364, 345] on button "Save" at bounding box center [376, 335] width 49 height 27
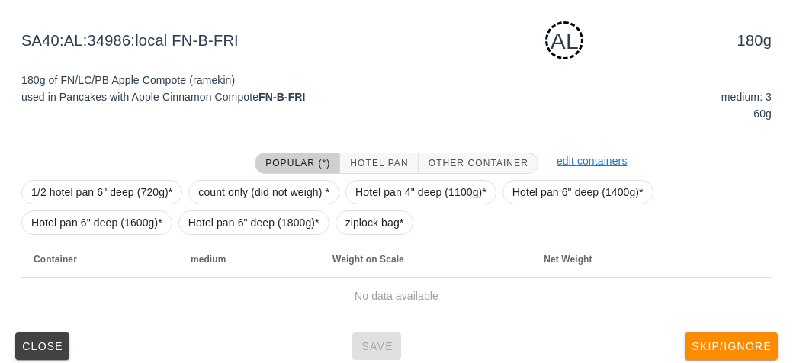
scroll to position [231, 0]
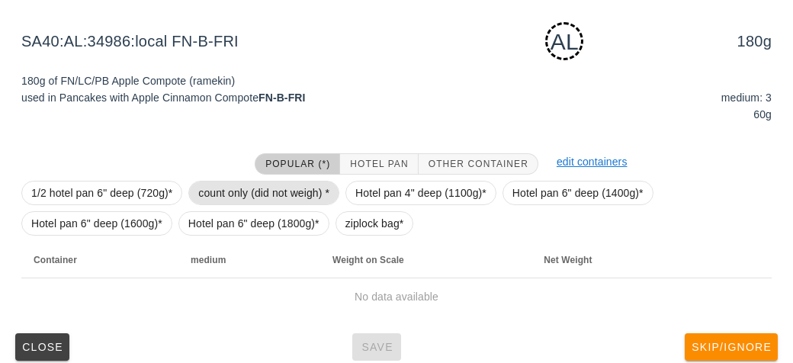
click at [239, 181] on span "count only (did not weigh) *" at bounding box center [263, 193] width 151 height 24
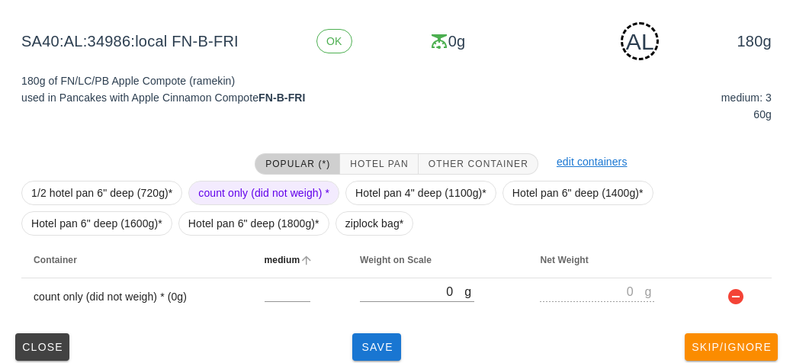
click at [274, 274] on th "medium" at bounding box center [299, 260] width 95 height 37
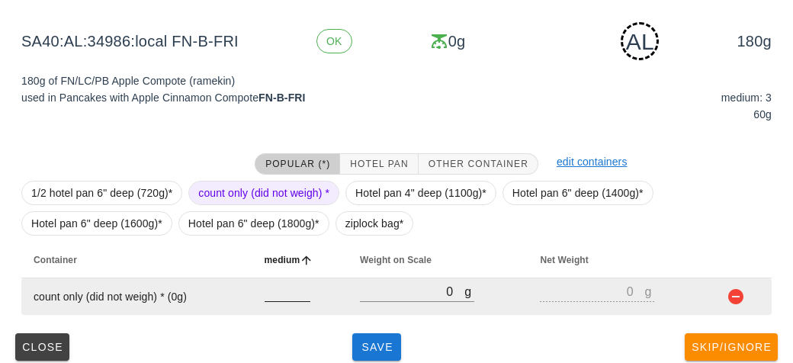
click at [277, 292] on input "number" at bounding box center [288, 291] width 46 height 20
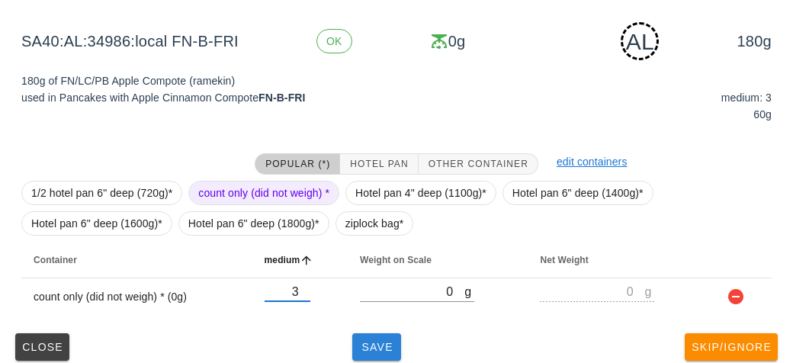
type input "3"
click at [367, 351] on span "Save" at bounding box center [376, 347] width 37 height 12
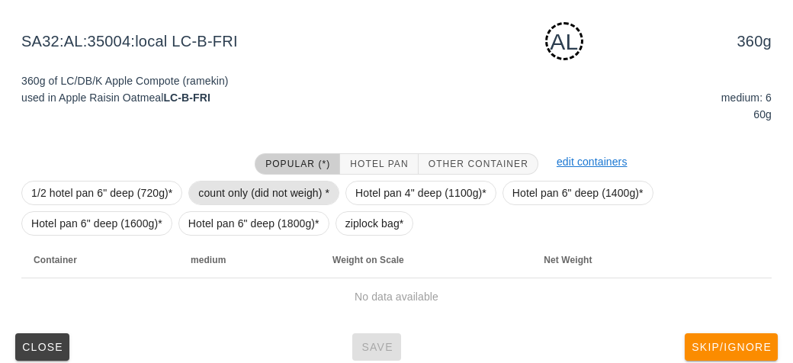
click at [246, 193] on span "count only (did not weigh) *" at bounding box center [263, 192] width 131 height 23
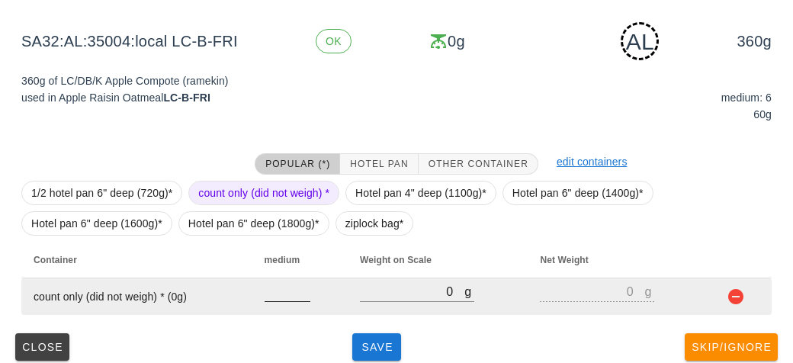
click at [274, 290] on input "number" at bounding box center [288, 291] width 46 height 20
type input "6"
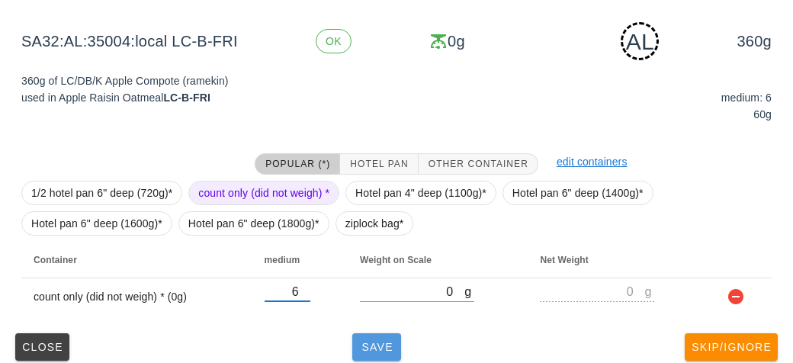
click at [389, 342] on span "Save" at bounding box center [376, 347] width 37 height 12
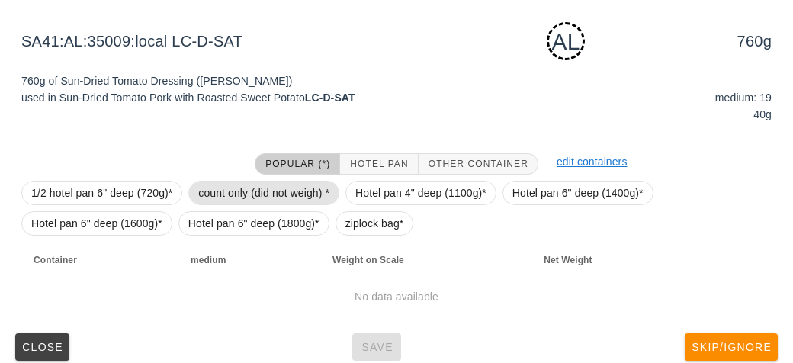
click at [250, 181] on span "count only (did not weigh) *" at bounding box center [263, 192] width 131 height 23
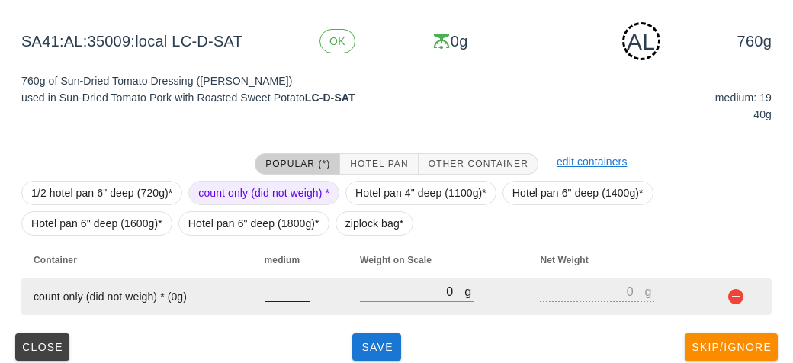
click at [296, 287] on input "number" at bounding box center [288, 291] width 46 height 20
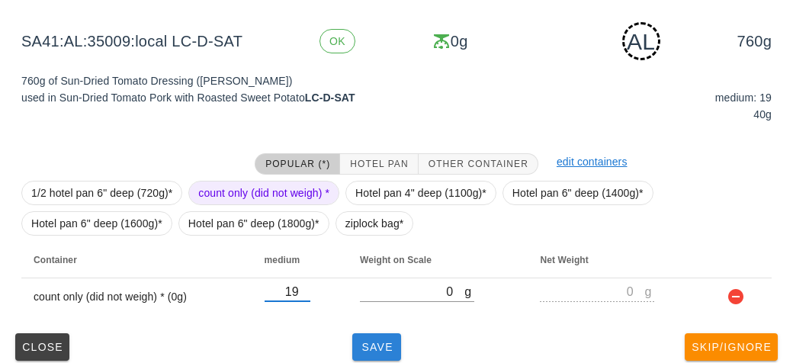
type input "19"
click at [374, 338] on button "Save" at bounding box center [376, 346] width 49 height 27
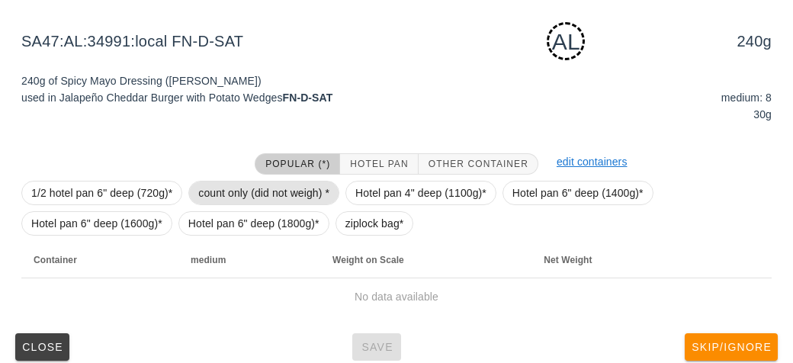
click at [219, 186] on span "count only (did not weigh) *" at bounding box center [263, 192] width 131 height 23
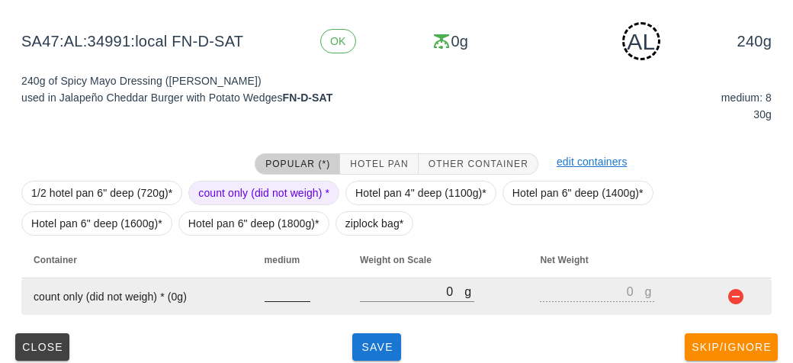
click at [285, 293] on input "number" at bounding box center [288, 291] width 46 height 20
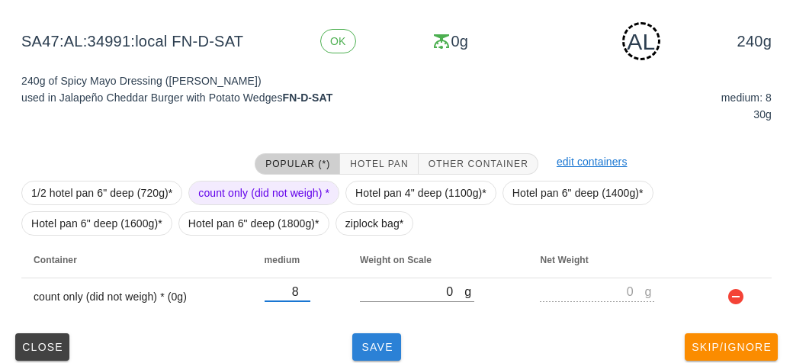
type input "8"
click at [374, 349] on span "Save" at bounding box center [376, 347] width 37 height 12
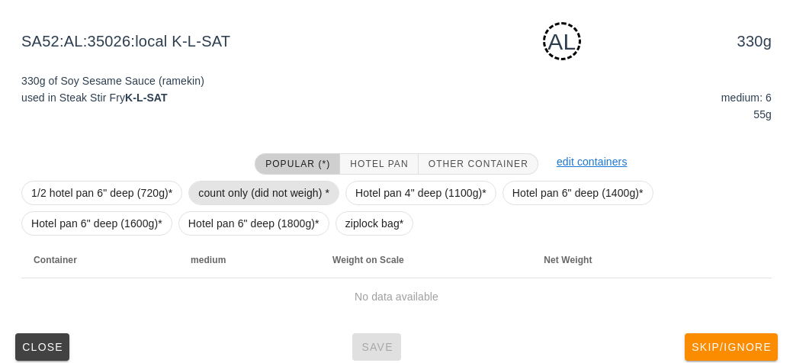
click at [240, 187] on span "count only (did not weigh) *" at bounding box center [263, 192] width 131 height 23
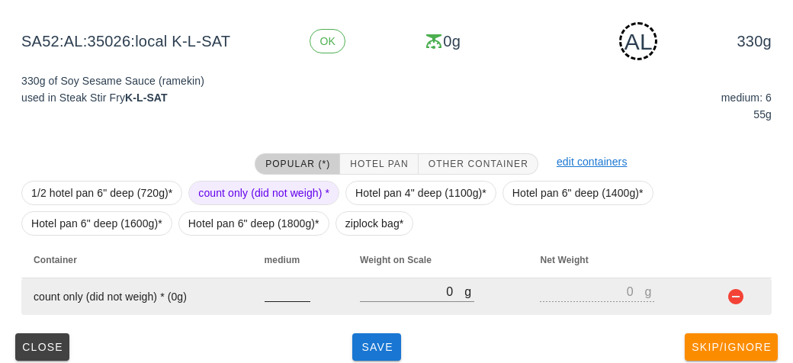
click at [274, 294] on input "number" at bounding box center [288, 291] width 46 height 20
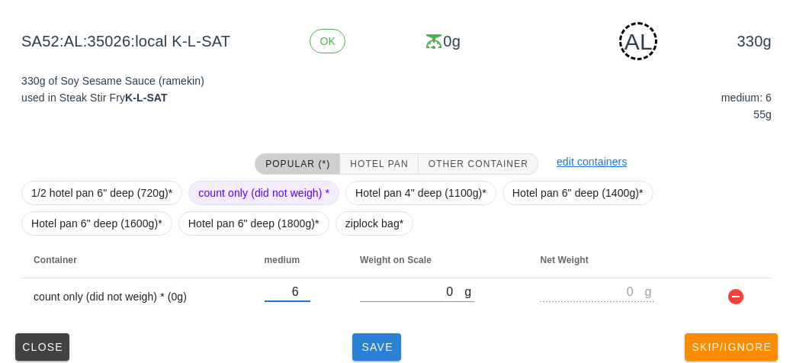
type input "6"
click at [364, 357] on button "Save" at bounding box center [376, 346] width 49 height 27
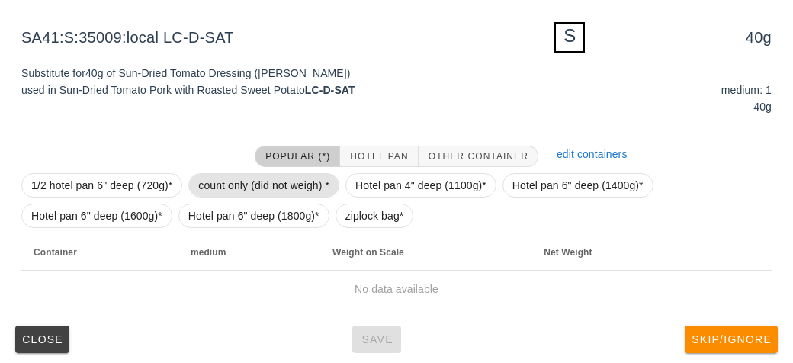
click at [236, 175] on span "count only (did not weigh) *" at bounding box center [263, 185] width 131 height 23
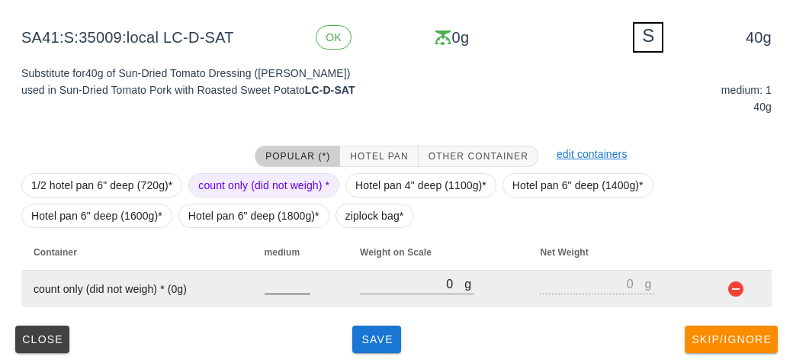
click at [276, 290] on input "number" at bounding box center [288, 284] width 46 height 20
type input "1"
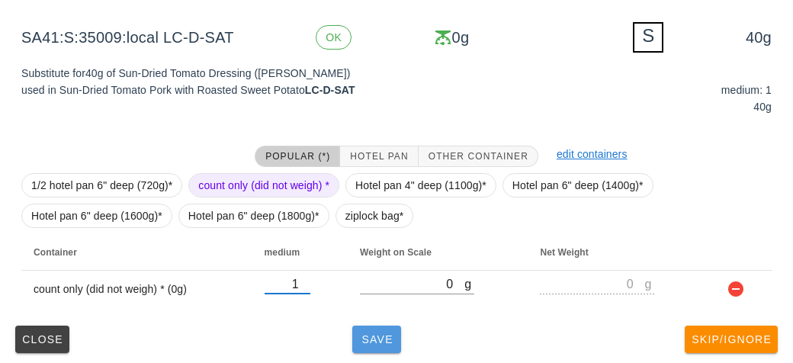
click at [374, 326] on button "Save" at bounding box center [376, 339] width 49 height 27
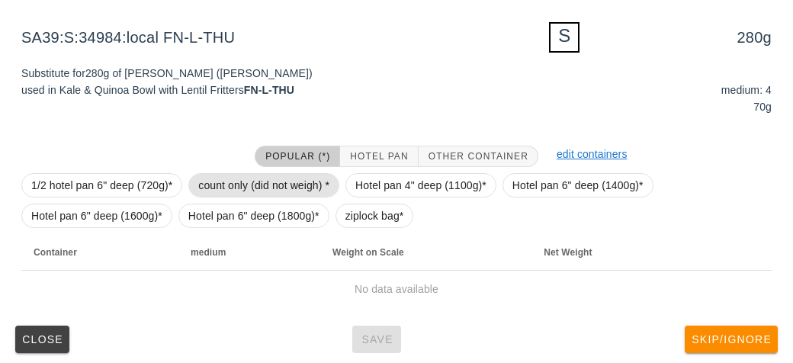
click at [222, 174] on span "count only (did not weigh) *" at bounding box center [263, 185] width 131 height 23
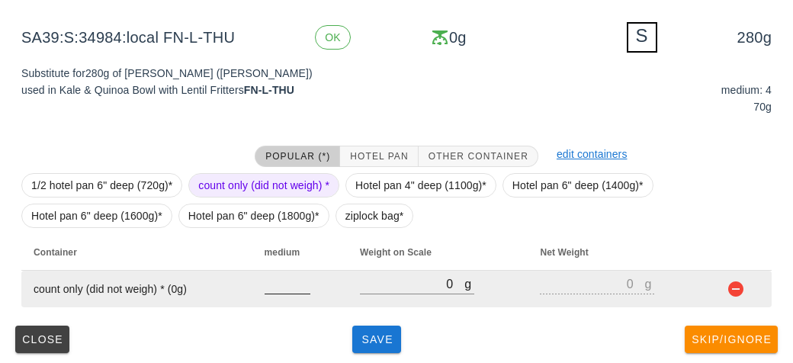
click at [295, 287] on input "number" at bounding box center [288, 284] width 46 height 20
type input "4"
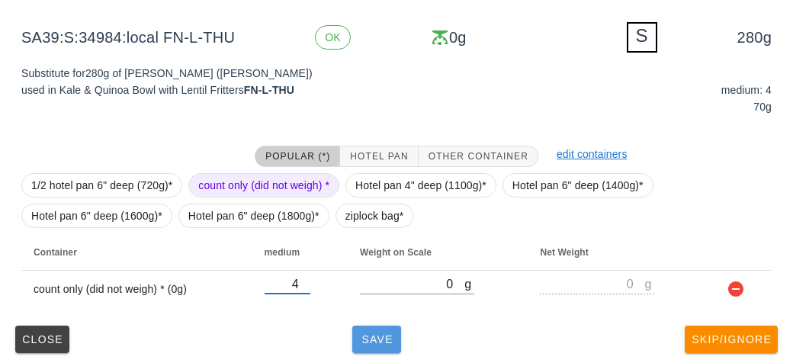
click at [364, 343] on span "Save" at bounding box center [376, 339] width 37 height 12
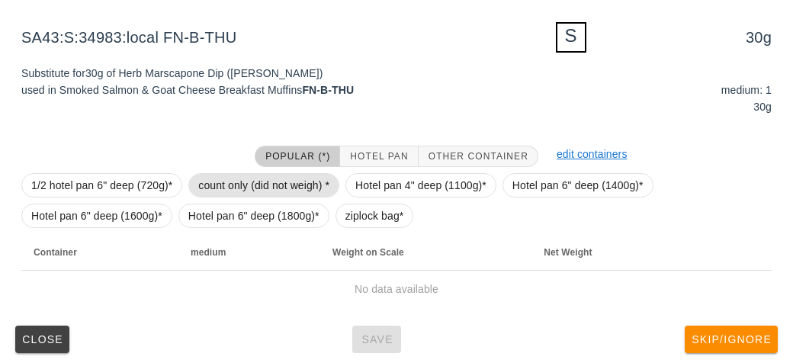
click at [275, 182] on span "count only (did not weigh) *" at bounding box center [263, 185] width 131 height 23
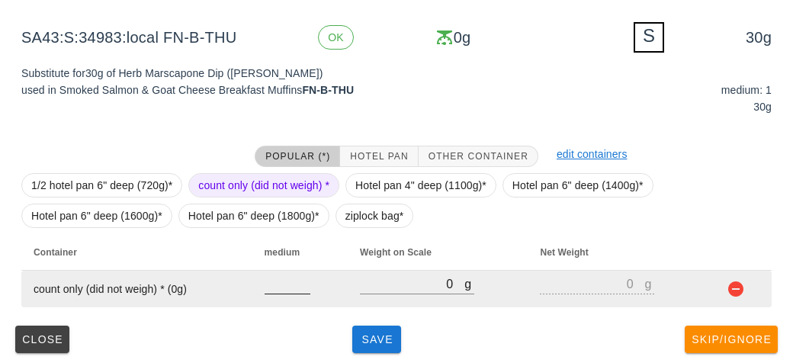
click at [284, 277] on input "number" at bounding box center [288, 284] width 46 height 20
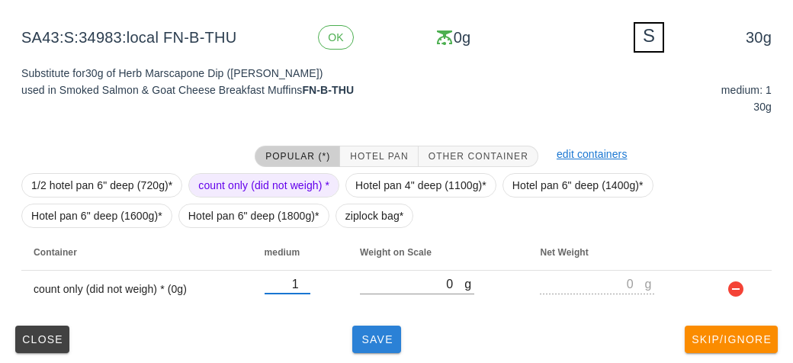
type input "1"
click at [380, 350] on button "Save" at bounding box center [376, 339] width 49 height 27
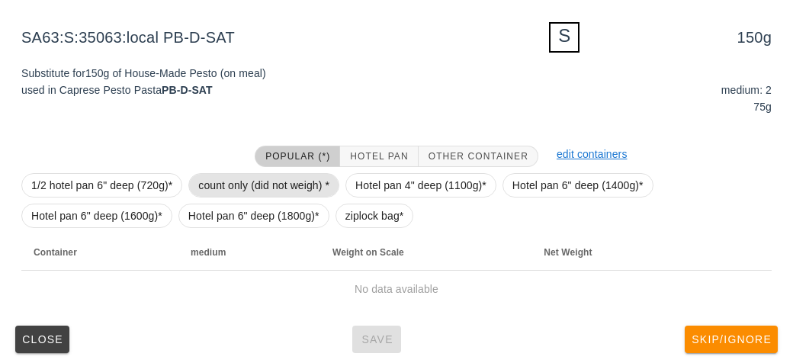
click at [231, 194] on span "count only (did not weigh) *" at bounding box center [263, 185] width 131 height 23
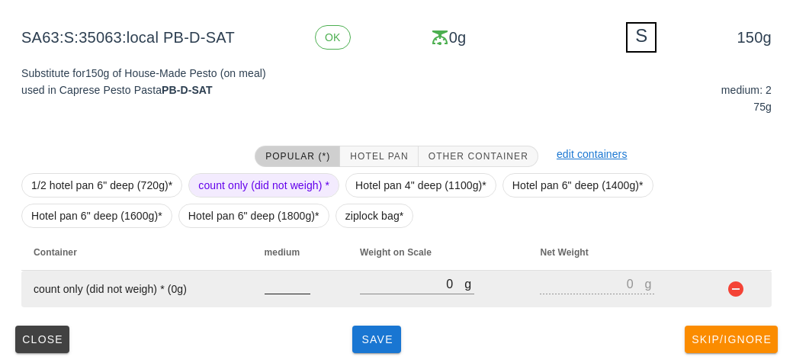
click at [287, 276] on input "number" at bounding box center [288, 284] width 46 height 20
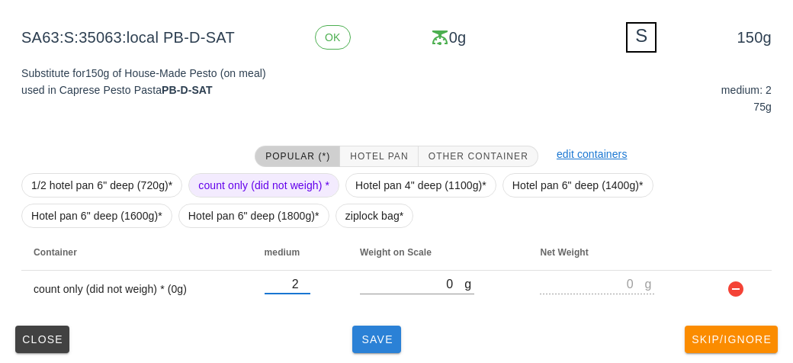
type input "2"
click at [381, 345] on button "Save" at bounding box center [376, 339] width 49 height 27
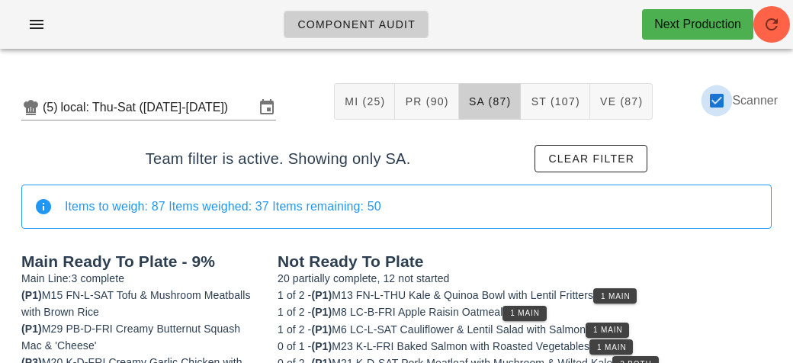
click at [713, 106] on div at bounding box center [717, 101] width 26 height 26
checkbox input "false"
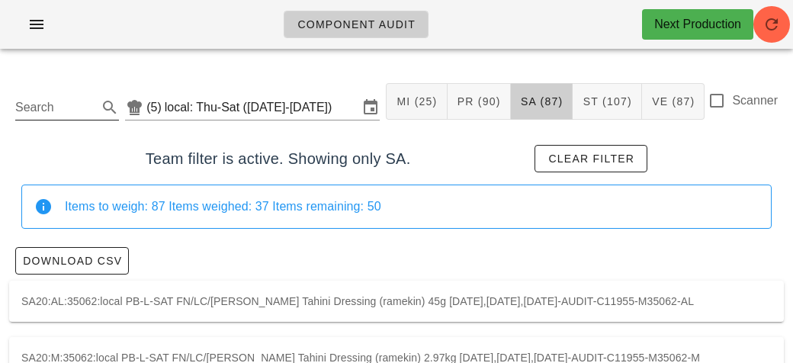
click at [27, 104] on input "Search" at bounding box center [54, 107] width 79 height 24
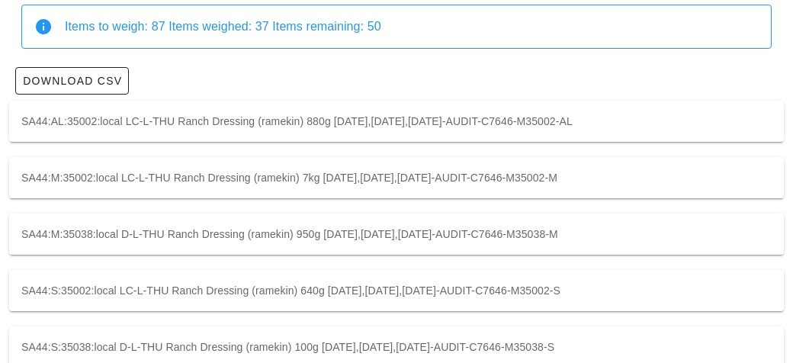
scroll to position [207, 0]
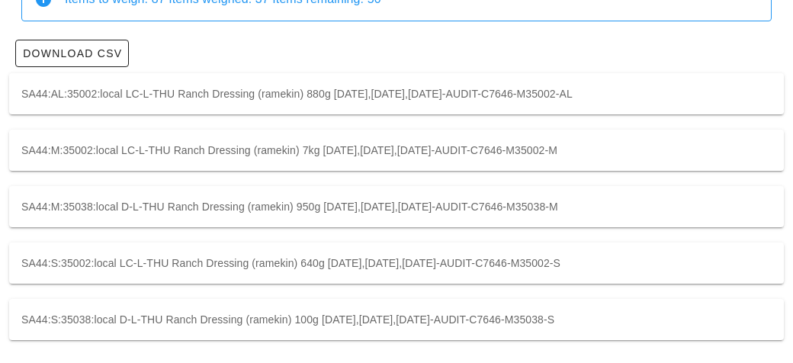
click at [204, 319] on div "SA44:S:35038:local D-L-THU Ranch Dressing (ramekin) 100g 2025-08-14,2025-08-15,…" at bounding box center [396, 319] width 775 height 41
type input "SA44:S:35038:local"
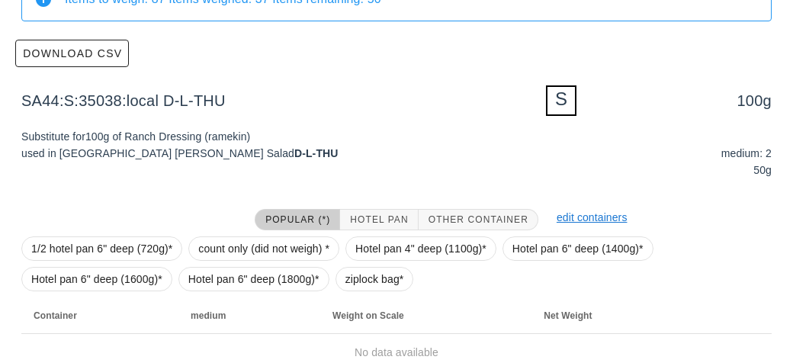
scroll to position [274, 0]
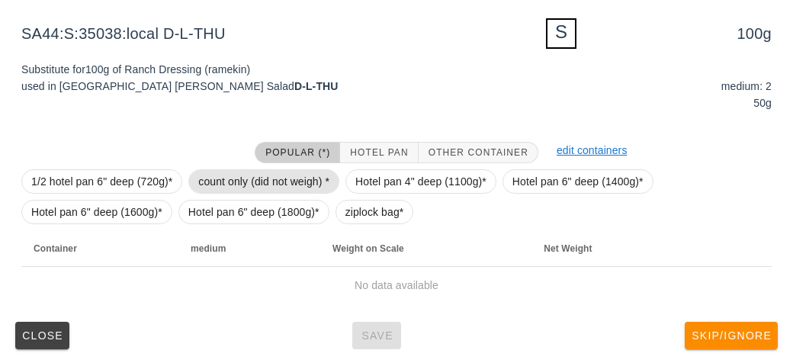
click at [229, 170] on span "count only (did not weigh) *" at bounding box center [263, 181] width 131 height 23
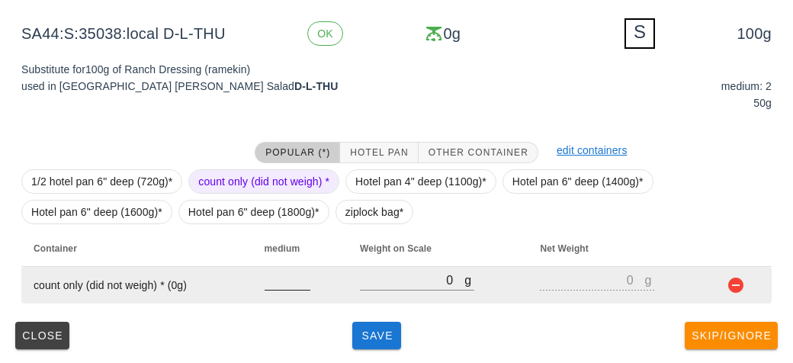
click at [269, 274] on input "number" at bounding box center [288, 280] width 46 height 20
type input "2"
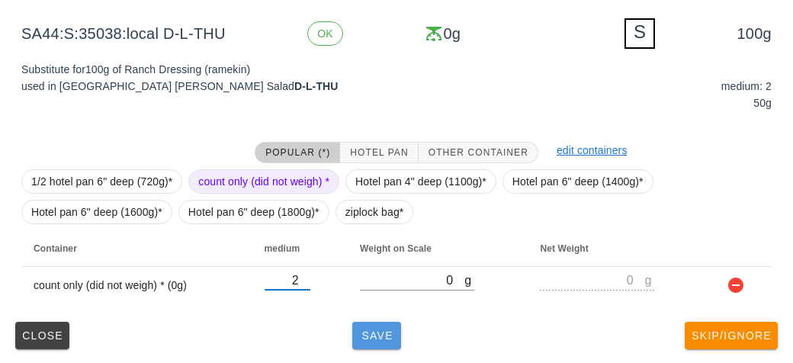
click at [379, 338] on span "Save" at bounding box center [376, 335] width 37 height 12
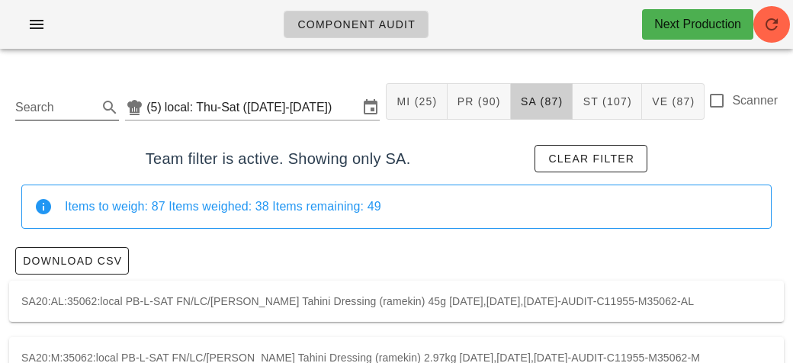
click at [82, 99] on input "Search" at bounding box center [54, 107] width 79 height 24
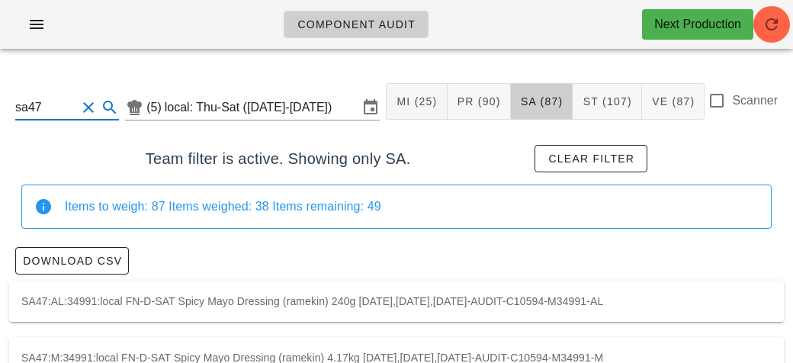
scroll to position [95, 0]
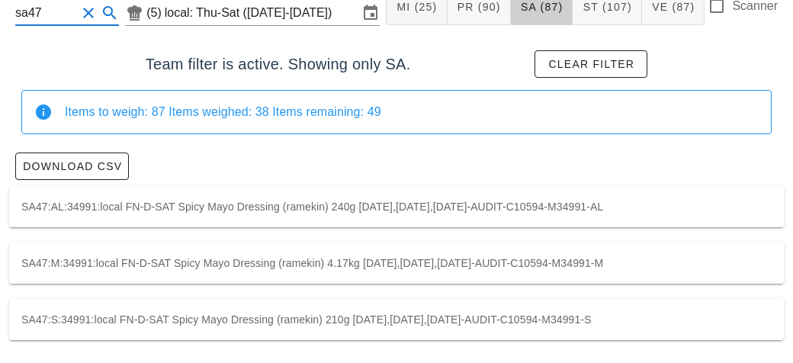
click at [293, 310] on div "SA47:S:34991:local FN-D-SAT Spicy Mayo Dressing (ramekin) 210g 2025-08-14,2025-…" at bounding box center [396, 319] width 775 height 41
type input "SA47:S:34991:local"
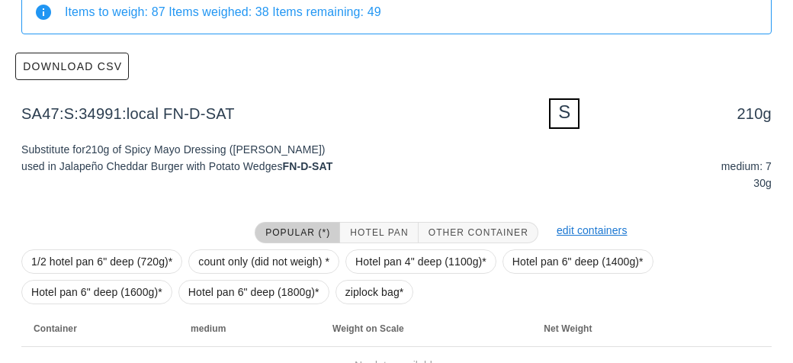
scroll to position [274, 0]
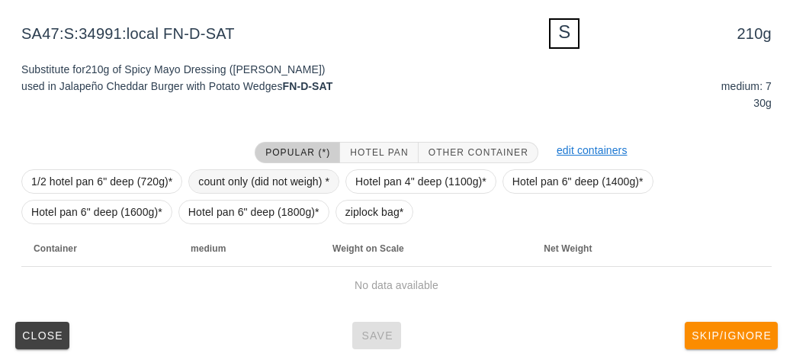
click at [213, 172] on span "count only (did not weigh) *" at bounding box center [263, 181] width 131 height 23
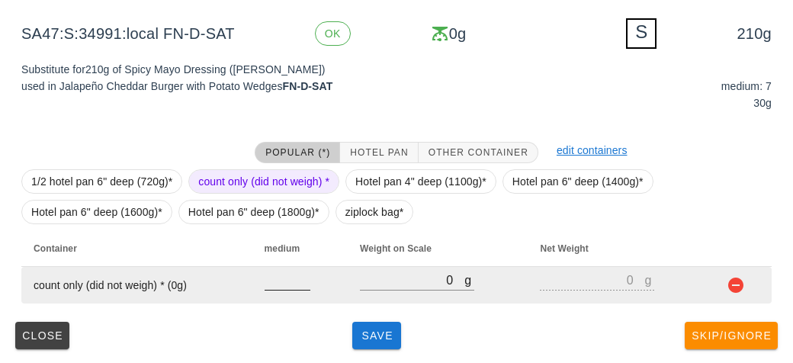
click at [281, 274] on input "number" at bounding box center [288, 280] width 46 height 20
type input "7"
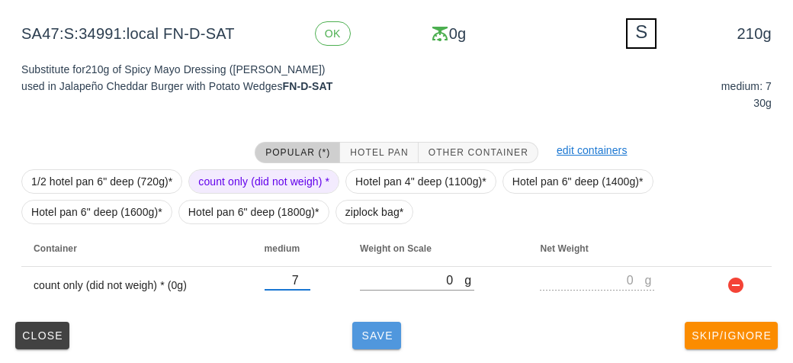
click at [374, 332] on span "Save" at bounding box center [376, 335] width 37 height 12
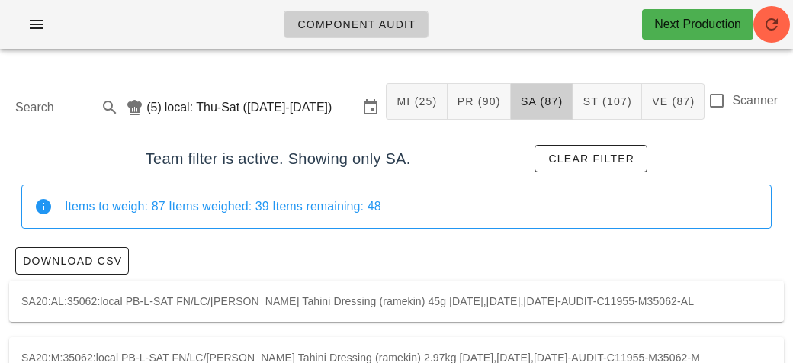
click at [66, 114] on input "Search" at bounding box center [54, 107] width 79 height 24
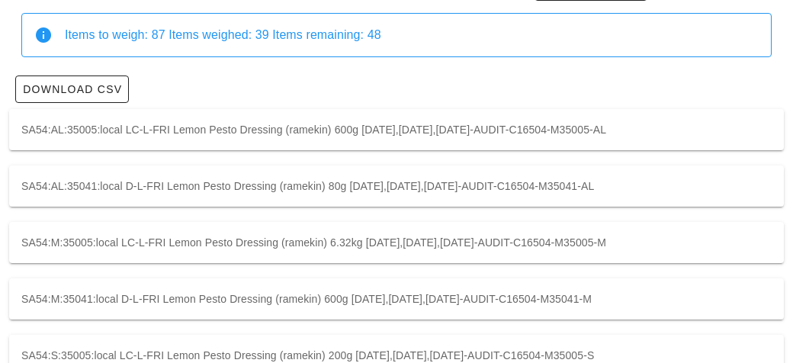
scroll to position [207, 0]
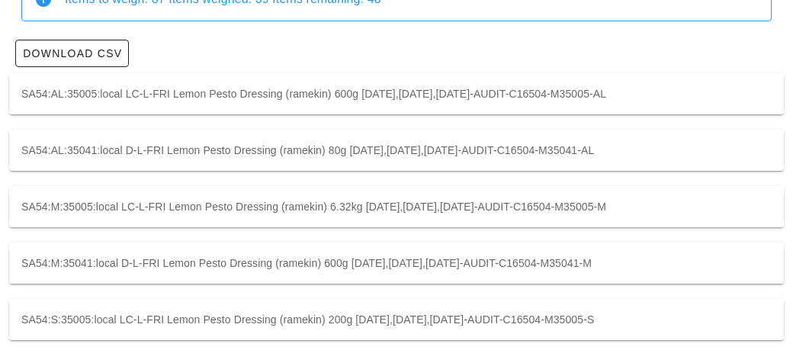
click at [182, 318] on div "SA54:S:35005:local LC-L-FRI Lemon Pesto Dressing (ramekin) 200g 2025-08-14,2025…" at bounding box center [396, 319] width 775 height 41
type input "SA54:S:35005:local"
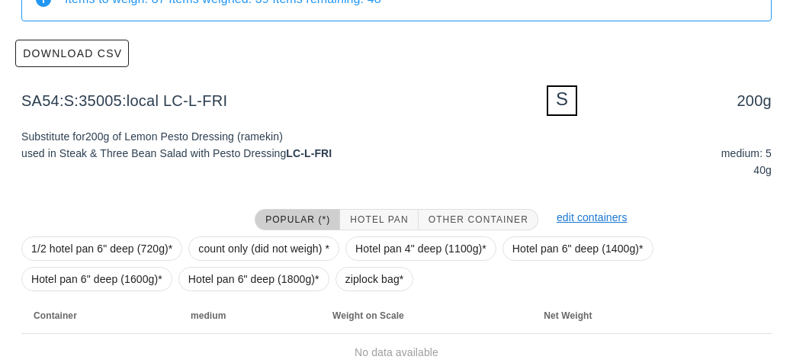
scroll to position [274, 0]
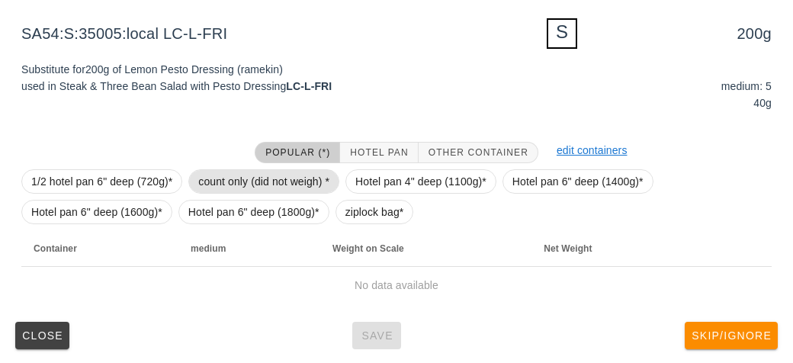
click at [231, 178] on span "count only (did not weigh) *" at bounding box center [263, 181] width 131 height 23
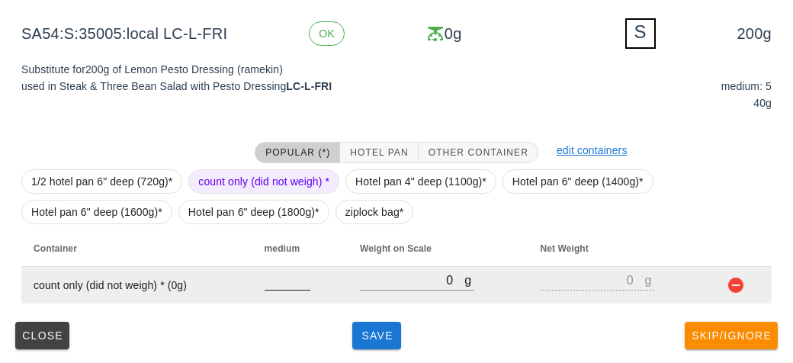
click at [272, 279] on input "number" at bounding box center [288, 280] width 46 height 20
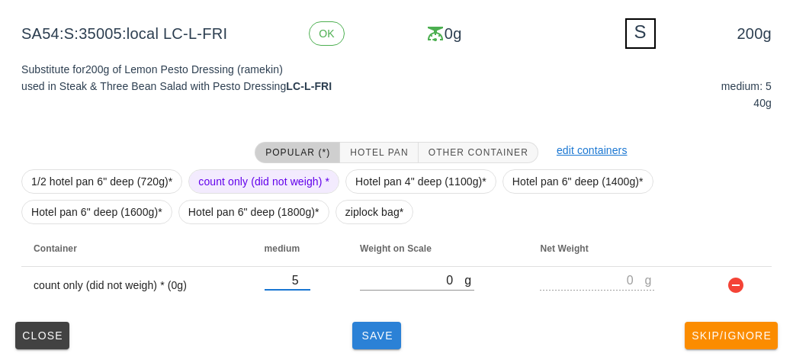
type input "5"
click at [368, 336] on span "Save" at bounding box center [376, 335] width 37 height 12
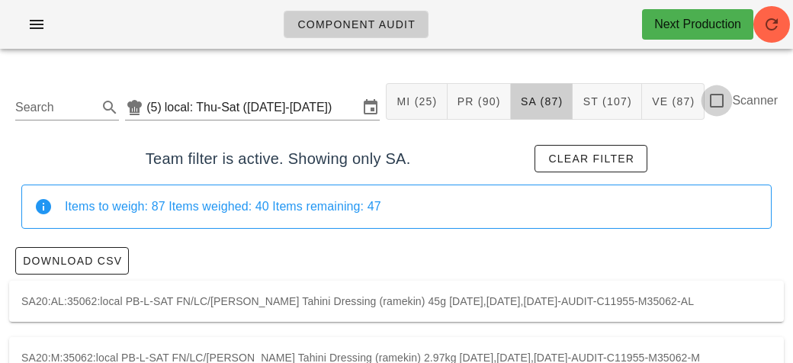
click at [724, 104] on div at bounding box center [717, 101] width 26 height 26
checkbox input "true"
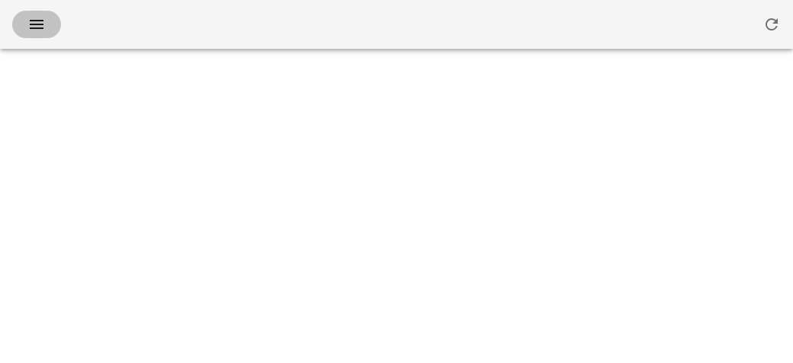
click at [46, 28] on span "button" at bounding box center [36, 24] width 24 height 18
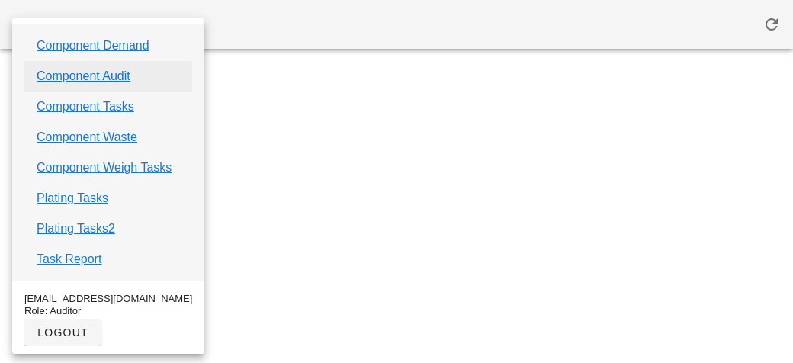
click at [66, 79] on link "Component Audit" at bounding box center [84, 76] width 94 height 18
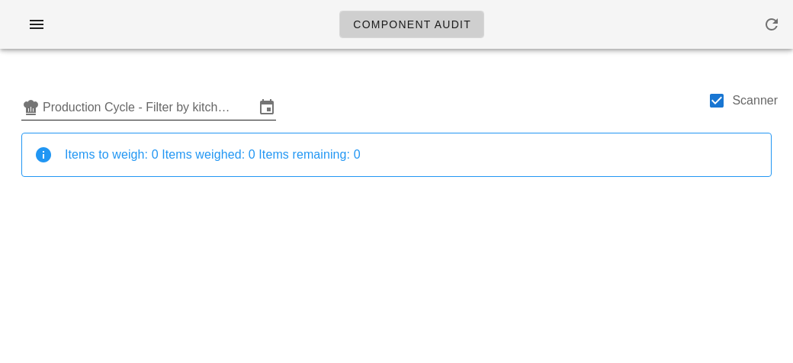
click at [85, 106] on input "Production Cycle - Filter by kitchen production schedules" at bounding box center [149, 107] width 212 height 24
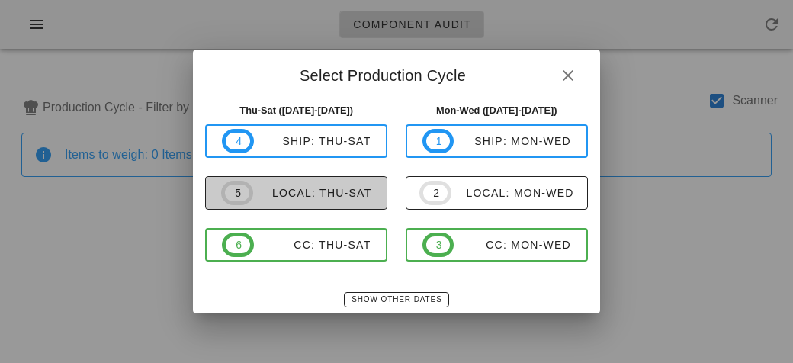
click at [252, 176] on button "5 local: Thu-Sat" at bounding box center [296, 193] width 182 height 34
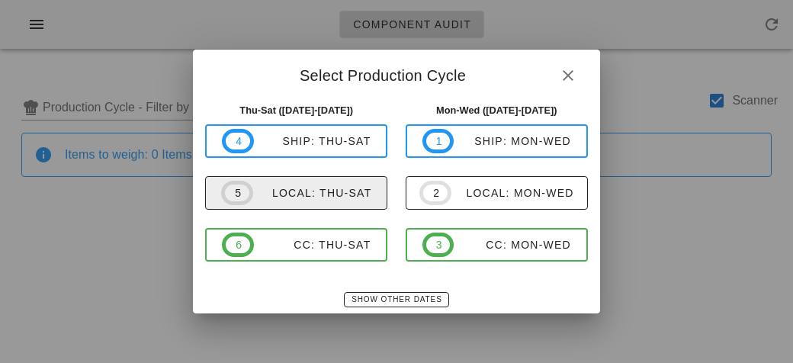
type input "local: Thu-Sat ([DATE]-[DATE])"
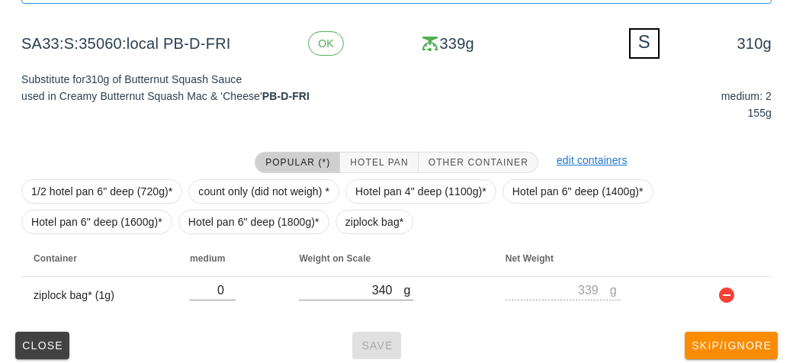
scroll to position [183, 0]
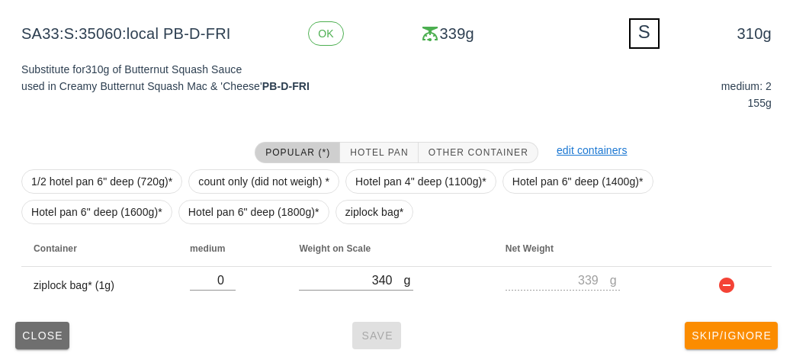
click at [34, 341] on button "Close" at bounding box center [42, 335] width 54 height 27
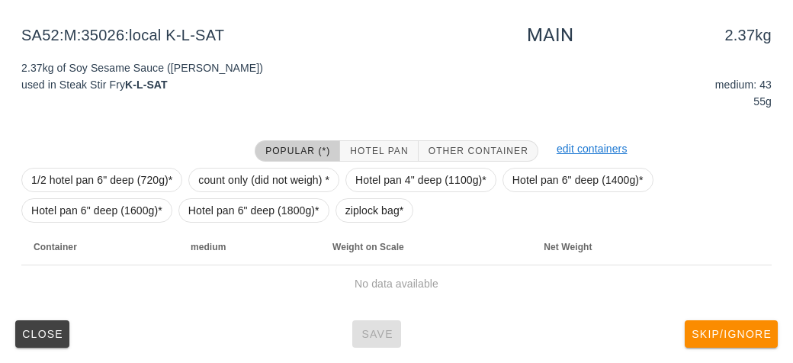
scroll to position [177, 0]
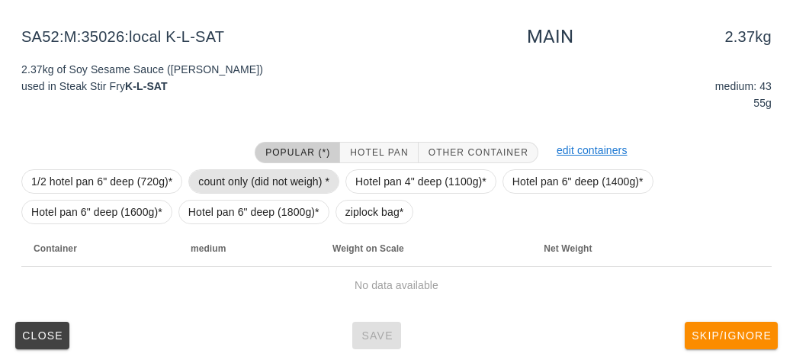
click at [230, 180] on span "count only (did not weigh) *" at bounding box center [263, 181] width 131 height 23
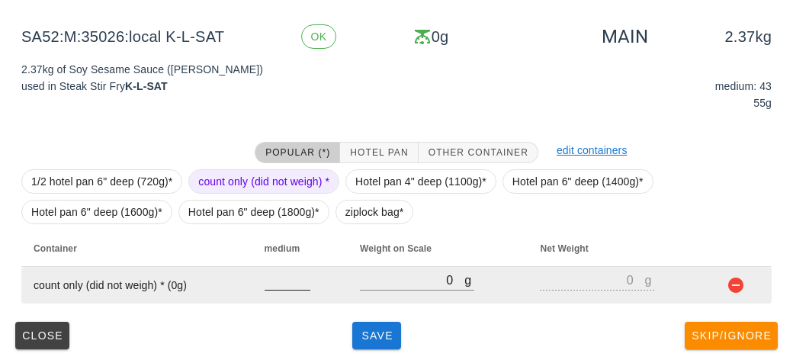
click at [284, 284] on input "number" at bounding box center [288, 280] width 46 height 20
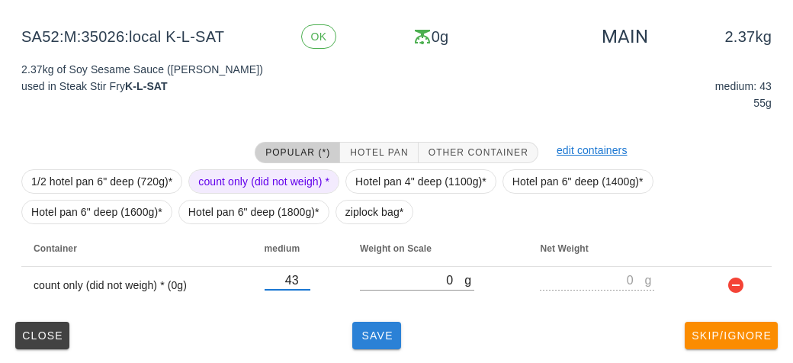
type input "43"
click at [391, 334] on span "Save" at bounding box center [376, 335] width 37 height 12
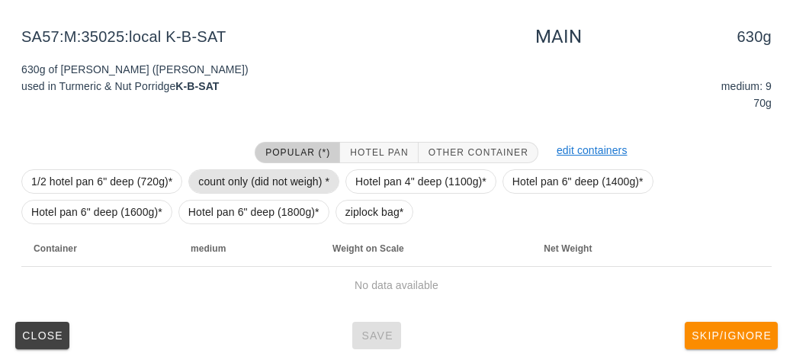
click at [289, 180] on span "count only (did not weigh) *" at bounding box center [263, 181] width 131 height 23
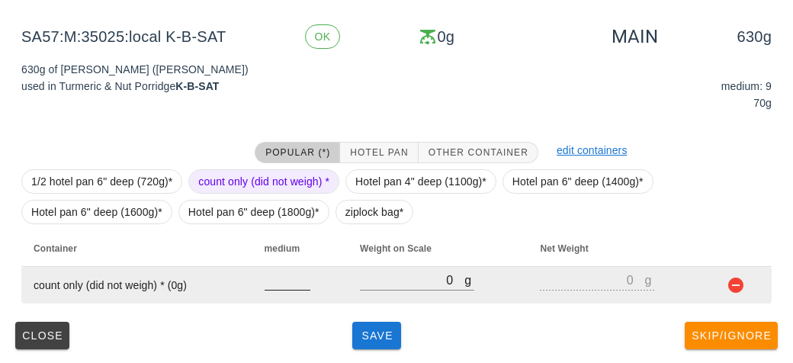
click at [282, 284] on input "number" at bounding box center [288, 280] width 46 height 20
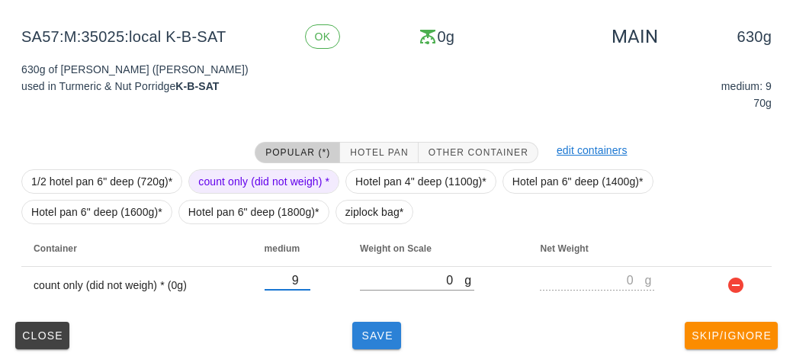
type input "9"
click at [381, 330] on span "Save" at bounding box center [376, 335] width 37 height 12
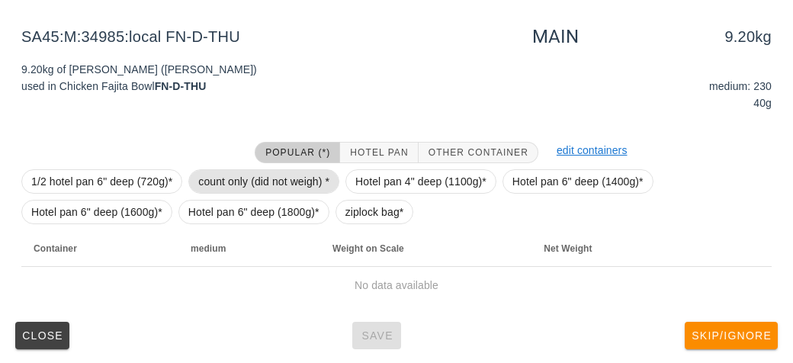
click at [210, 170] on span "count only (did not weigh) *" at bounding box center [263, 181] width 131 height 23
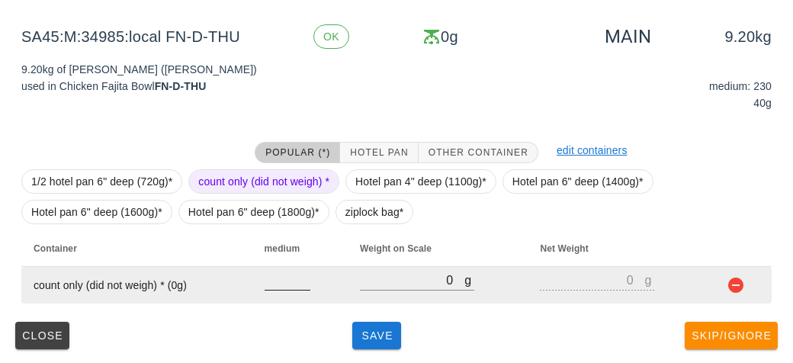
click at [266, 281] on input "number" at bounding box center [288, 280] width 46 height 20
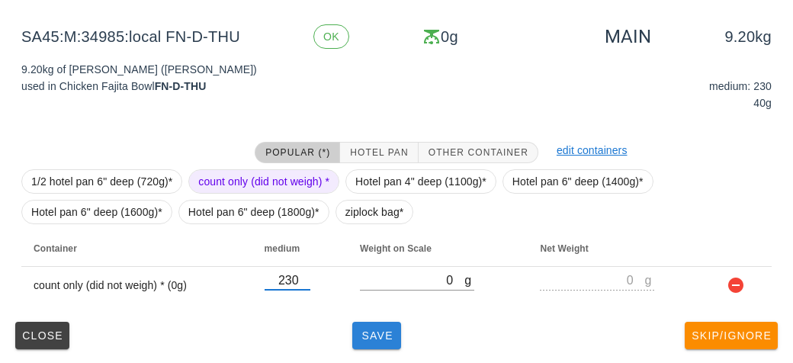
type input "230"
click at [375, 345] on button "Save" at bounding box center [376, 335] width 49 height 27
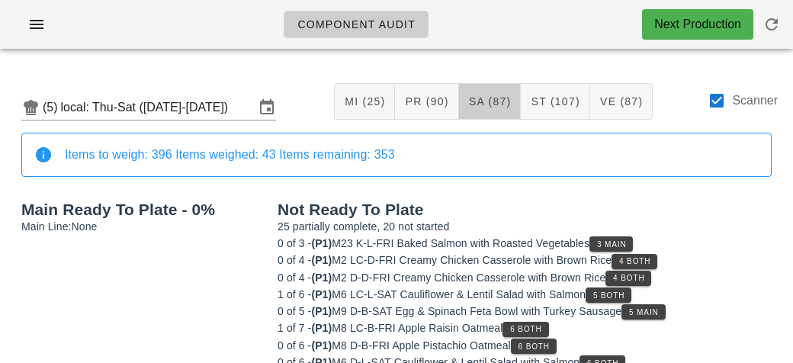
click at [483, 97] on span "SA (87)" at bounding box center [489, 101] width 43 height 12
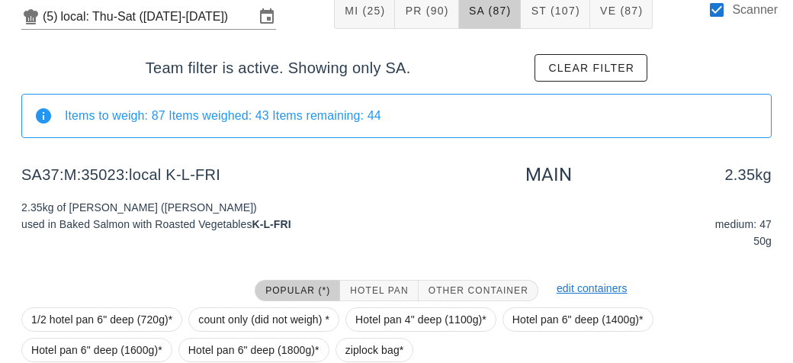
scroll to position [229, 0]
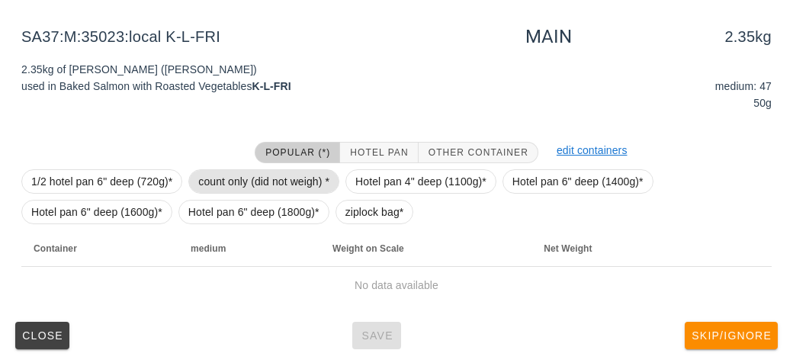
click at [201, 176] on span "count only (did not weigh) *" at bounding box center [263, 181] width 131 height 23
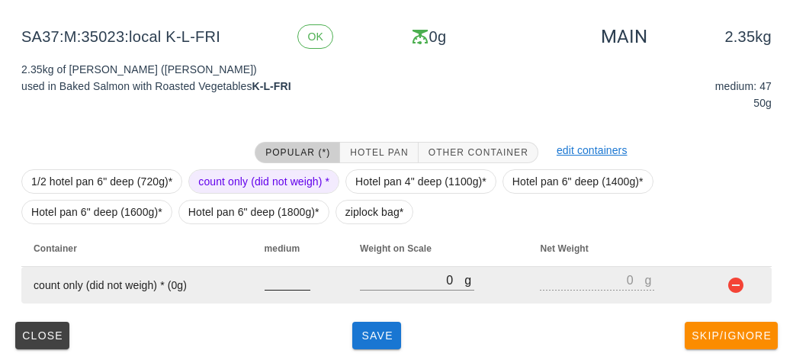
click at [265, 283] on input "number" at bounding box center [288, 280] width 46 height 20
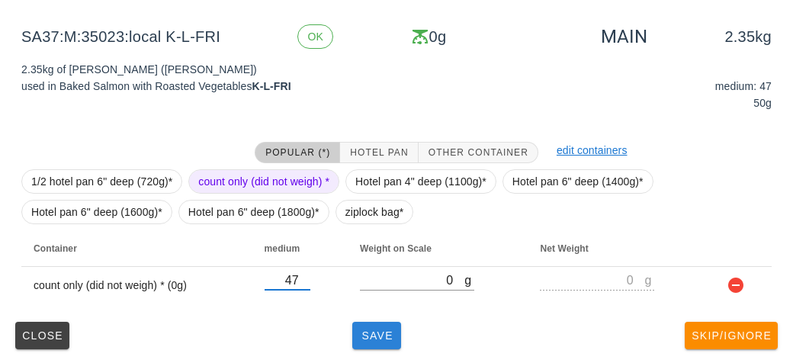
type input "47"
click at [355, 342] on button "Save" at bounding box center [376, 335] width 49 height 27
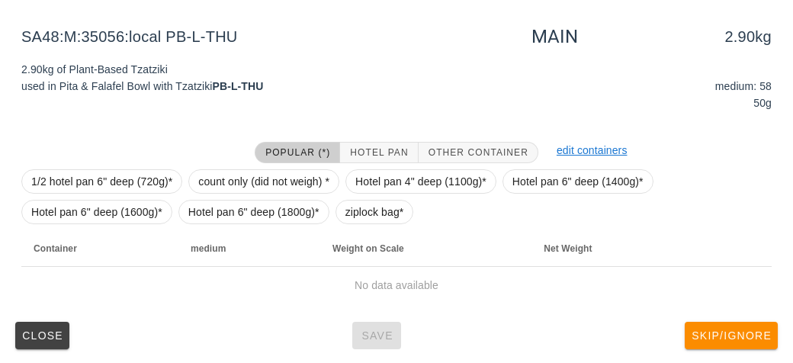
click at [258, 159] on div "Popular (*) Hotel Pan Other Container" at bounding box center [397, 153] width 302 height 40
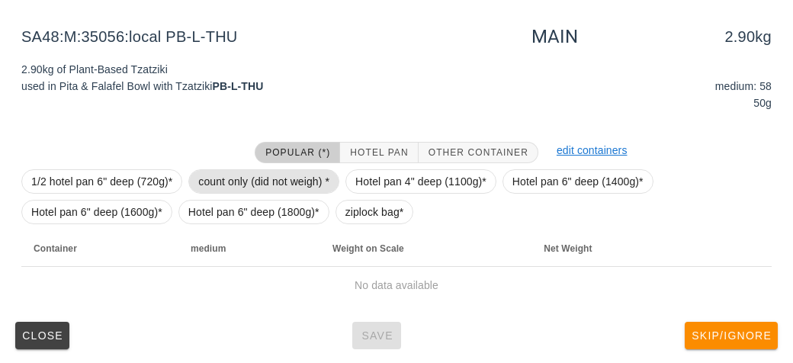
click at [241, 177] on span "count only (did not weigh) *" at bounding box center [263, 181] width 131 height 23
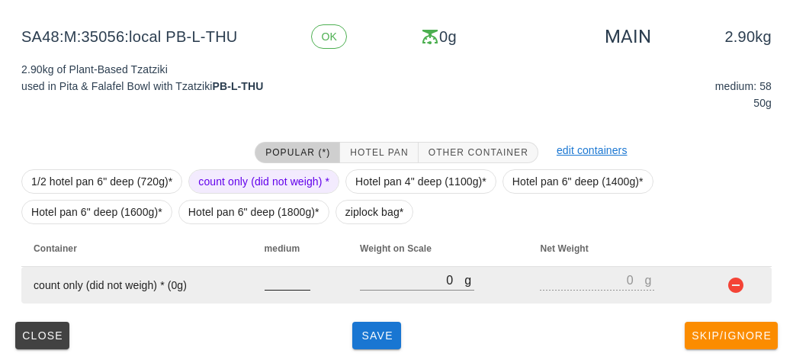
click at [278, 280] on input "number" at bounding box center [288, 280] width 46 height 20
type input "58"
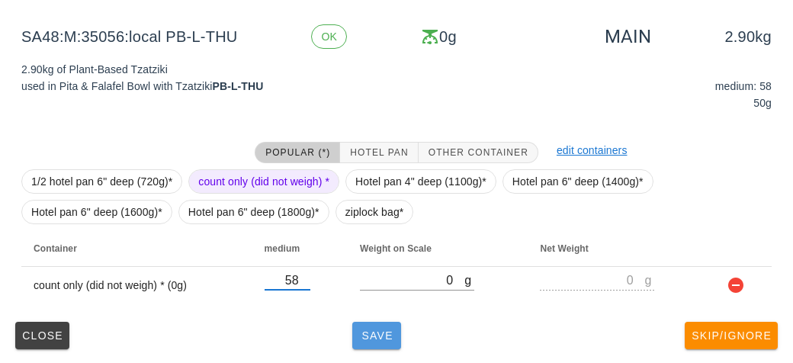
click at [353, 337] on button "Save" at bounding box center [376, 335] width 49 height 27
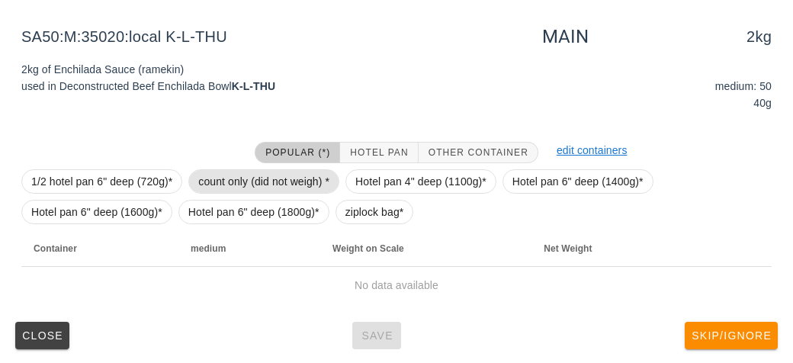
click at [224, 175] on span "count only (did not weigh) *" at bounding box center [263, 181] width 131 height 23
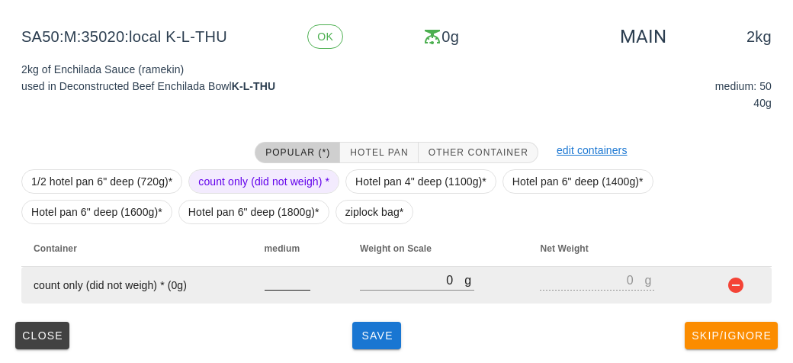
click at [272, 282] on input "number" at bounding box center [288, 280] width 46 height 20
type input "50"
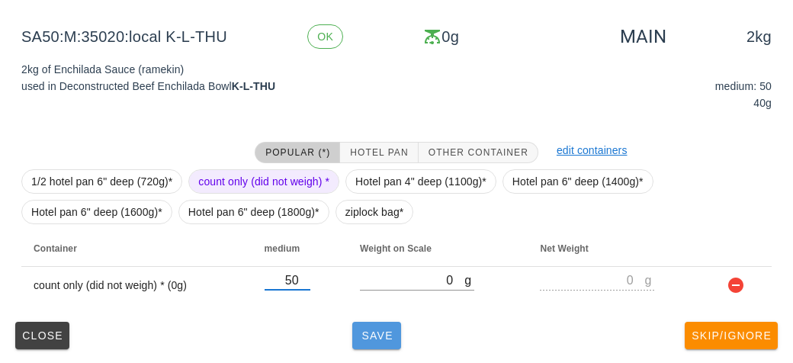
click at [375, 338] on span "Save" at bounding box center [376, 335] width 37 height 12
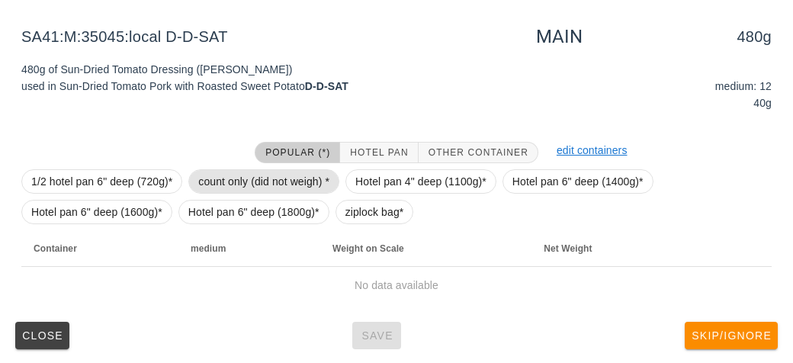
click at [228, 177] on span "count only (did not weigh) *" at bounding box center [263, 181] width 131 height 23
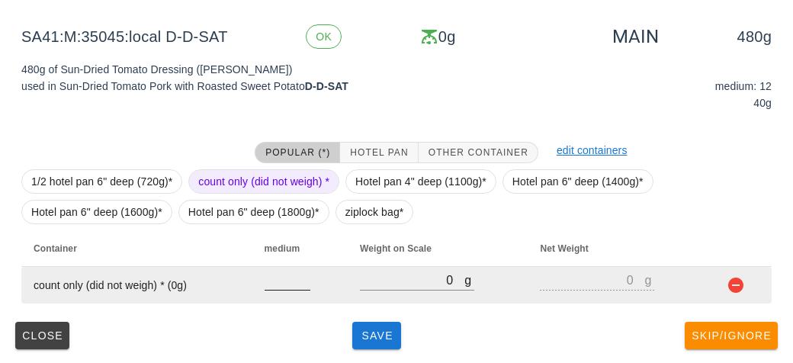
click at [272, 280] on input "number" at bounding box center [288, 280] width 46 height 20
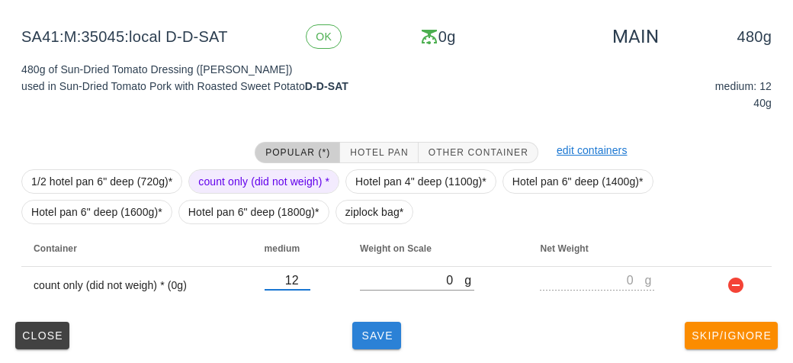
type input "12"
click at [374, 335] on span "Save" at bounding box center [376, 335] width 37 height 12
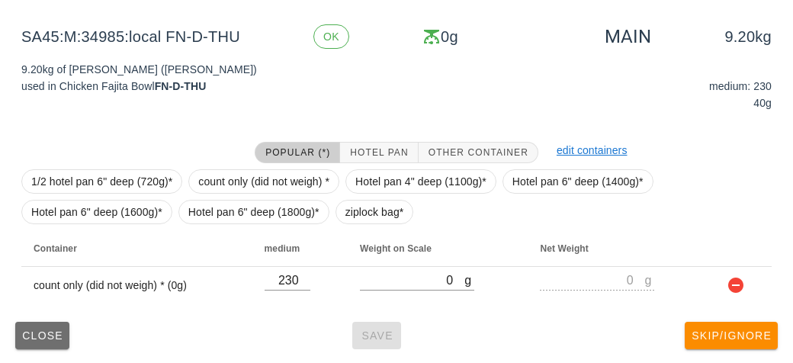
click at [30, 338] on span "Close" at bounding box center [42, 335] width 42 height 12
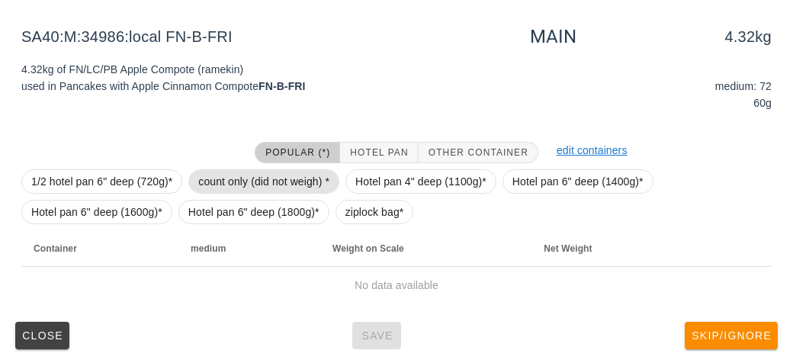
click at [217, 181] on span "count only (did not weigh) *" at bounding box center [263, 181] width 131 height 23
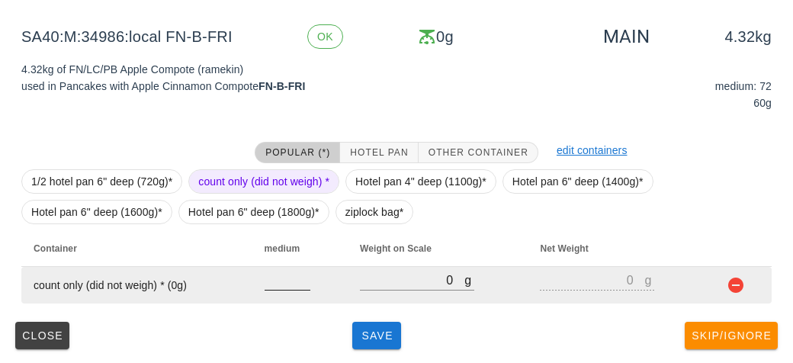
click at [276, 281] on input "number" at bounding box center [288, 280] width 46 height 20
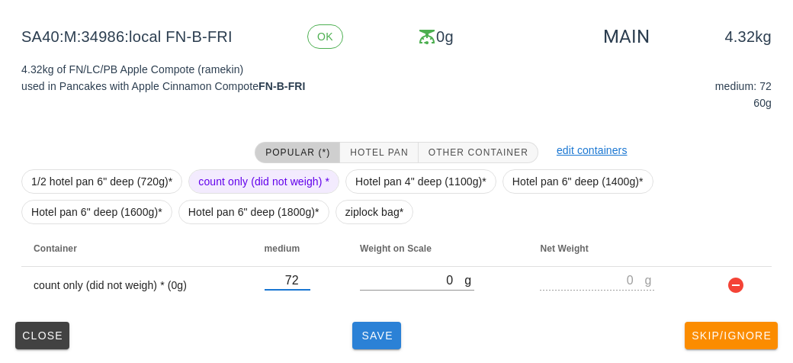
type input "72"
click at [374, 340] on span "Save" at bounding box center [376, 335] width 37 height 12
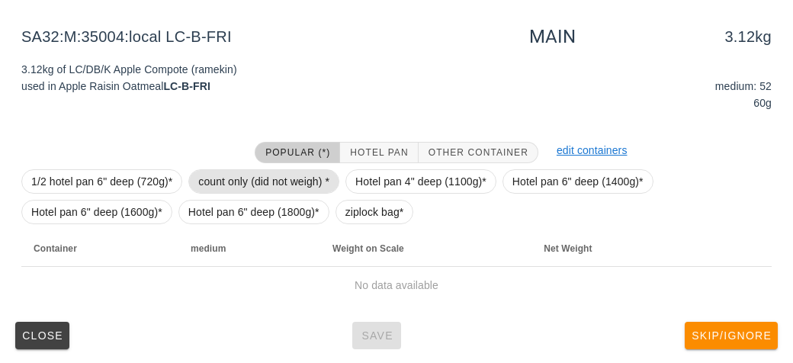
click at [221, 188] on span "count only (did not weigh) *" at bounding box center [263, 181] width 131 height 23
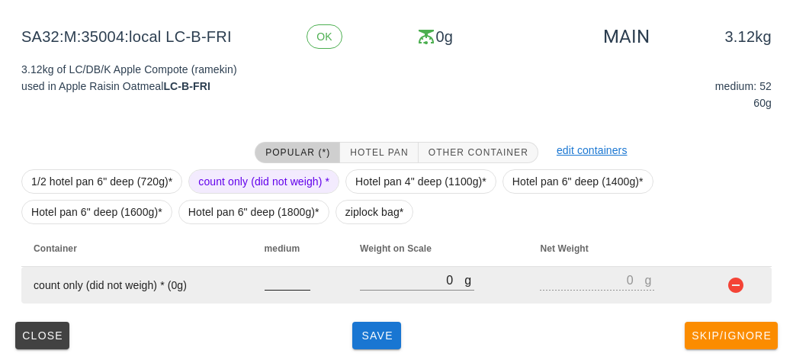
click at [282, 286] on input "number" at bounding box center [288, 280] width 46 height 20
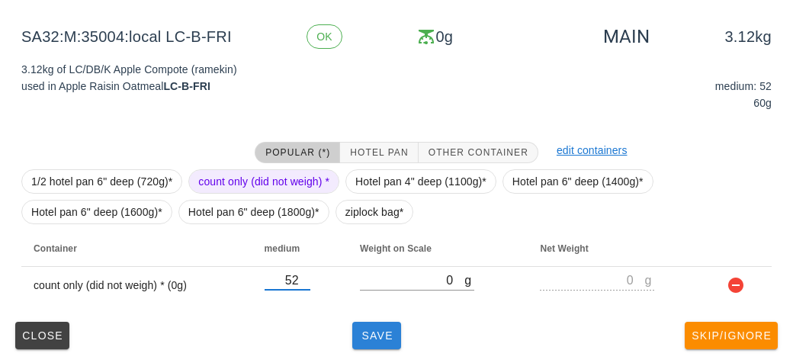
type input "52"
click at [376, 338] on span "Save" at bounding box center [376, 335] width 37 height 12
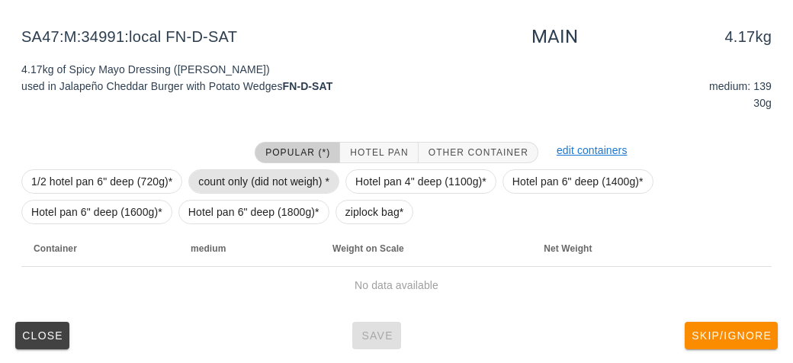
click at [228, 176] on span "count only (did not weigh) *" at bounding box center [263, 181] width 131 height 23
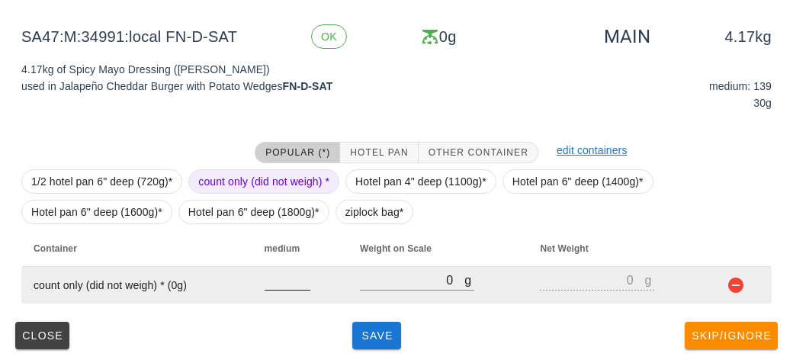
click at [284, 284] on input "number" at bounding box center [288, 280] width 46 height 20
type input "139"
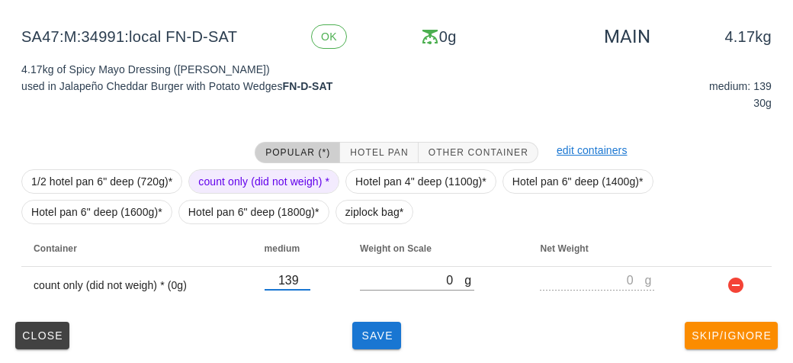
click at [364, 362] on div "(5) local: Thu-Sat (Aug 14-Aug 16) MI (25) PR (90) SA (87) ST (107) VE (87) Sca…" at bounding box center [396, 98] width 793 height 532
click at [364, 338] on span "Save" at bounding box center [376, 335] width 37 height 12
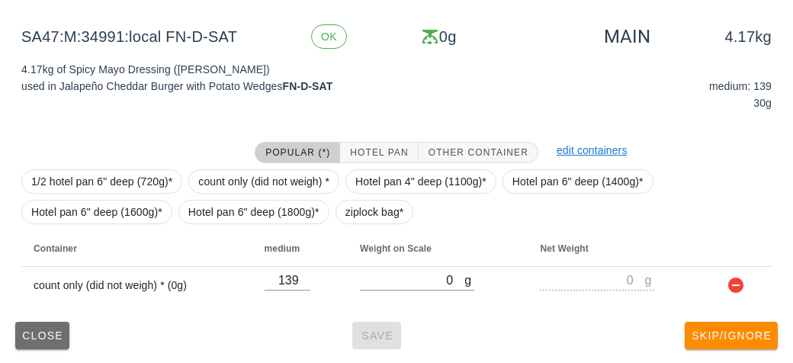
click at [41, 336] on span "Close" at bounding box center [42, 335] width 42 height 12
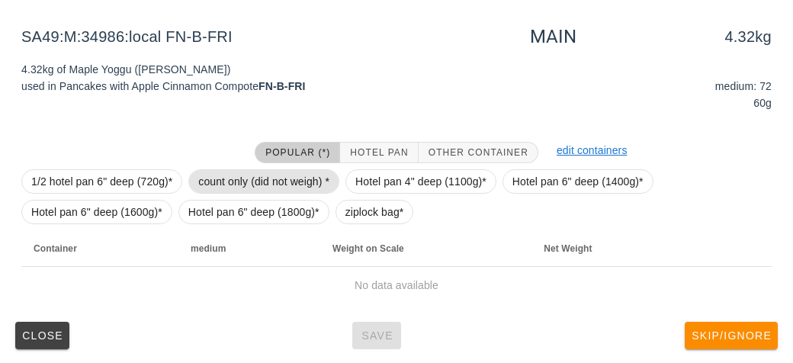
click at [221, 185] on span "count only (did not weigh) *" at bounding box center [263, 181] width 131 height 23
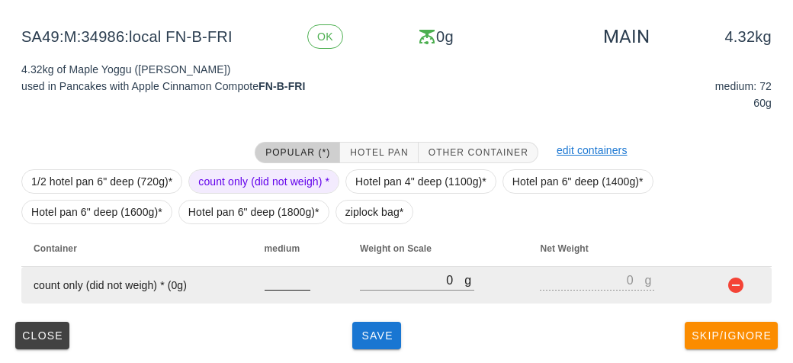
click at [286, 282] on input "number" at bounding box center [288, 280] width 46 height 20
type input "72"
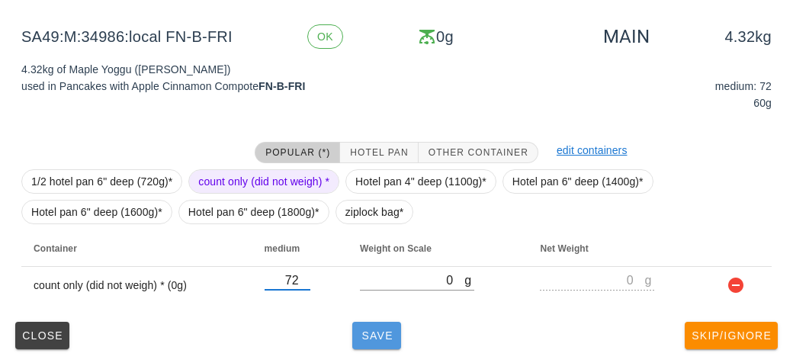
click at [375, 338] on span "Save" at bounding box center [376, 335] width 37 height 12
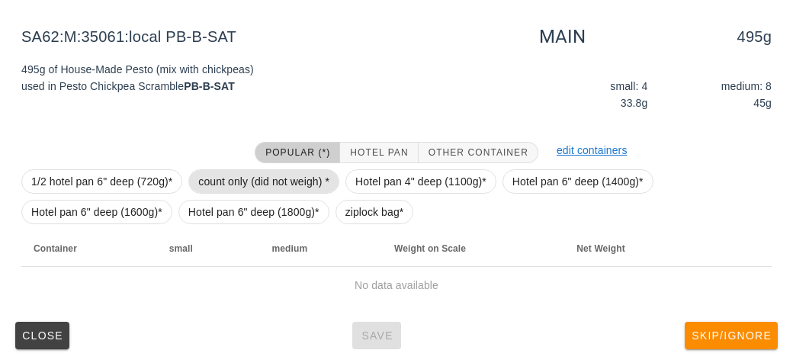
click at [227, 170] on span "count only (did not weigh) *" at bounding box center [263, 181] width 131 height 23
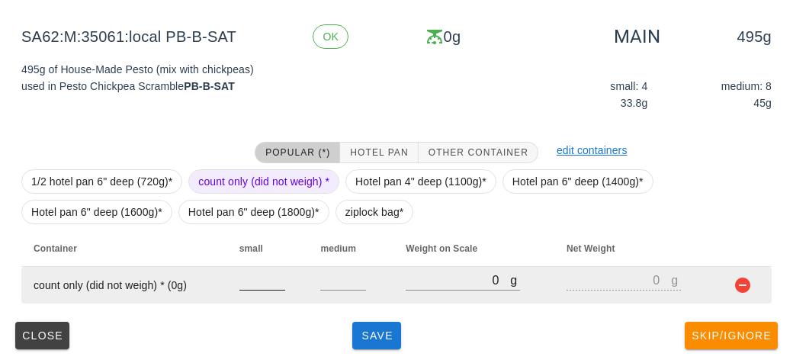
click at [252, 287] on input "number" at bounding box center [262, 280] width 46 height 20
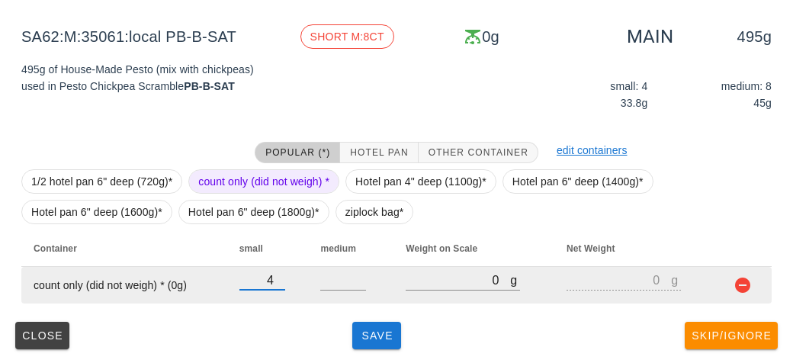
type input "4"
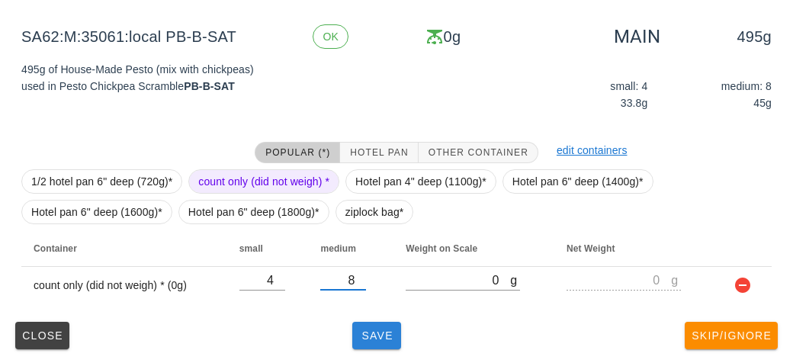
type input "8"
click at [370, 330] on span "Save" at bounding box center [376, 335] width 37 height 12
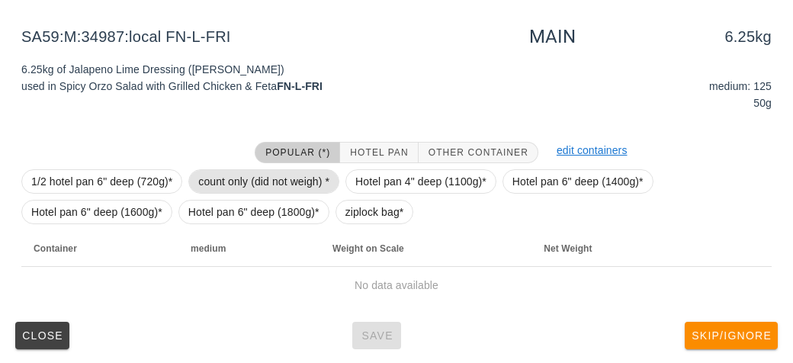
click at [245, 172] on span "count only (did not weigh) *" at bounding box center [263, 181] width 131 height 23
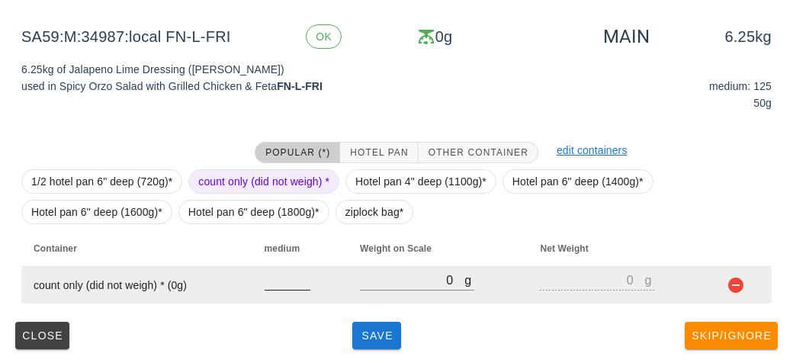
click at [285, 284] on input "number" at bounding box center [288, 280] width 46 height 20
type input "125"
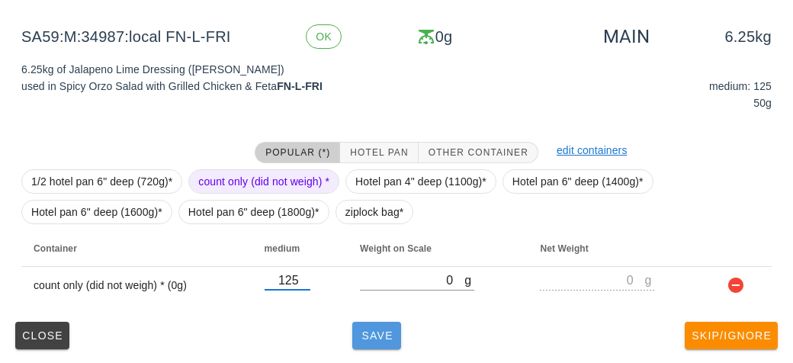
click at [375, 336] on span "Save" at bounding box center [376, 335] width 37 height 12
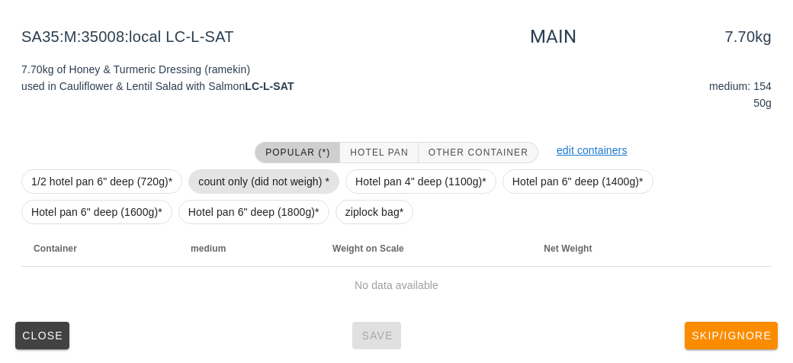
click at [233, 170] on span "count only (did not weigh) *" at bounding box center [263, 181] width 131 height 23
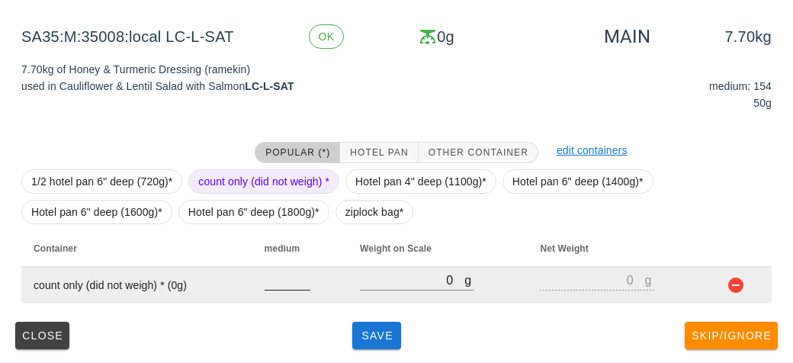
click at [285, 285] on input "number" at bounding box center [288, 280] width 46 height 20
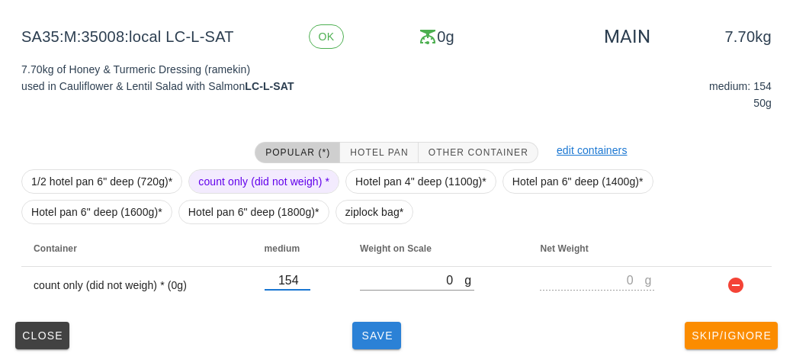
type input "154"
click at [377, 340] on span "Save" at bounding box center [376, 335] width 37 height 12
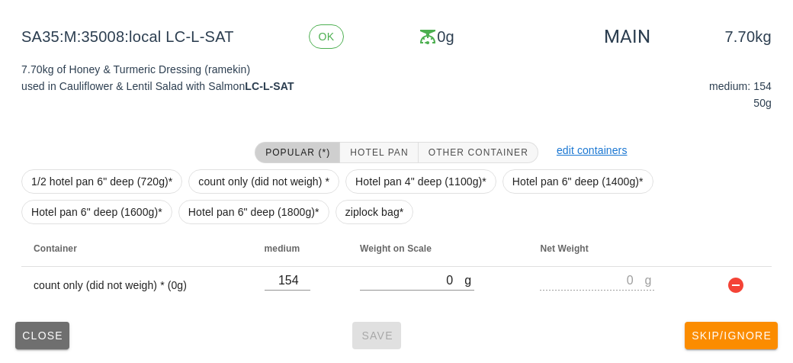
click at [29, 335] on span "Close" at bounding box center [42, 335] width 42 height 12
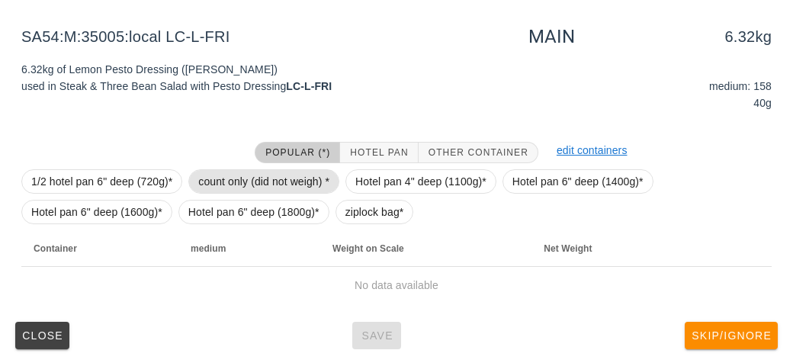
click at [233, 176] on span "count only (did not weigh) *" at bounding box center [263, 181] width 131 height 23
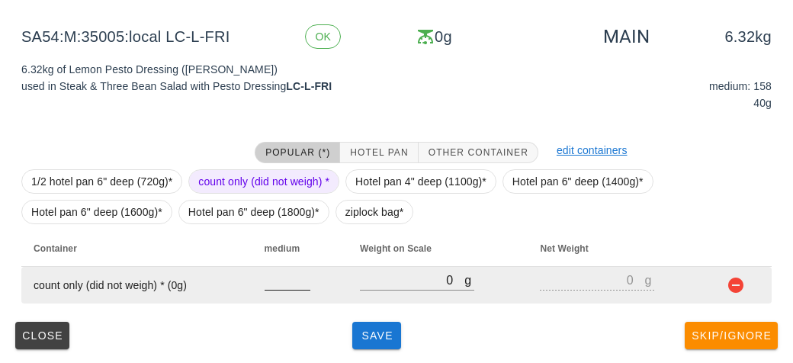
click at [282, 284] on input "number" at bounding box center [288, 280] width 46 height 20
type input "158"
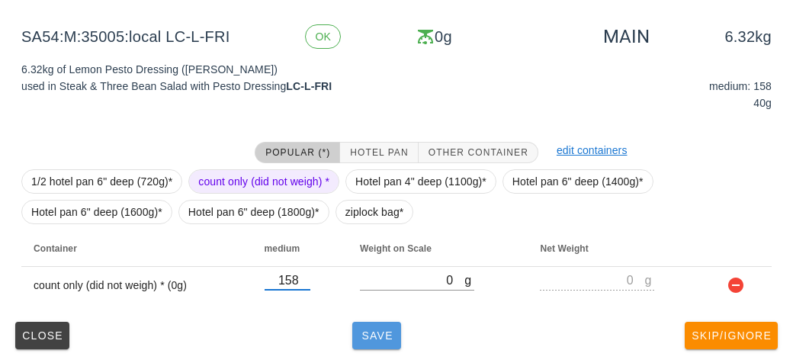
click at [374, 342] on button "Save" at bounding box center [376, 335] width 49 height 27
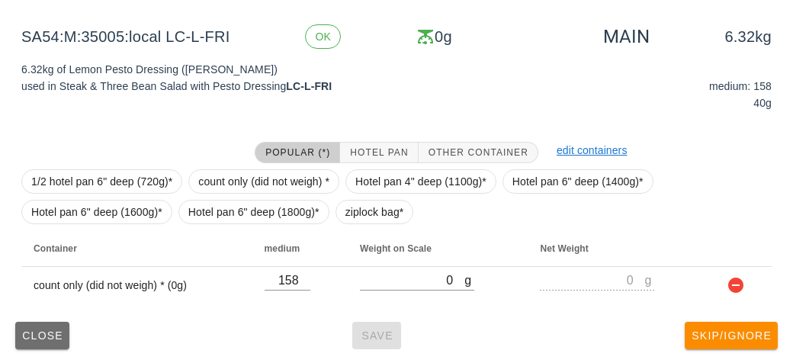
click at [36, 340] on button "Close" at bounding box center [42, 335] width 54 height 27
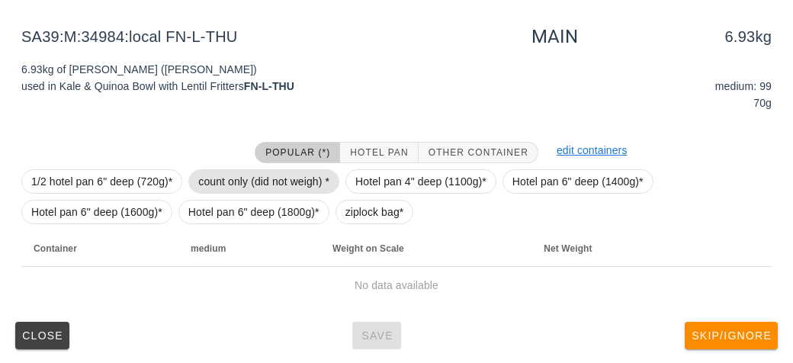
click at [227, 181] on span "count only (did not weigh) *" at bounding box center [263, 181] width 131 height 23
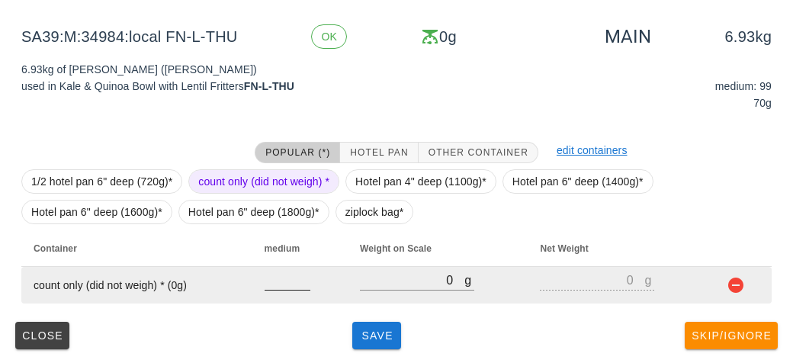
click at [283, 278] on input "number" at bounding box center [288, 280] width 46 height 20
type input "99"
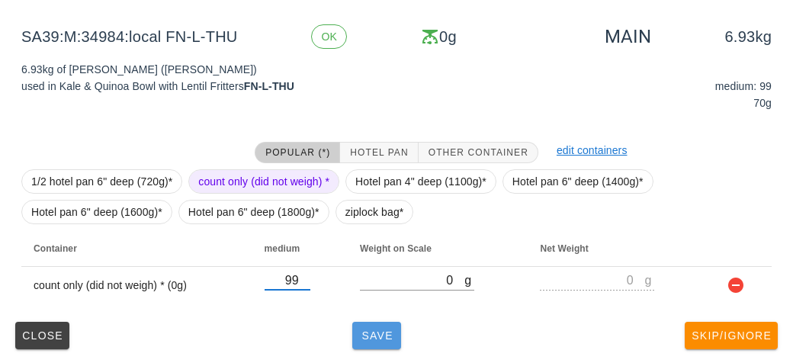
click at [365, 325] on button "Save" at bounding box center [376, 335] width 49 height 27
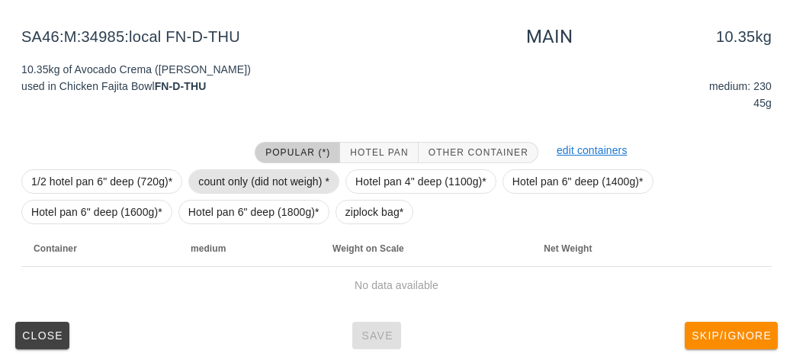
click at [233, 176] on span "count only (did not weigh) *" at bounding box center [263, 181] width 131 height 23
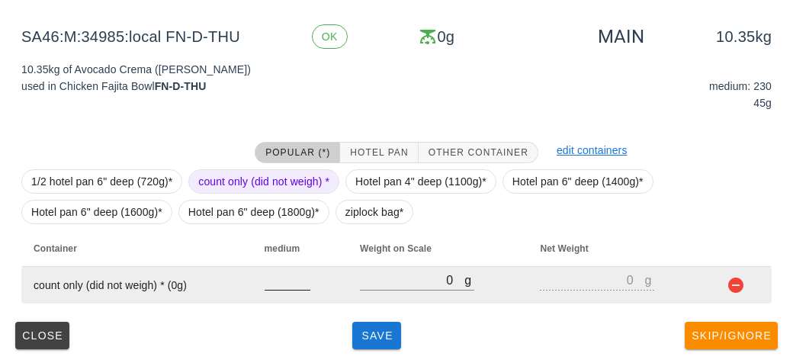
click at [278, 281] on input "number" at bounding box center [288, 280] width 46 height 20
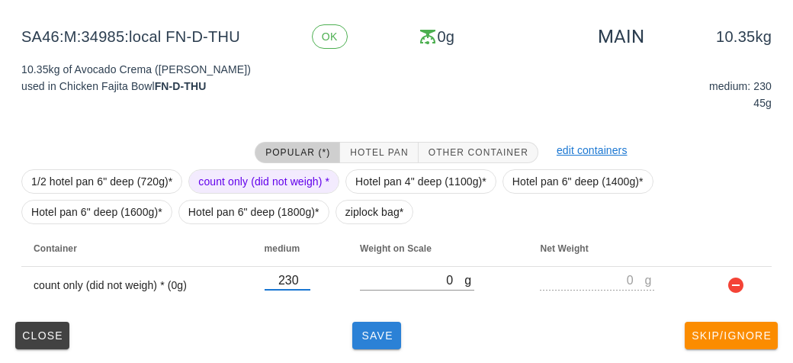
type input "230"
click at [387, 342] on button "Save" at bounding box center [376, 335] width 49 height 27
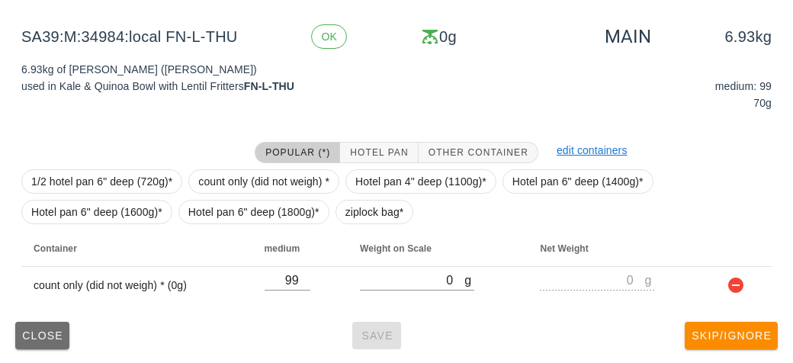
click at [30, 342] on button "Close" at bounding box center [42, 335] width 54 height 27
click at [24, 340] on span "Close" at bounding box center [42, 335] width 42 height 12
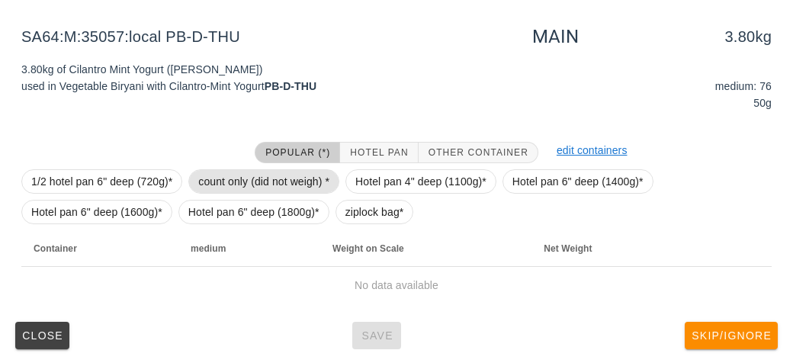
click at [227, 182] on span "count only (did not weigh) *" at bounding box center [263, 181] width 131 height 23
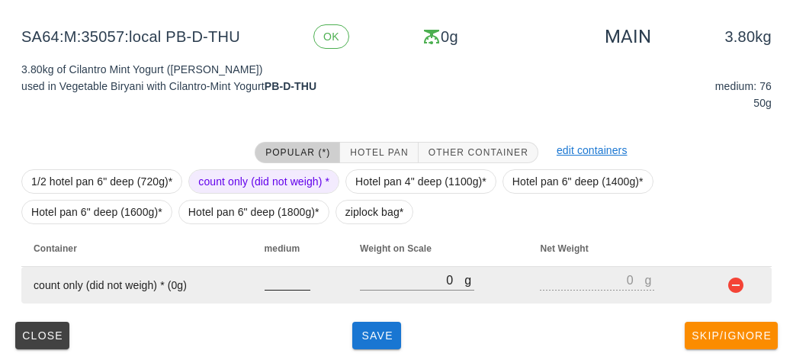
click at [287, 284] on input "number" at bounding box center [288, 280] width 46 height 20
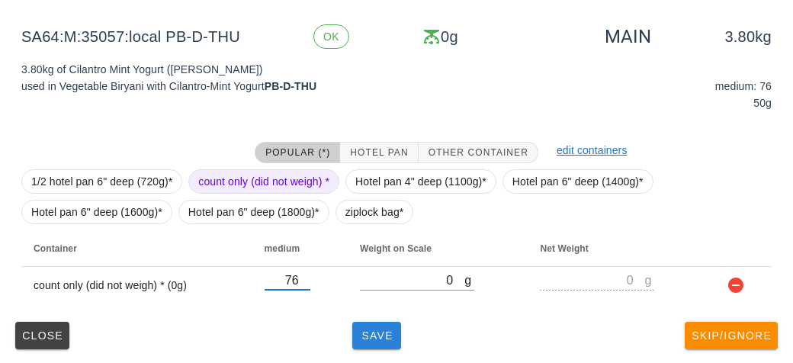
type input "76"
click at [363, 338] on span "Save" at bounding box center [376, 335] width 37 height 12
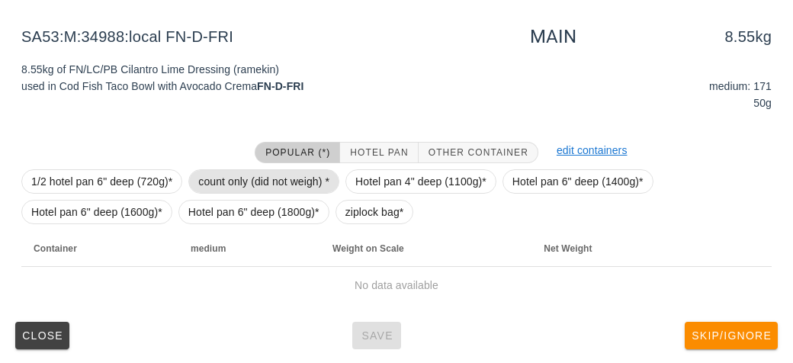
click at [206, 181] on span "count only (did not weigh) *" at bounding box center [263, 181] width 131 height 23
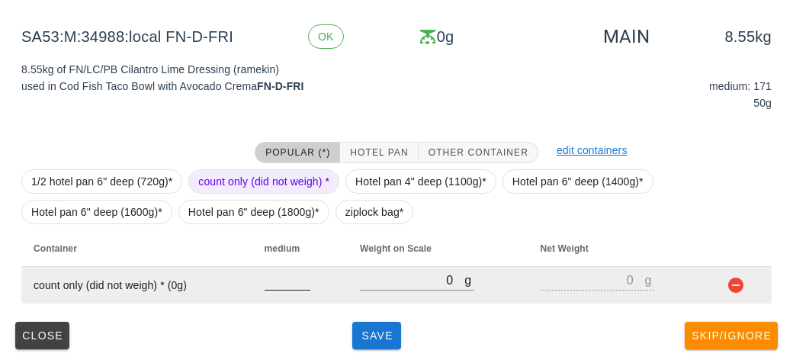
click at [265, 282] on input "number" at bounding box center [288, 280] width 46 height 20
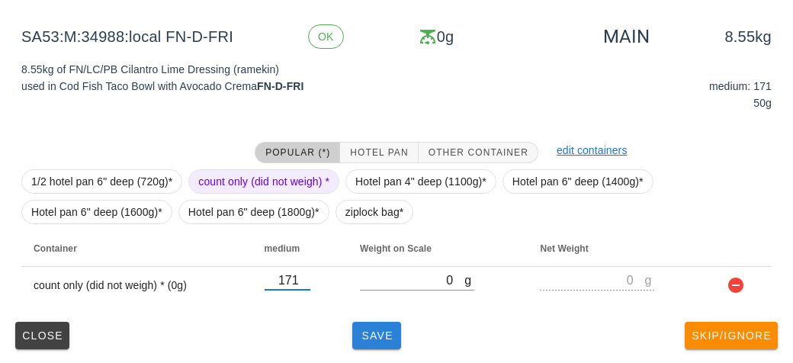
type input "171"
click at [377, 330] on span "Save" at bounding box center [376, 335] width 37 height 12
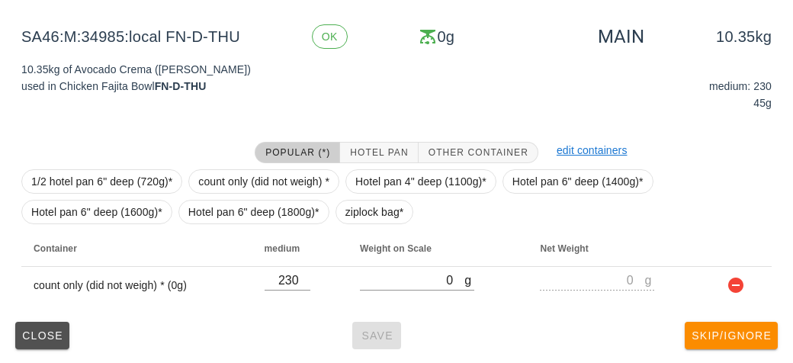
click at [39, 326] on button "Close" at bounding box center [42, 335] width 54 height 27
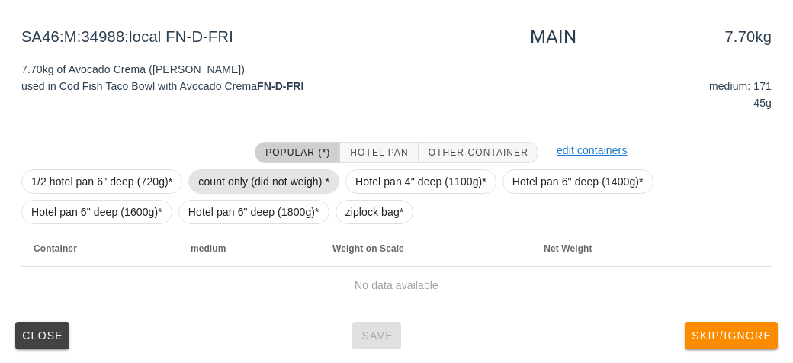
click at [247, 181] on span "count only (did not weigh) *" at bounding box center [263, 181] width 131 height 23
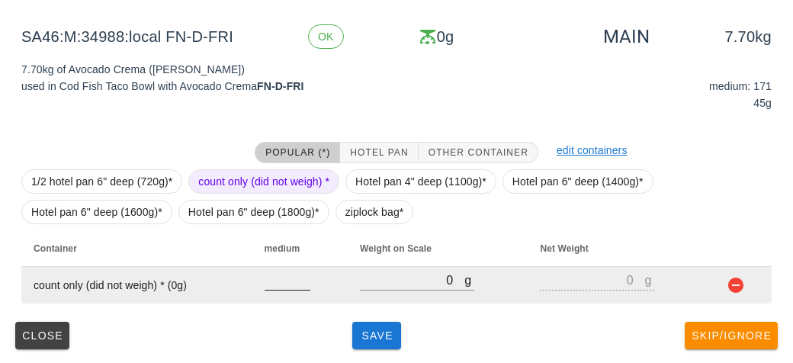
click at [278, 280] on input "number" at bounding box center [288, 280] width 46 height 20
type input "171"
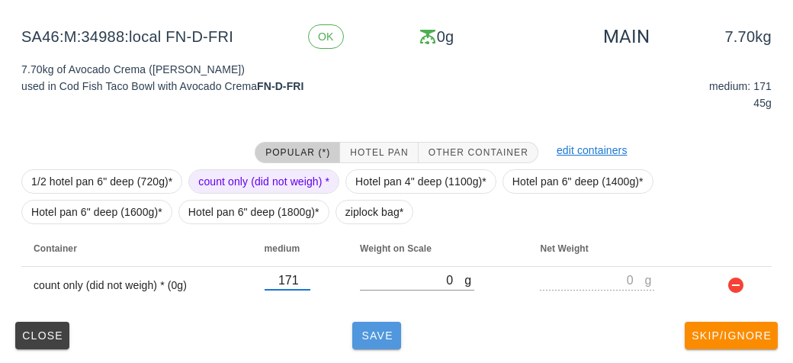
click at [386, 326] on button "Save" at bounding box center [376, 335] width 49 height 27
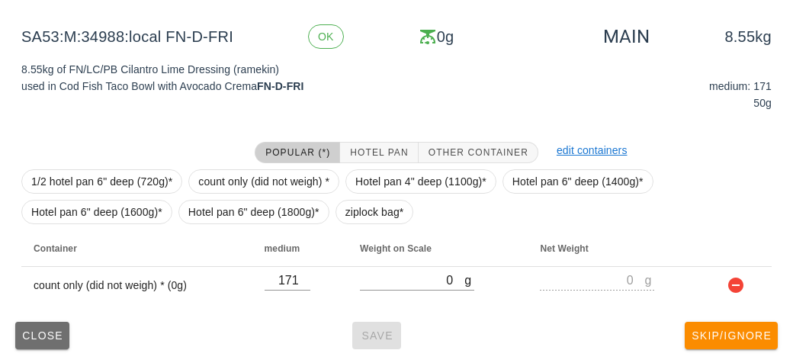
click at [28, 339] on span "Close" at bounding box center [42, 335] width 42 height 12
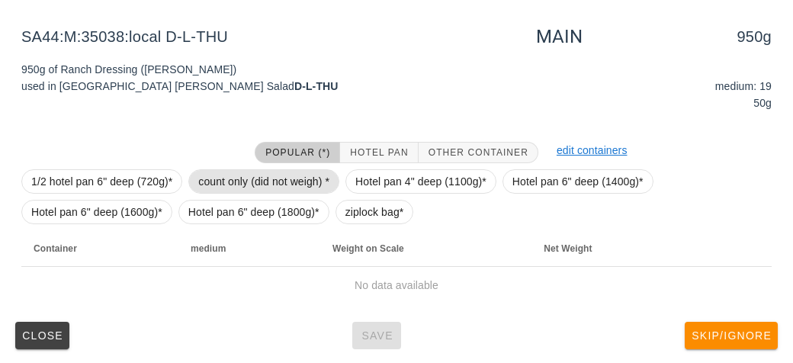
click at [246, 176] on span "count only (did not weigh) *" at bounding box center [263, 181] width 131 height 23
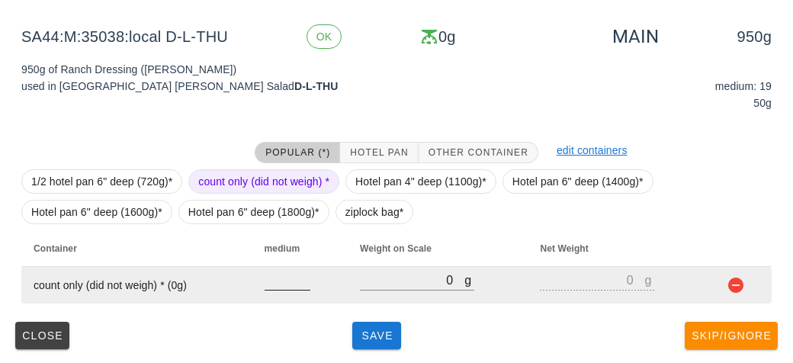
click at [279, 284] on input "number" at bounding box center [288, 280] width 46 height 20
type input "19"
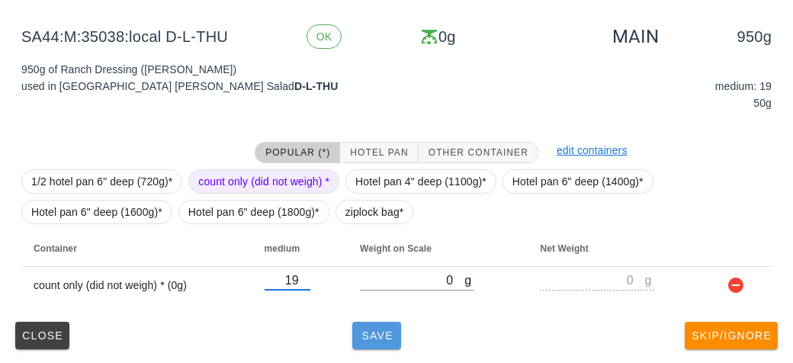
click at [381, 342] on button "Save" at bounding box center [376, 335] width 49 height 27
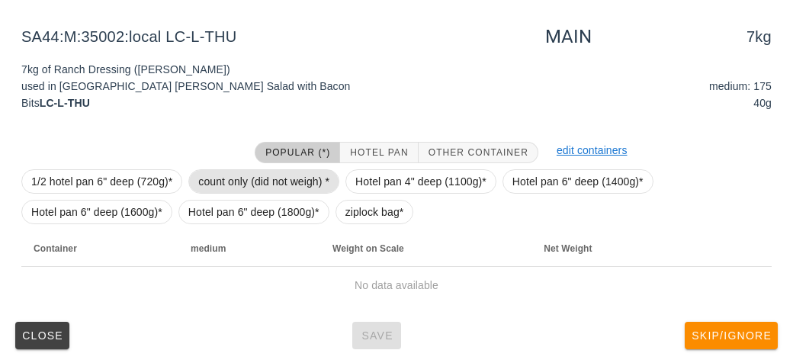
click at [226, 180] on span "count only (did not weigh) *" at bounding box center [263, 181] width 131 height 23
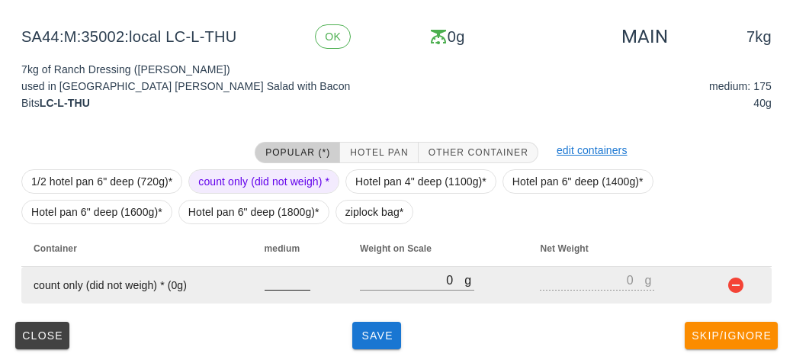
click at [284, 289] on div at bounding box center [288, 280] width 46 height 20
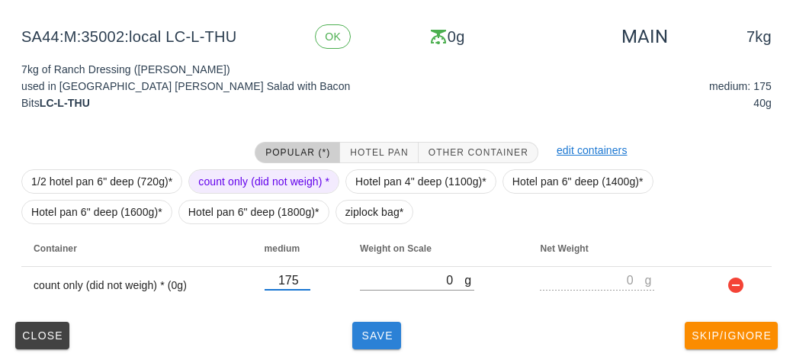
type input "175"
click at [389, 340] on button "Save" at bounding box center [376, 335] width 49 height 27
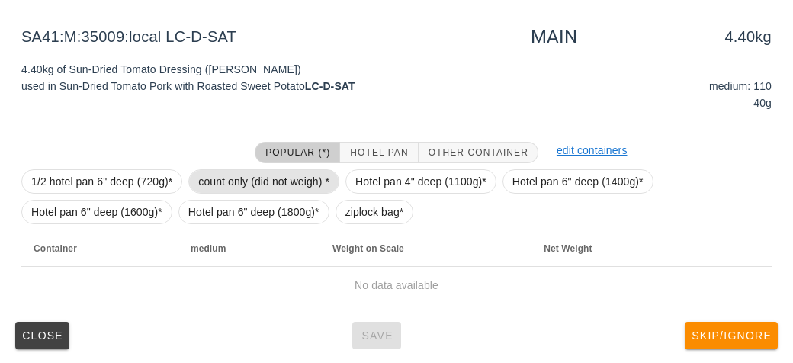
click at [223, 186] on span "count only (did not weigh) *" at bounding box center [263, 181] width 131 height 23
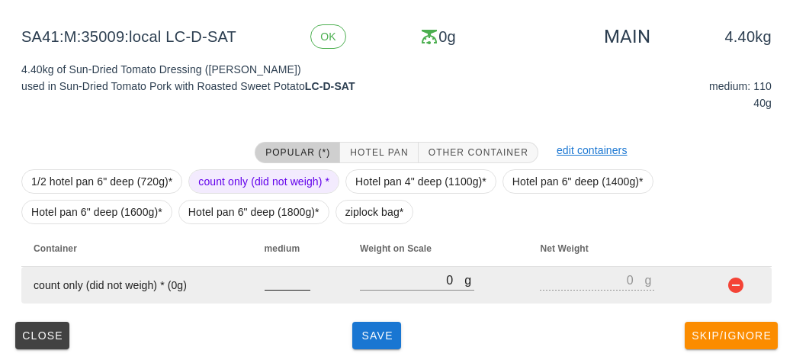
click at [278, 289] on div at bounding box center [288, 280] width 46 height 20
type input "110"
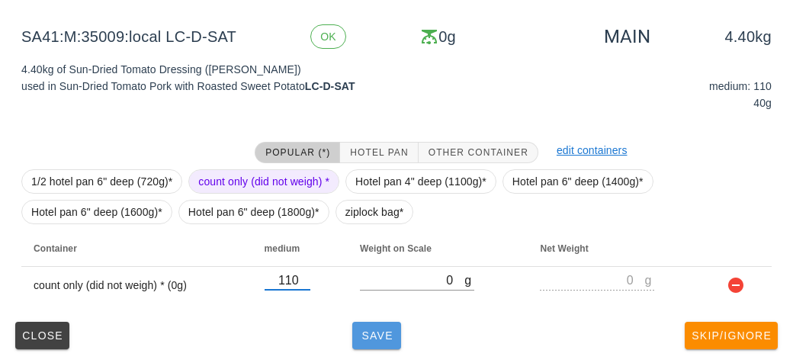
click at [361, 330] on span "Save" at bounding box center [376, 335] width 37 height 12
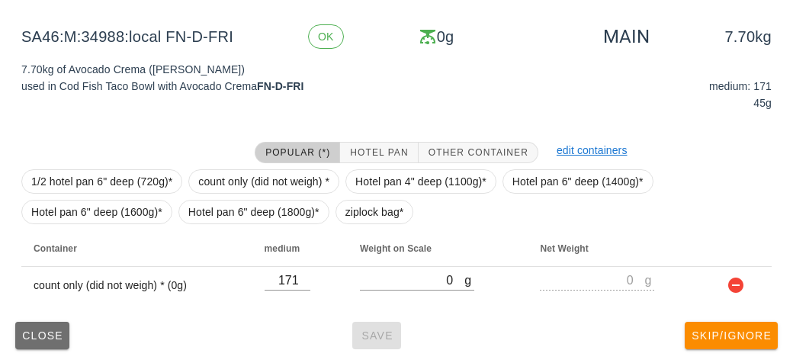
click at [58, 330] on span "Close" at bounding box center [42, 335] width 42 height 12
click at [42, 325] on button "Close" at bounding box center [42, 335] width 54 height 27
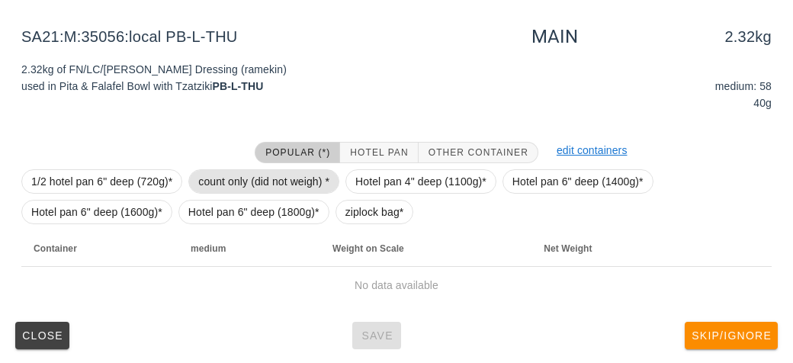
click at [223, 184] on span "count only (did not weigh) *" at bounding box center [263, 181] width 131 height 23
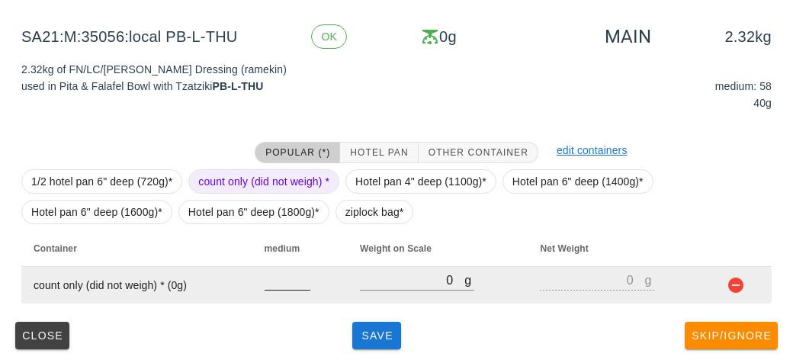
click at [282, 289] on div at bounding box center [288, 280] width 46 height 20
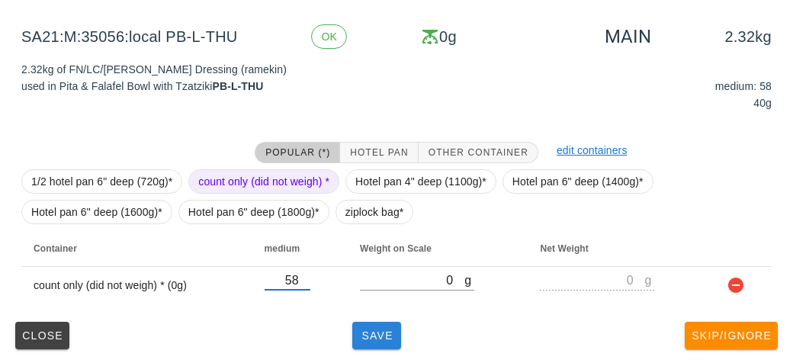
type input "58"
click at [380, 348] on button "Save" at bounding box center [376, 335] width 49 height 27
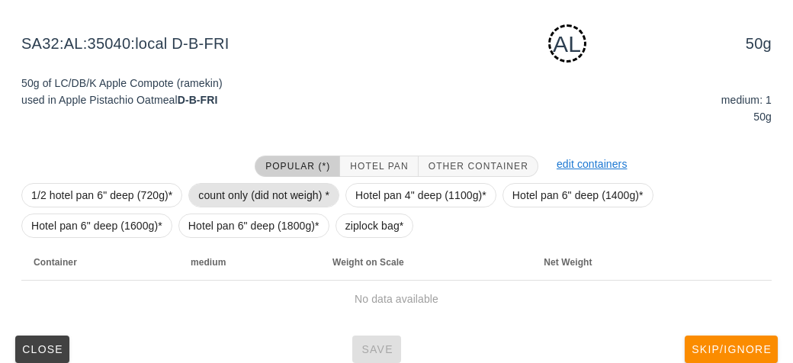
click at [233, 197] on span "count only (did not weigh) *" at bounding box center [263, 195] width 131 height 23
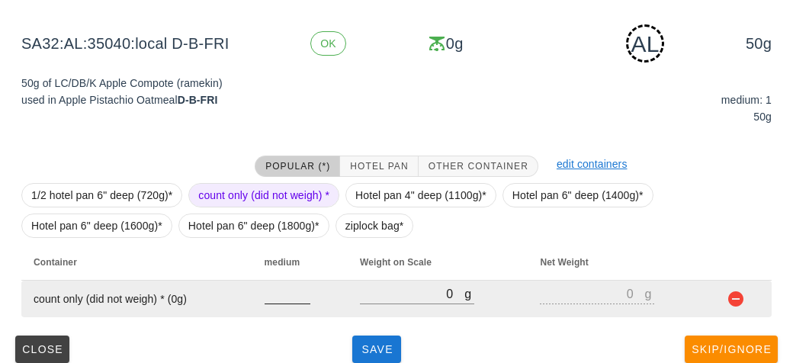
click at [282, 299] on input "number" at bounding box center [288, 294] width 46 height 20
type input "1"
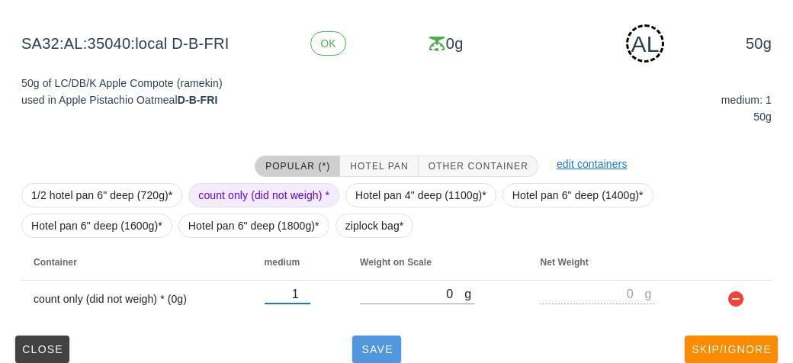
click at [364, 337] on button "Save" at bounding box center [376, 348] width 49 height 27
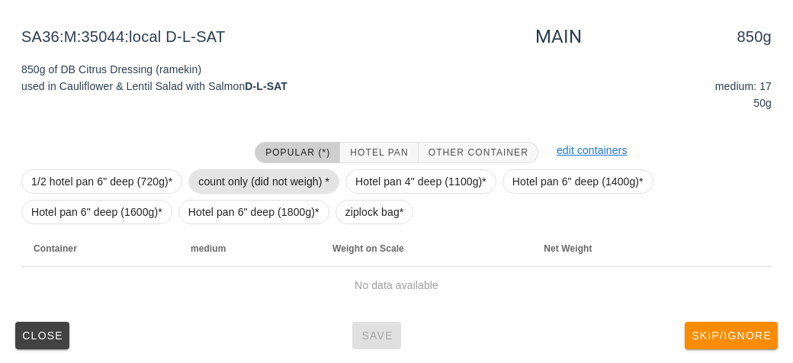
click at [228, 172] on span "count only (did not weigh) *" at bounding box center [263, 181] width 131 height 23
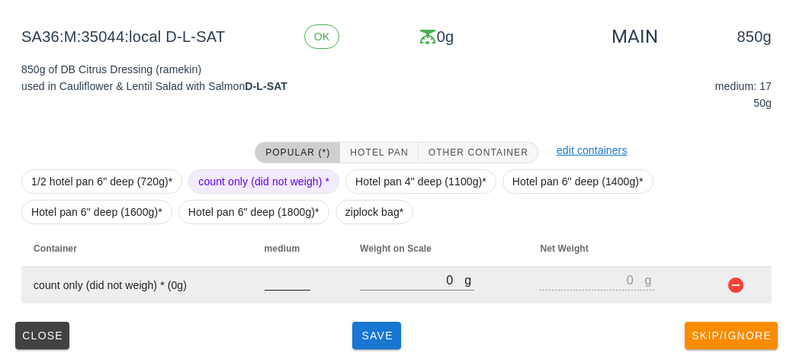
click at [284, 284] on input "number" at bounding box center [288, 280] width 46 height 20
type input "17"
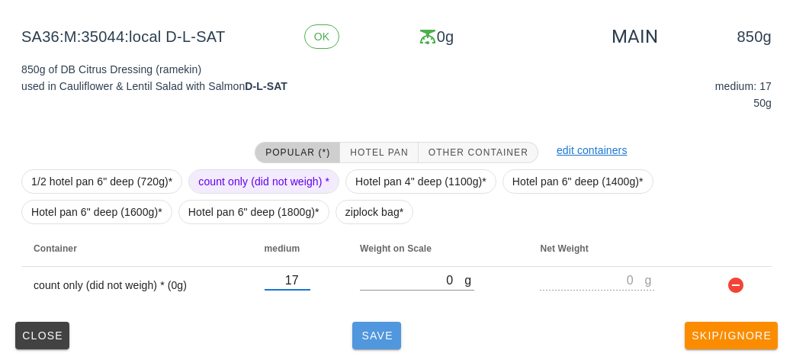
click at [372, 345] on button "Save" at bounding box center [376, 335] width 49 height 27
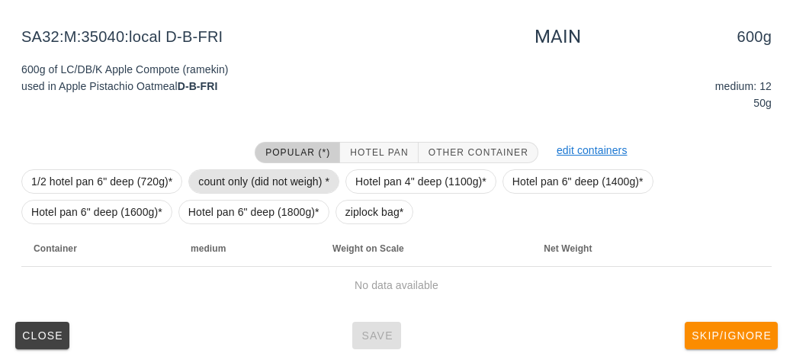
click at [274, 178] on span "count only (did not weigh) *" at bounding box center [263, 181] width 131 height 23
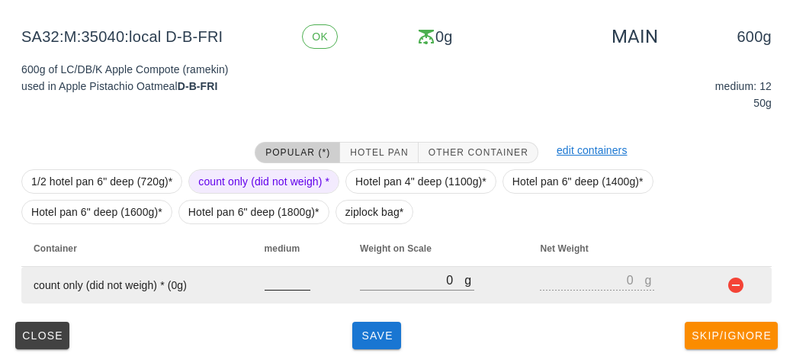
click at [277, 285] on input "number" at bounding box center [288, 280] width 46 height 20
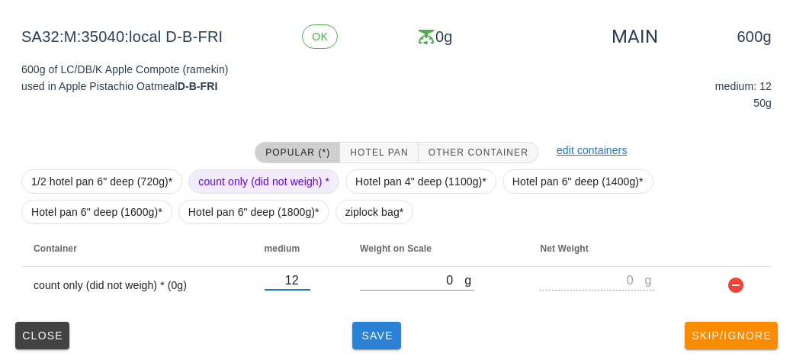
type input "12"
click at [374, 341] on button "Save" at bounding box center [376, 335] width 49 height 27
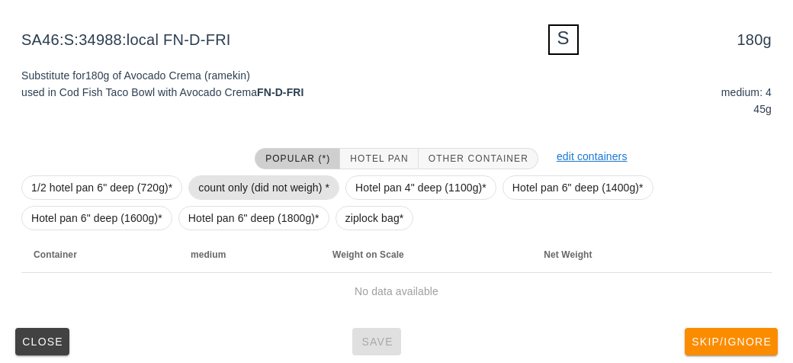
click at [226, 175] on span "count only (did not weigh) *" at bounding box center [263, 187] width 151 height 24
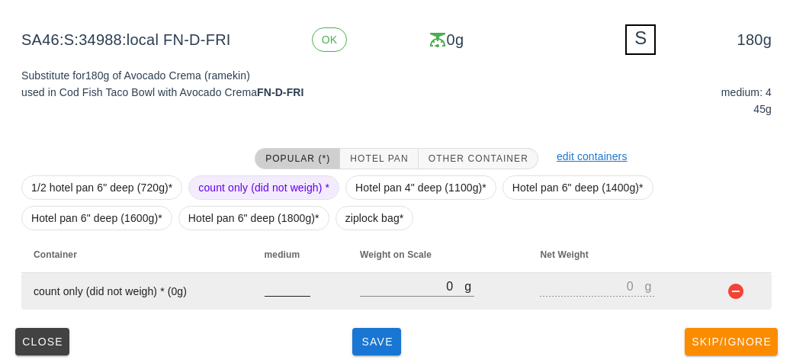
click at [283, 293] on input "number" at bounding box center [288, 286] width 46 height 20
type input "4"
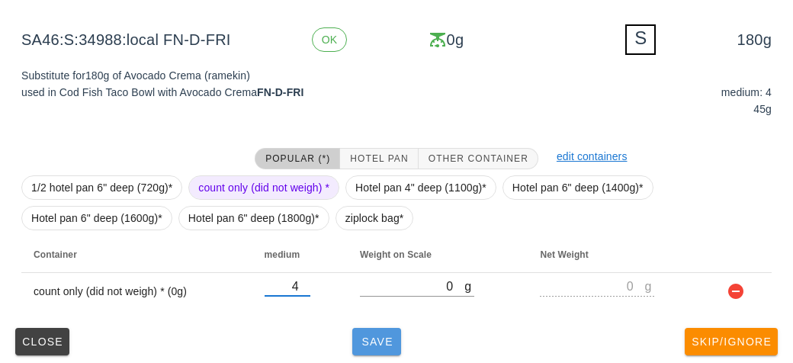
click at [378, 345] on span "Save" at bounding box center [376, 341] width 37 height 12
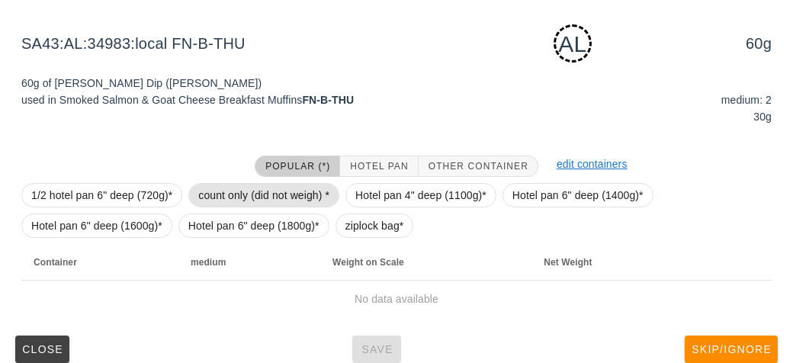
click at [219, 186] on span "count only (did not weigh) *" at bounding box center [263, 195] width 131 height 23
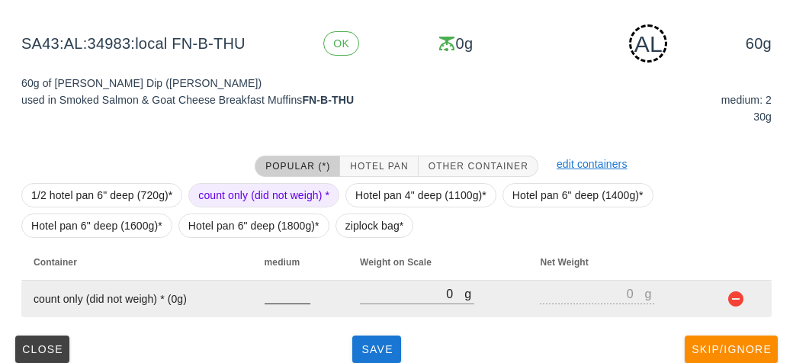
click at [284, 298] on input "number" at bounding box center [288, 294] width 46 height 20
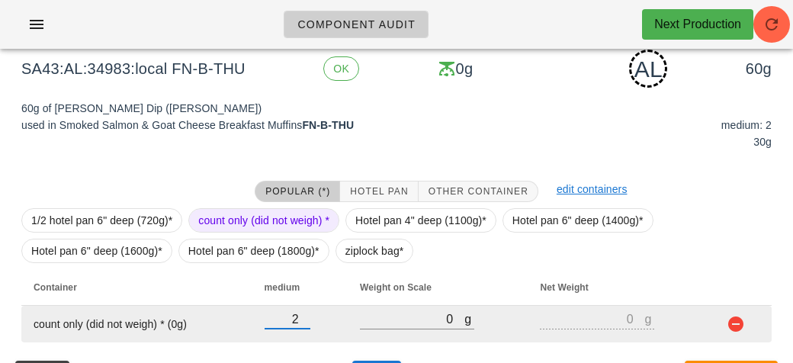
scroll to position [242, 0]
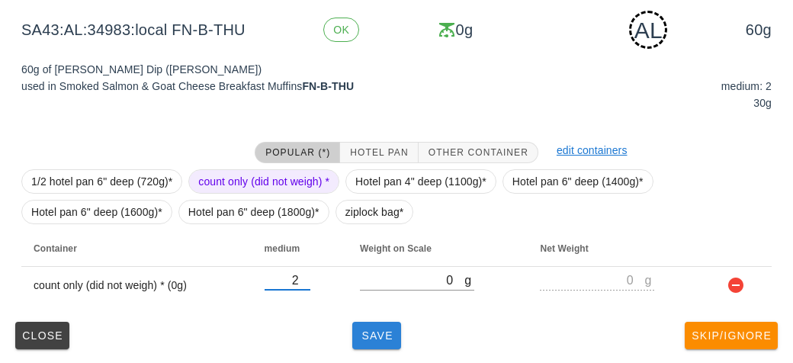
type input "2"
click at [371, 347] on button "Save" at bounding box center [376, 335] width 49 height 27
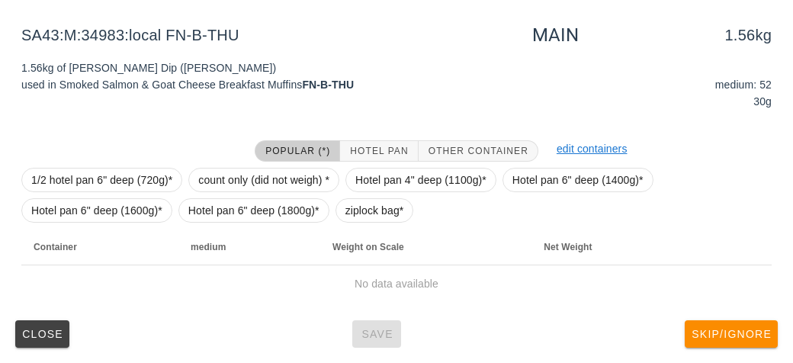
scroll to position [229, 0]
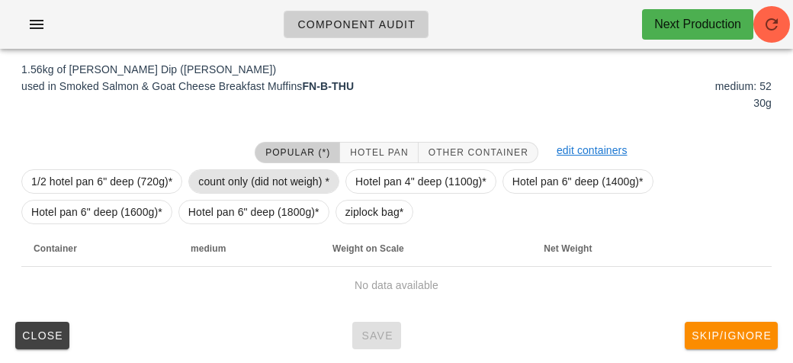
click at [243, 179] on span "count only (did not weigh) *" at bounding box center [263, 181] width 131 height 23
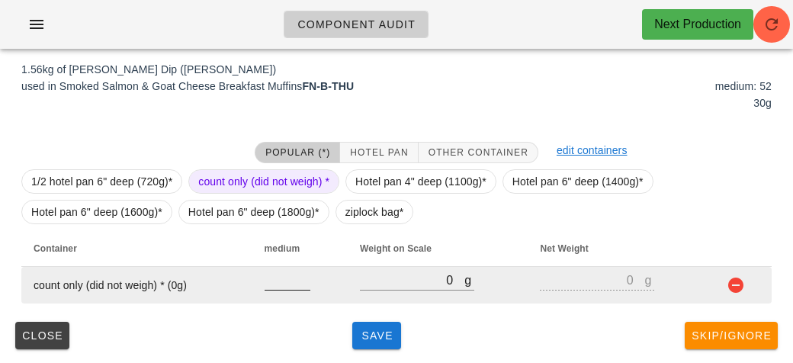
click at [274, 284] on input "number" at bounding box center [288, 280] width 46 height 20
type input "52"
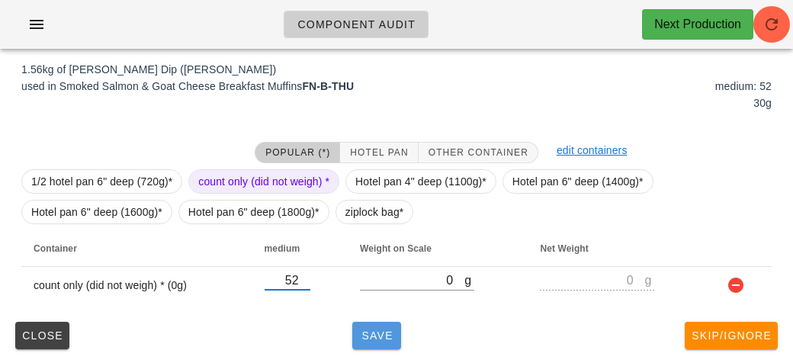
click at [379, 336] on span "Save" at bounding box center [376, 335] width 37 height 12
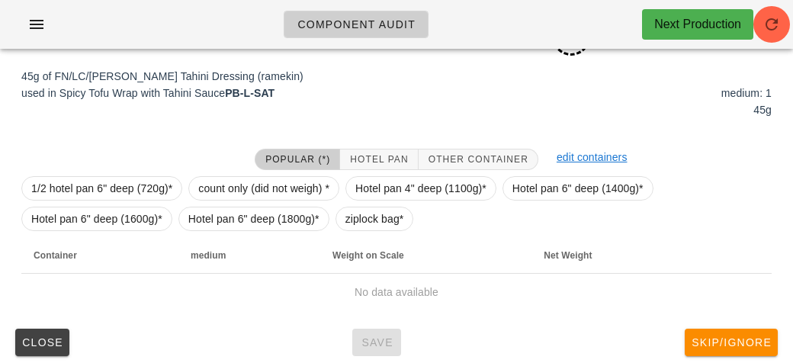
scroll to position [238, 0]
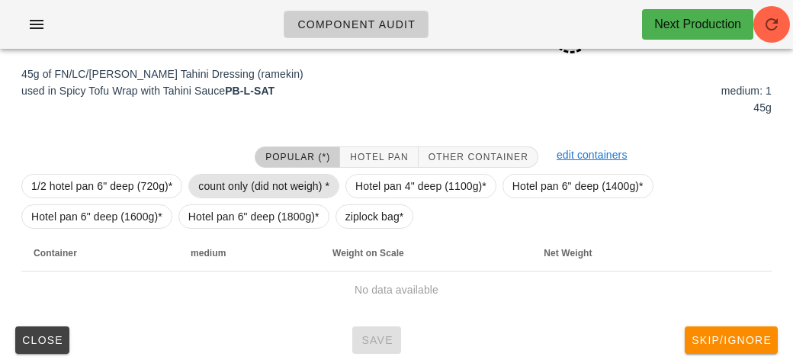
click at [238, 192] on span "count only (did not weigh) *" at bounding box center [263, 186] width 131 height 23
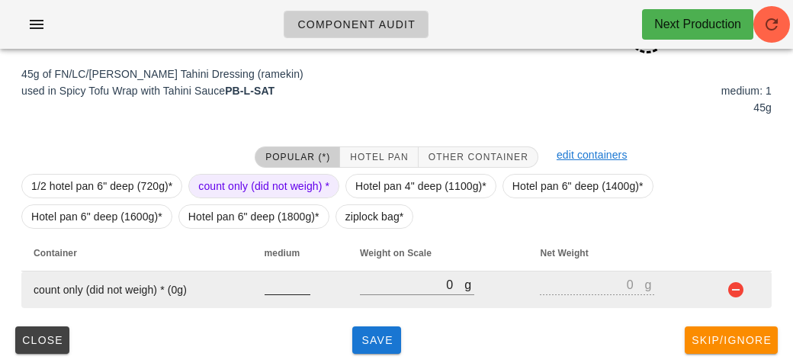
click at [271, 284] on input "number" at bounding box center [288, 284] width 46 height 20
type input "1"
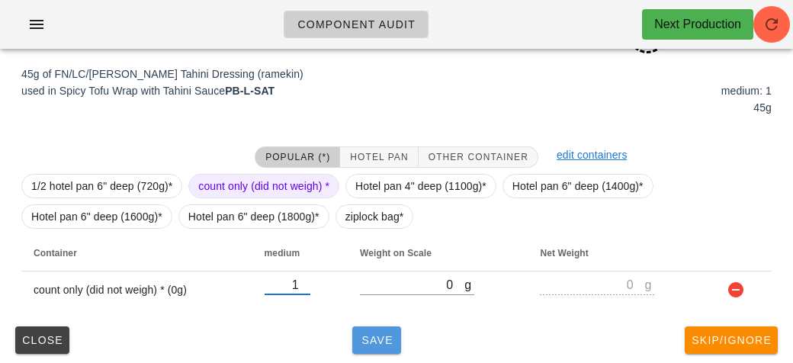
click at [374, 347] on button "Save" at bounding box center [376, 339] width 49 height 27
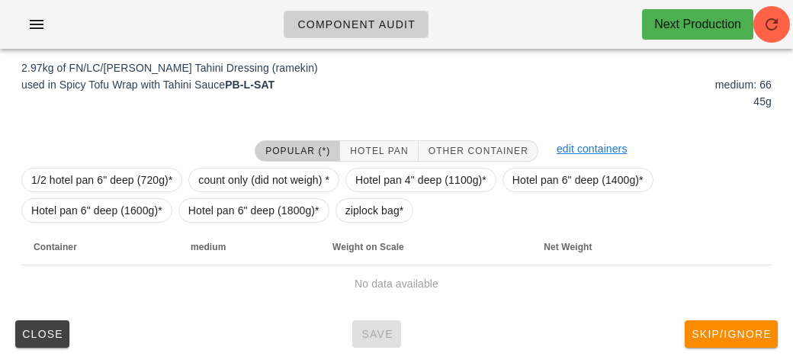
scroll to position [229, 0]
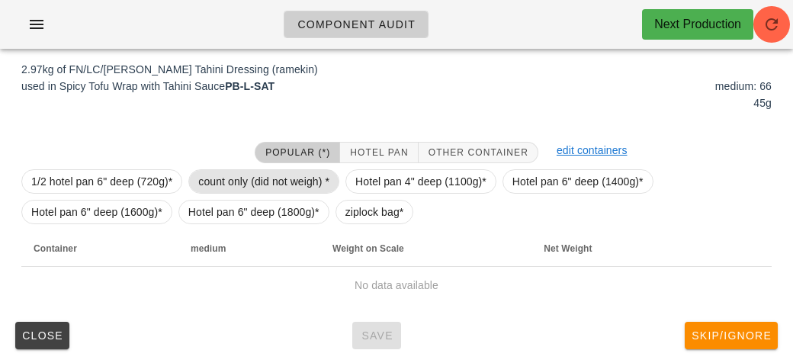
click at [210, 184] on span "count only (did not weigh) *" at bounding box center [263, 181] width 131 height 23
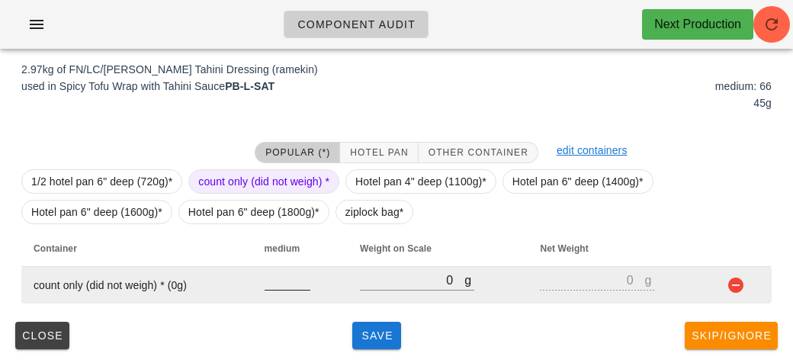
click at [282, 287] on input "number" at bounding box center [288, 280] width 46 height 20
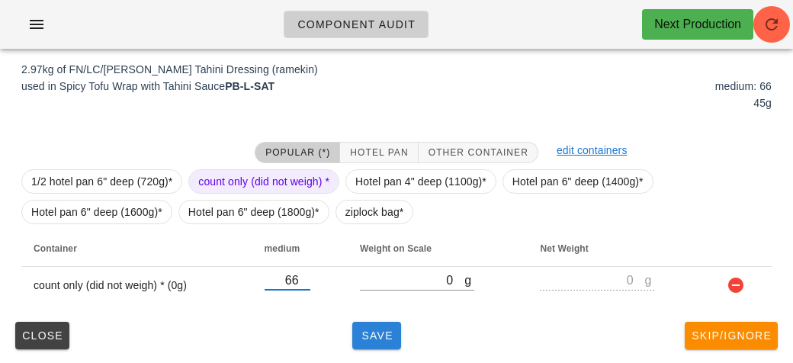
type input "66"
click at [376, 322] on button "Save" at bounding box center [376, 335] width 49 height 27
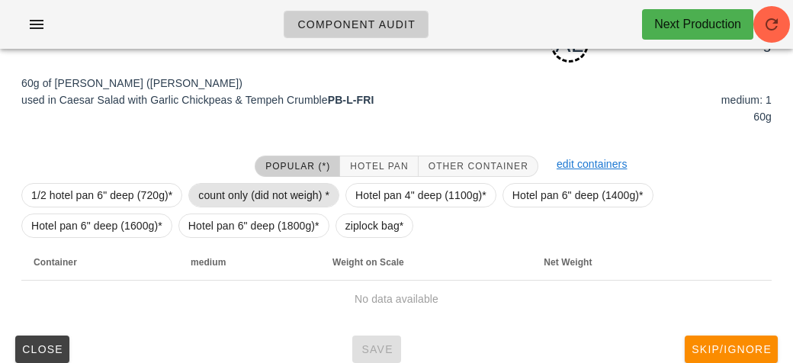
click at [241, 192] on span "count only (did not weigh) *" at bounding box center [263, 195] width 131 height 23
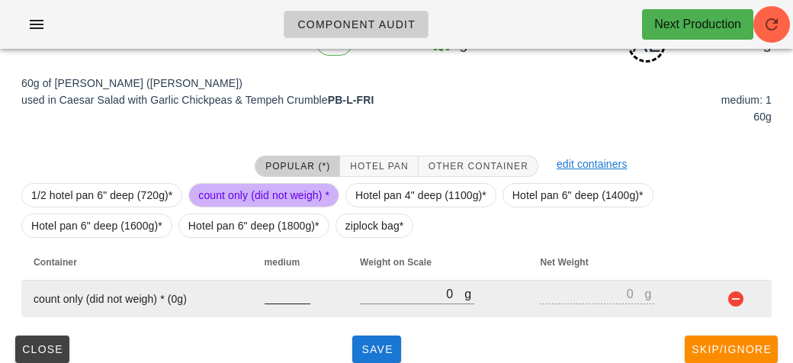
click at [287, 297] on input "number" at bounding box center [288, 294] width 46 height 20
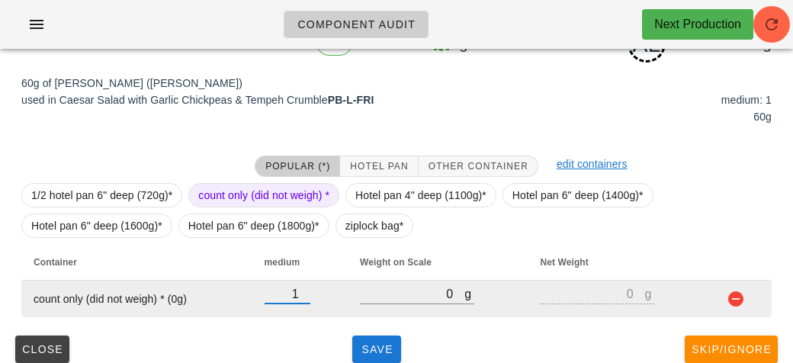
type input "1"
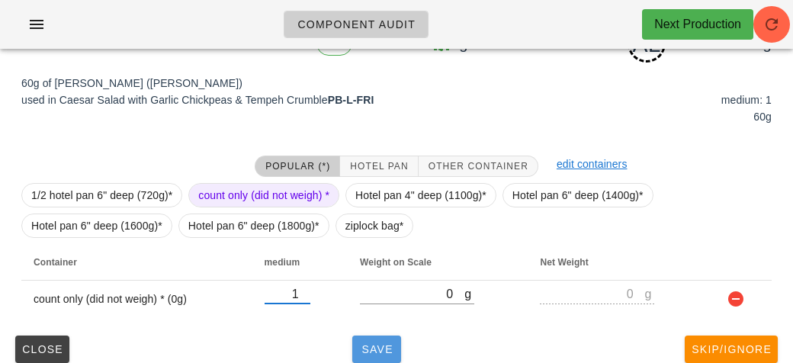
click at [371, 348] on span "Save" at bounding box center [376, 349] width 37 height 12
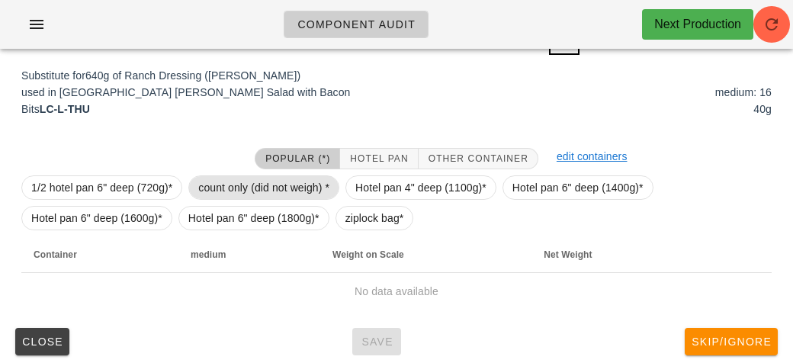
click at [209, 180] on span "count only (did not weigh) *" at bounding box center [263, 187] width 131 height 23
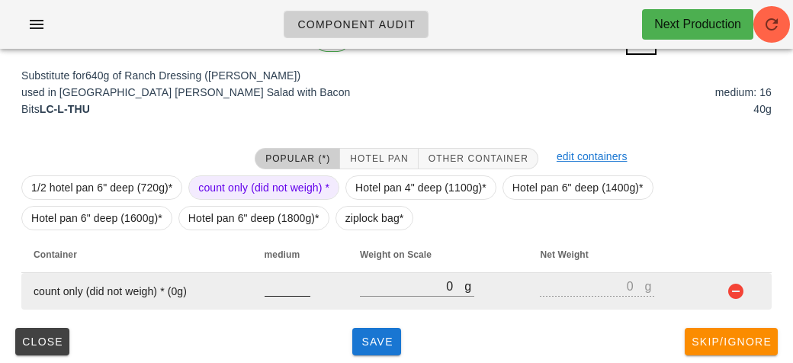
click at [274, 293] on input "number" at bounding box center [288, 286] width 46 height 20
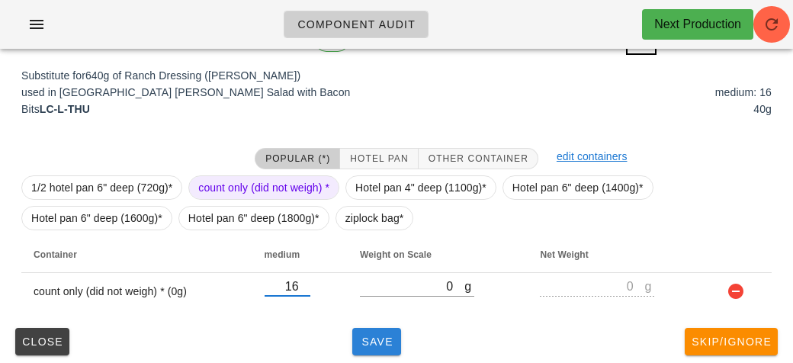
type input "16"
click at [369, 342] on span "Save" at bounding box center [376, 341] width 37 height 12
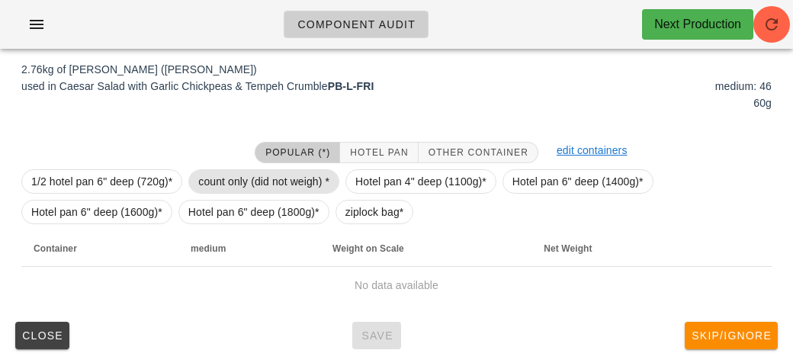
click at [238, 176] on span "count only (did not weigh) *" at bounding box center [263, 181] width 131 height 23
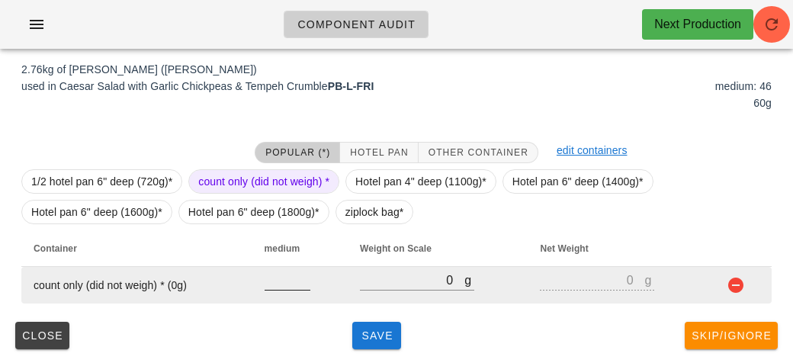
click at [279, 284] on input "number" at bounding box center [288, 280] width 46 height 20
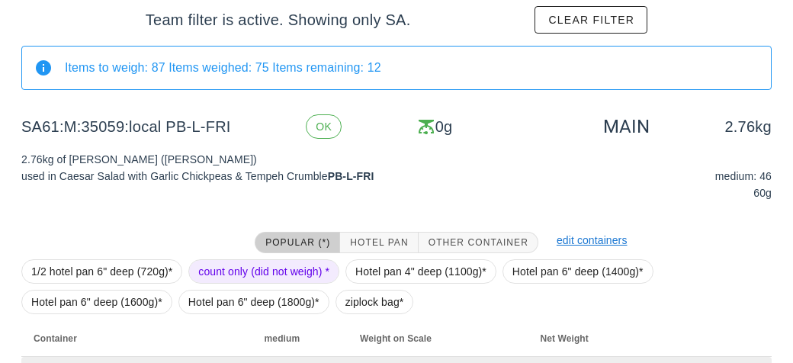
scroll to position [229, 0]
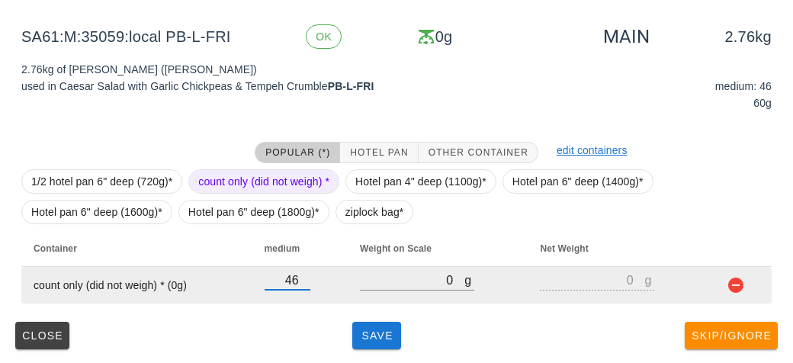
type input "46"
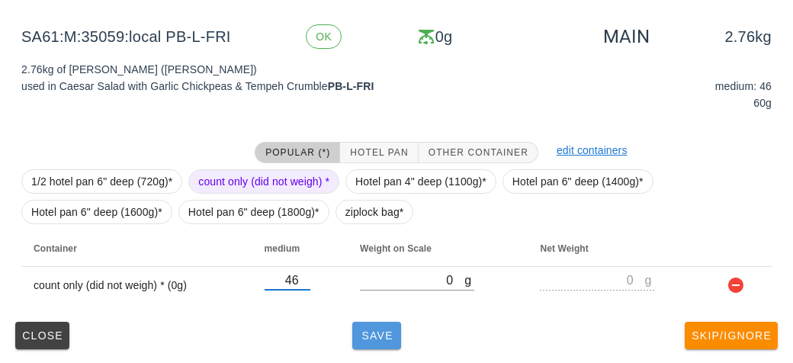
click at [379, 336] on span "Save" at bounding box center [376, 335] width 37 height 12
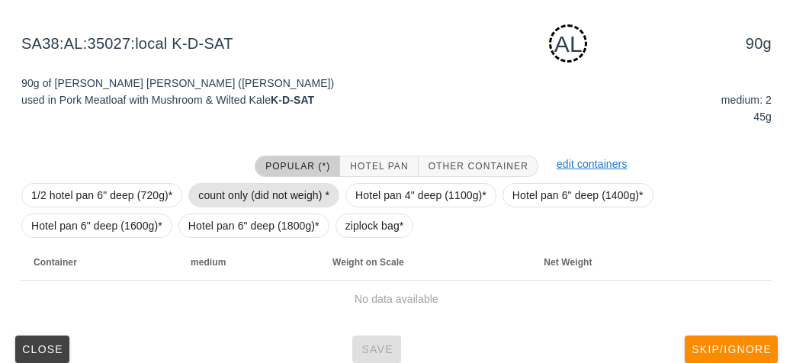
click at [253, 184] on span "count only (did not weigh) *" at bounding box center [263, 195] width 131 height 23
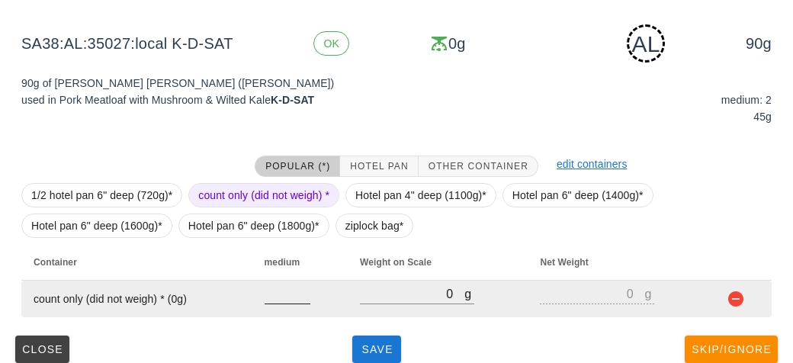
click at [274, 289] on input "number" at bounding box center [288, 294] width 46 height 20
type input "2"
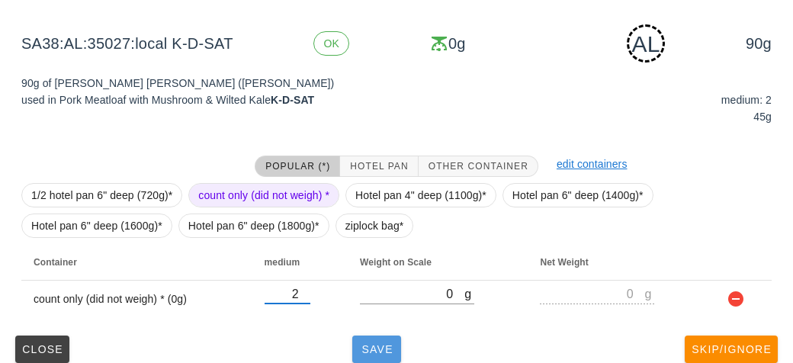
click at [370, 352] on span "Save" at bounding box center [376, 349] width 37 height 12
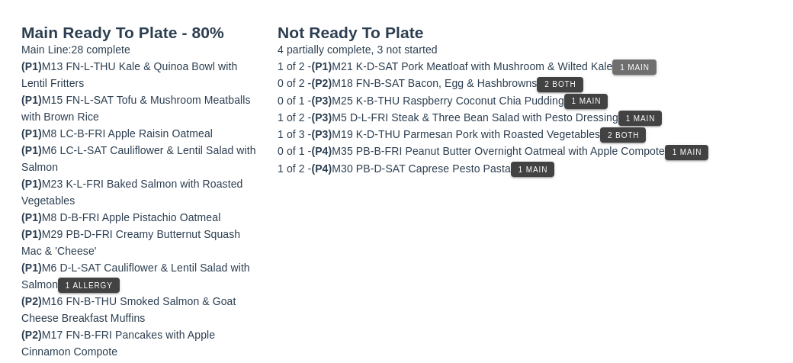
click at [647, 69] on span "1 Main" at bounding box center [634, 67] width 30 height 8
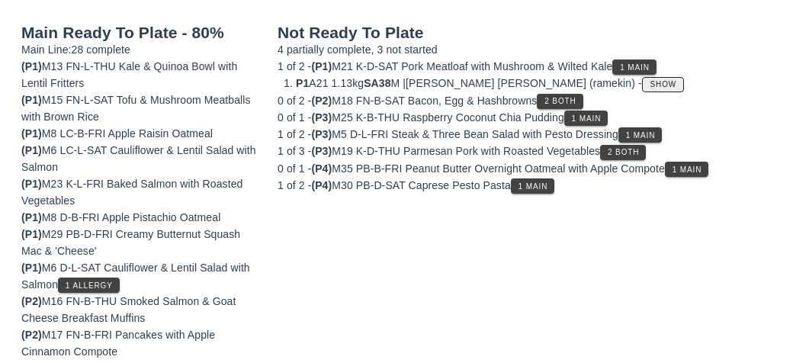
click at [650, 80] on span "Show" at bounding box center [663, 84] width 27 height 8
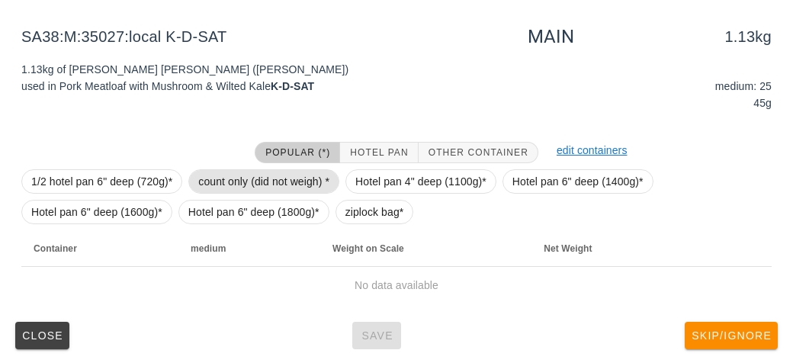
click at [238, 181] on span "count only (did not weigh) *" at bounding box center [263, 181] width 131 height 23
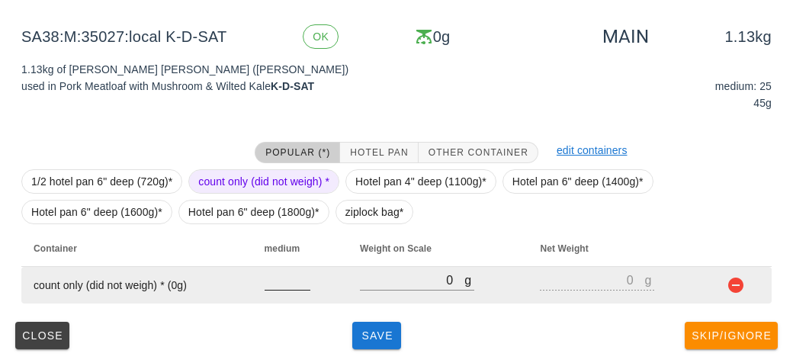
click at [272, 281] on input "number" at bounding box center [288, 280] width 46 height 20
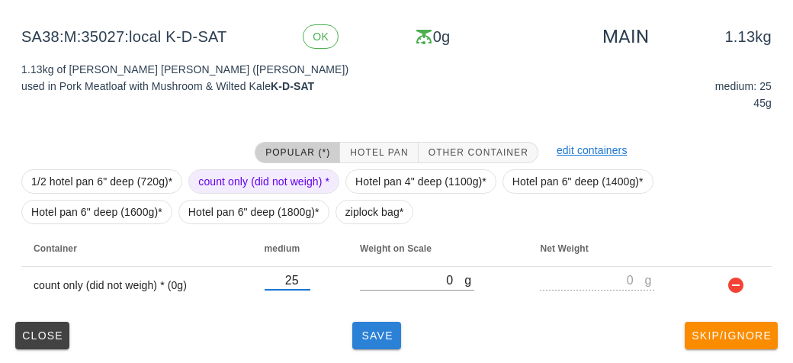
type input "25"
click at [387, 343] on button "Save" at bounding box center [376, 335] width 49 height 27
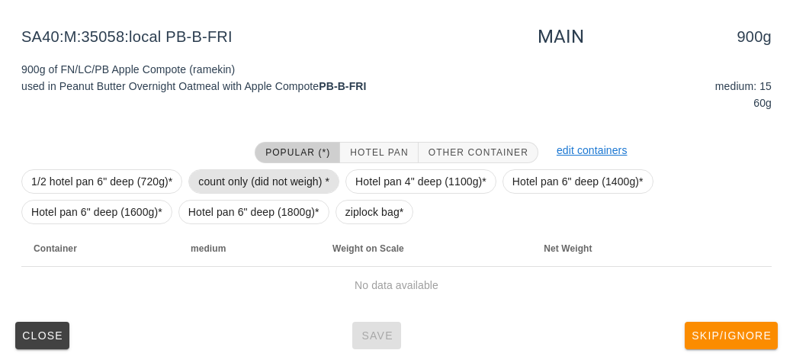
click at [226, 181] on span "count only (did not weigh) *" at bounding box center [263, 181] width 131 height 23
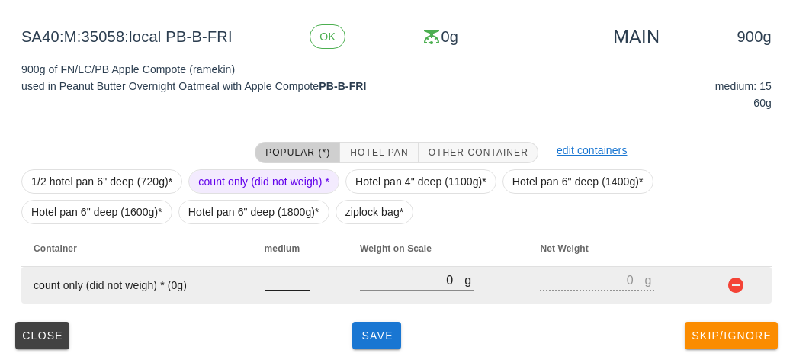
click at [274, 285] on input "number" at bounding box center [288, 280] width 46 height 20
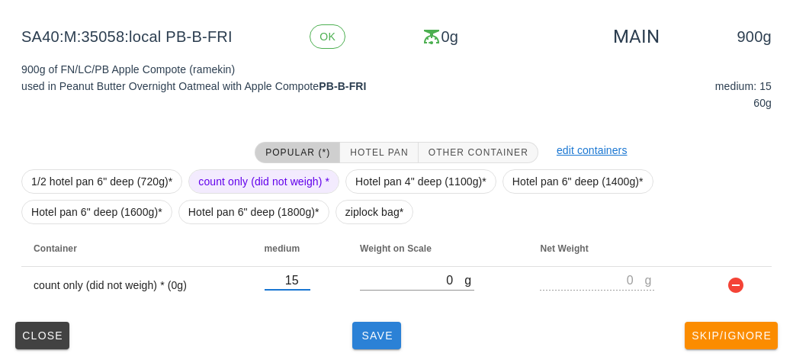
type input "15"
click at [383, 338] on span "Save" at bounding box center [376, 335] width 37 height 12
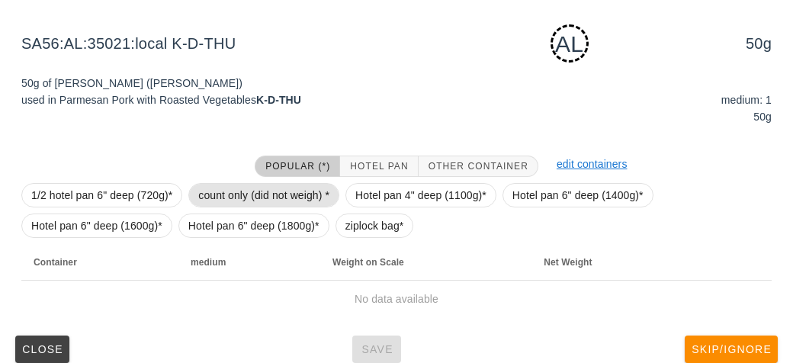
click at [242, 196] on span "count only (did not weigh) *" at bounding box center [263, 195] width 131 height 23
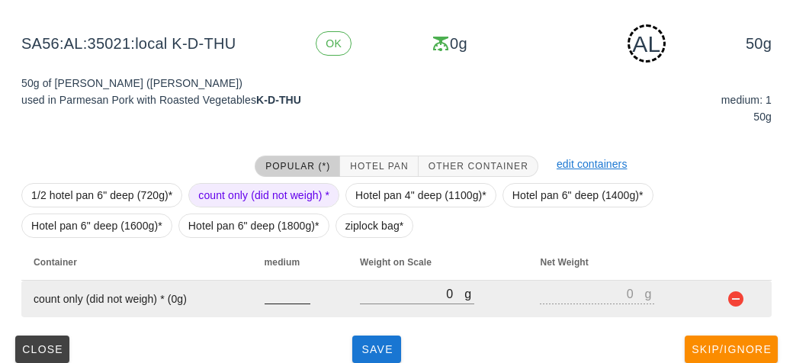
click at [281, 299] on input "number" at bounding box center [288, 294] width 46 height 20
type input "1"
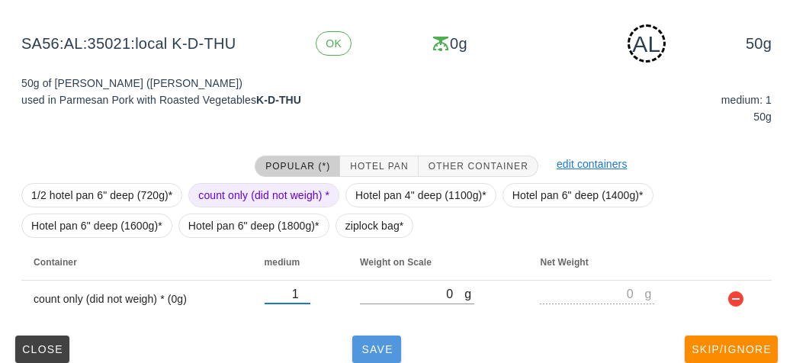
click at [371, 361] on button "Save" at bounding box center [376, 348] width 49 height 27
click at [391, 358] on button "Save" at bounding box center [376, 348] width 49 height 27
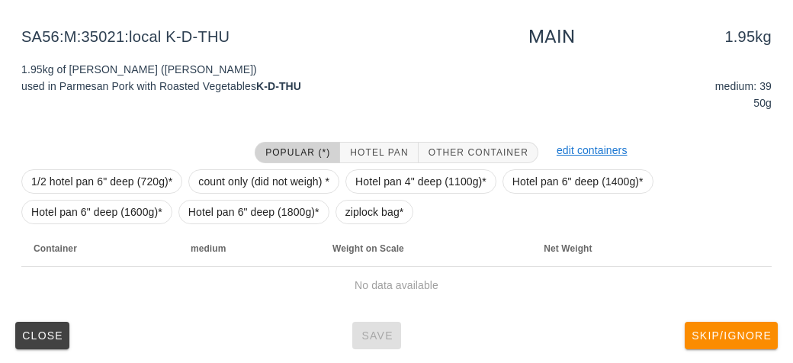
click at [258, 159] on button "Popular (*)" at bounding box center [297, 152] width 85 height 21
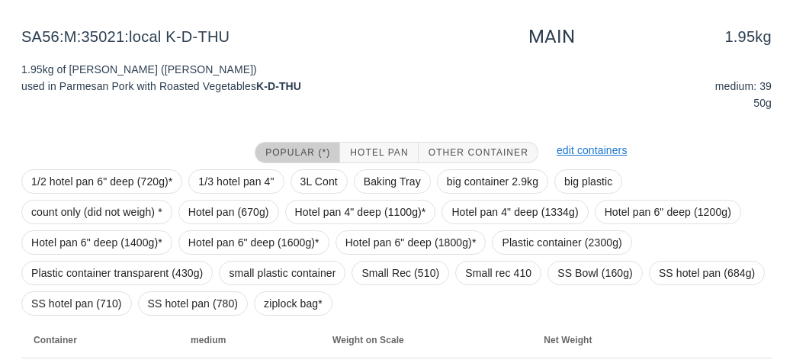
click at [287, 152] on span "Popular (*)" at bounding box center [298, 152] width 66 height 11
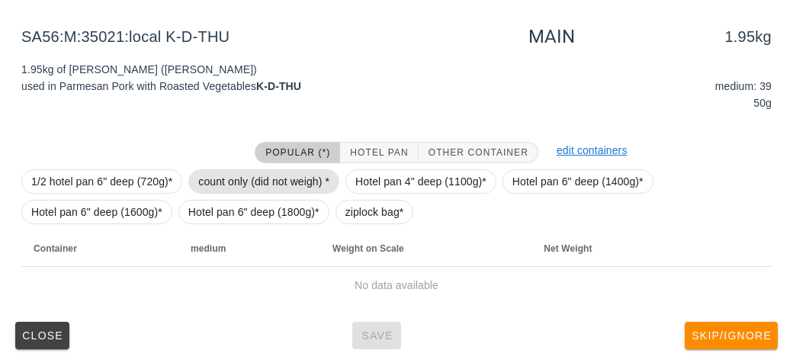
click at [259, 181] on span "count only (did not weigh) *" at bounding box center [263, 181] width 131 height 23
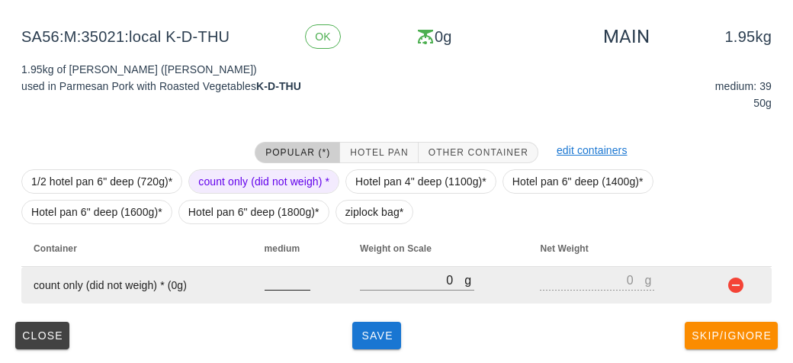
click at [279, 274] on input "number" at bounding box center [288, 280] width 46 height 20
type input "39"
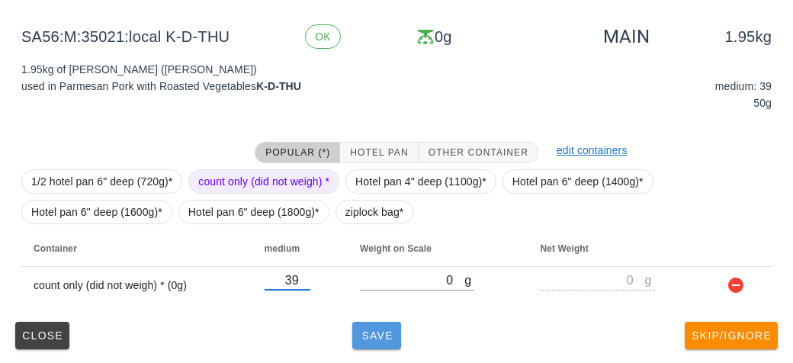
click at [377, 345] on button "Save" at bounding box center [376, 335] width 49 height 27
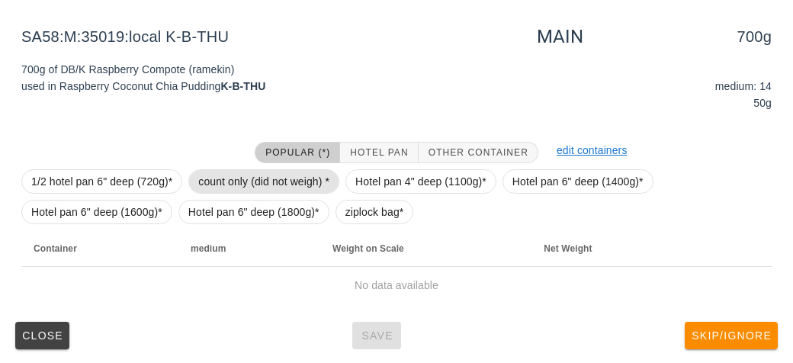
click at [255, 189] on span "count only (did not weigh) *" at bounding box center [263, 181] width 131 height 23
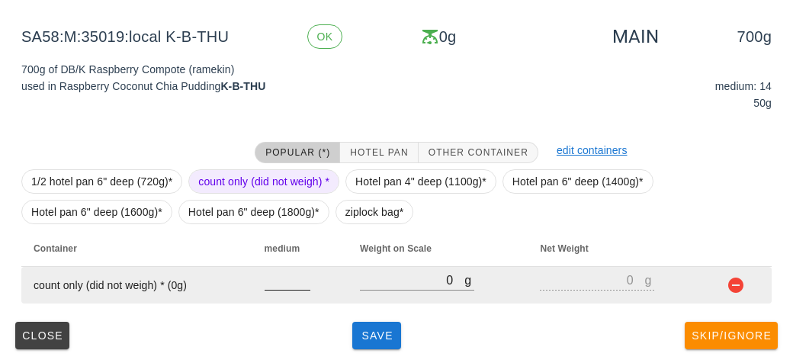
click at [278, 275] on input "number" at bounding box center [288, 280] width 46 height 20
type input "14"
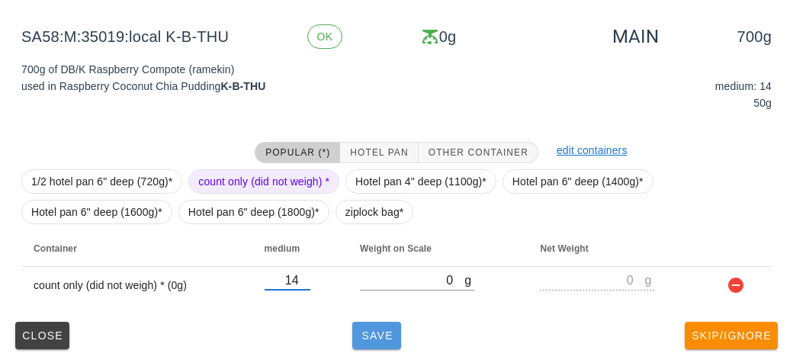
click at [374, 344] on button "Save" at bounding box center [376, 335] width 49 height 27
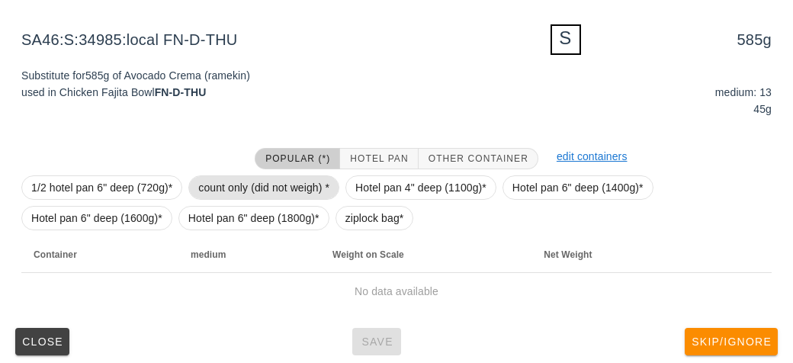
click at [229, 190] on span "count only (did not weigh) *" at bounding box center [263, 187] width 131 height 23
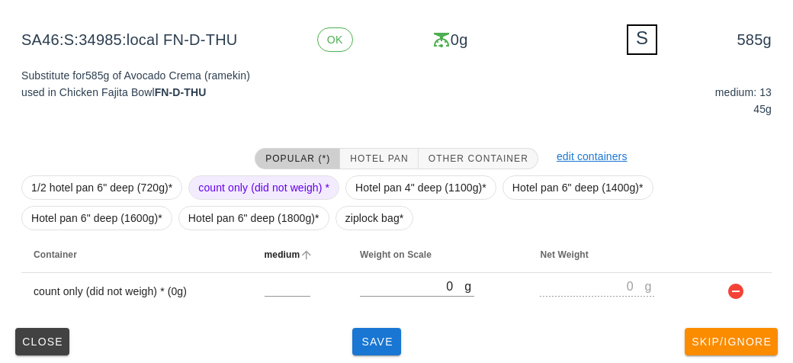
click at [277, 270] on th "medium" at bounding box center [299, 254] width 95 height 37
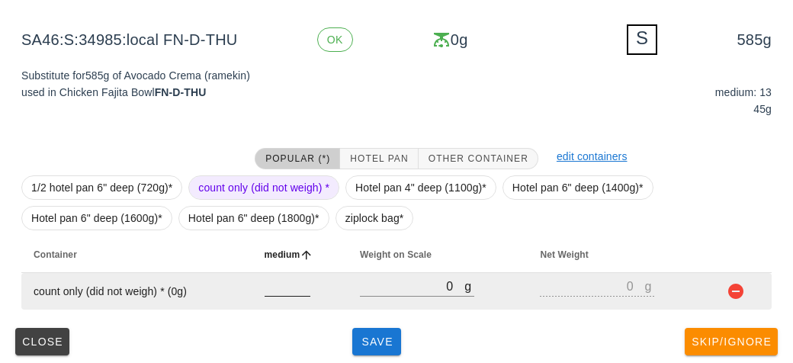
click at [282, 293] on input "number" at bounding box center [288, 286] width 46 height 20
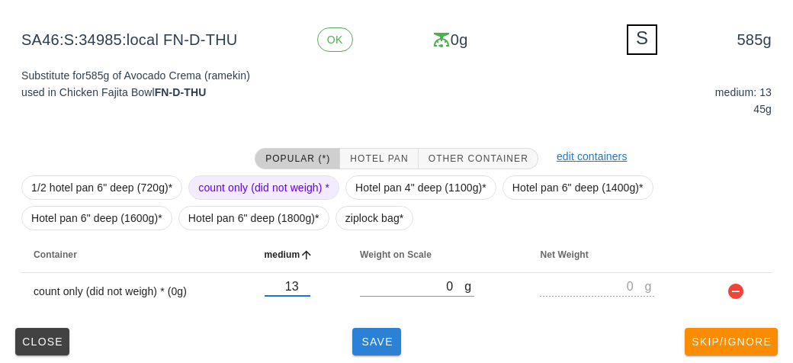
type input "13"
click at [362, 342] on span "Save" at bounding box center [376, 341] width 37 height 12
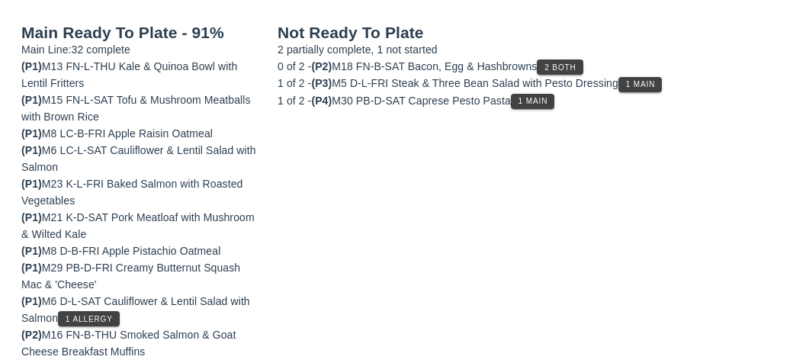
click at [578, 59] on button "2 Both" at bounding box center [560, 66] width 46 height 15
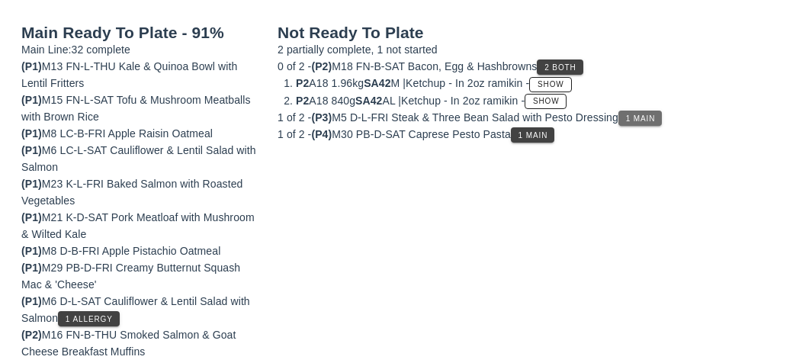
click at [654, 118] on span "1 Main" at bounding box center [640, 118] width 30 height 8
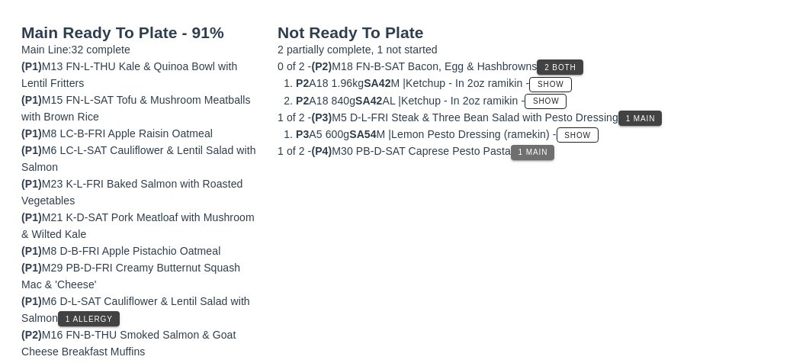
click at [524, 156] on button "1 Main" at bounding box center [532, 152] width 43 height 15
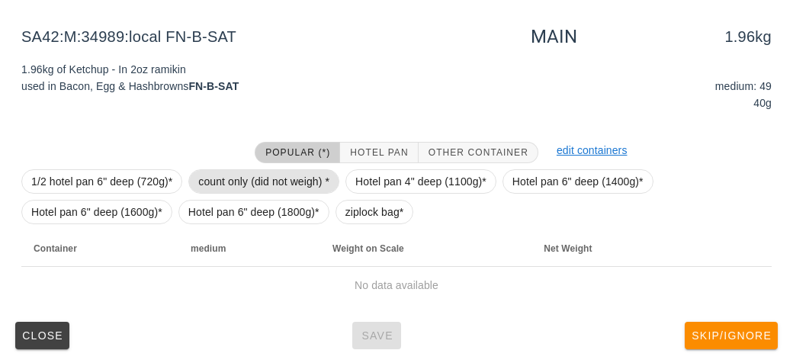
click at [259, 185] on span "count only (did not weigh) *" at bounding box center [263, 181] width 131 height 23
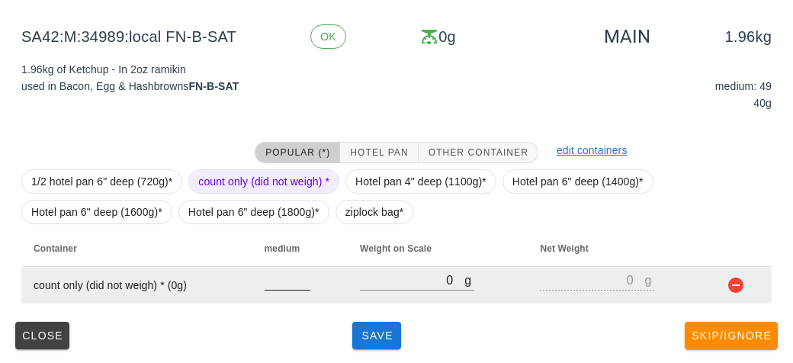
click at [297, 286] on input "number" at bounding box center [288, 280] width 46 height 20
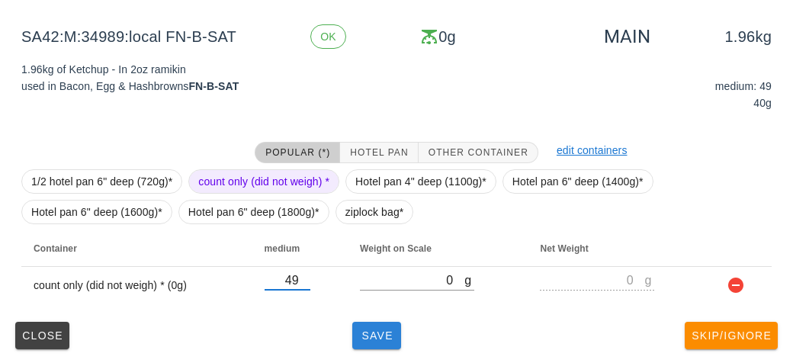
type input "49"
click at [363, 329] on span "Save" at bounding box center [376, 335] width 37 height 12
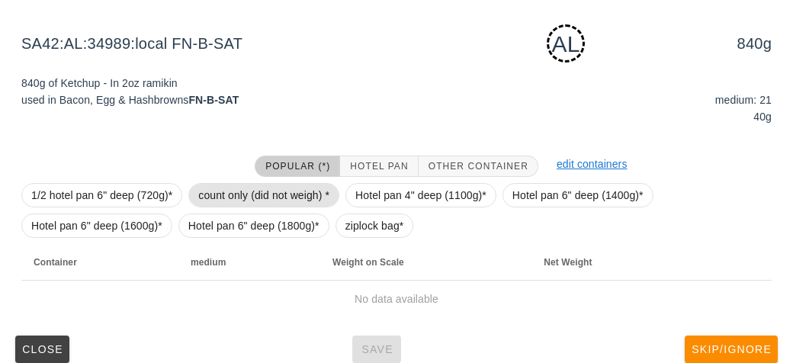
click at [219, 193] on span "count only (did not weigh) *" at bounding box center [263, 195] width 131 height 23
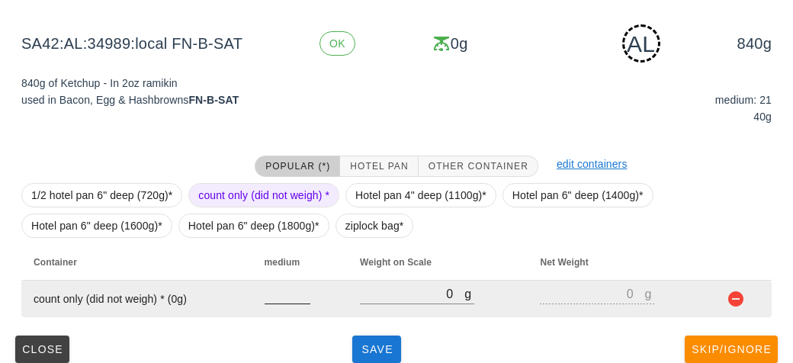
click at [291, 298] on input "number" at bounding box center [288, 294] width 46 height 20
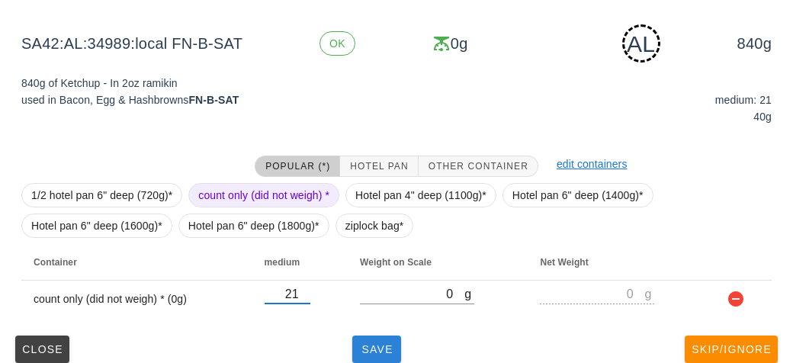
type input "21"
click at [363, 347] on span "Save" at bounding box center [376, 349] width 37 height 12
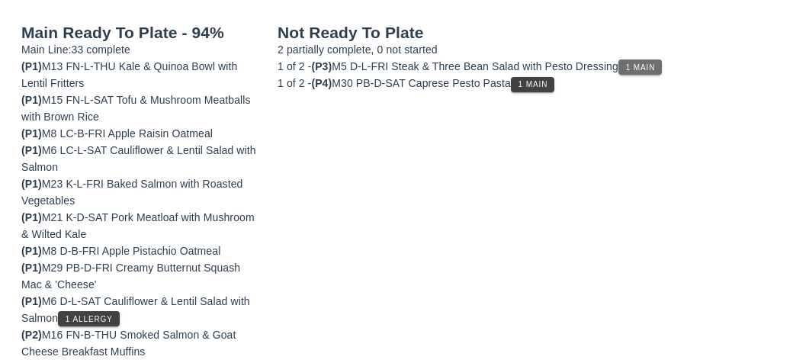
click at [645, 59] on button "1 Main" at bounding box center [639, 66] width 43 height 15
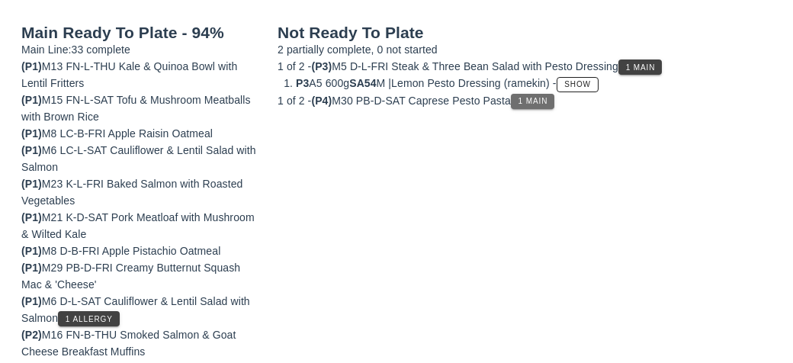
click at [535, 94] on button "1 Main" at bounding box center [532, 101] width 43 height 15
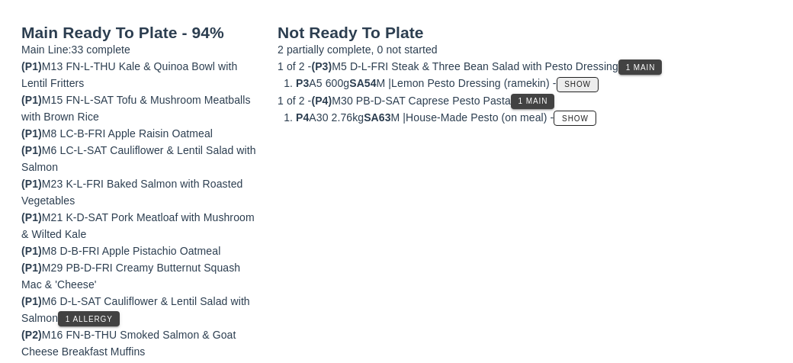
click at [587, 80] on span "Show" at bounding box center [576, 84] width 27 height 8
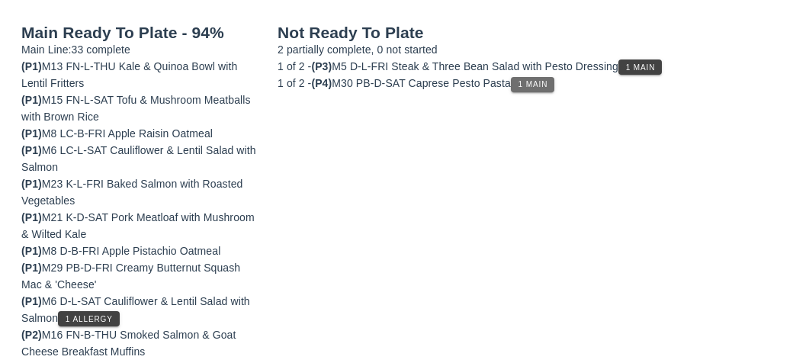
click at [553, 88] on button "1 Main" at bounding box center [532, 84] width 43 height 15
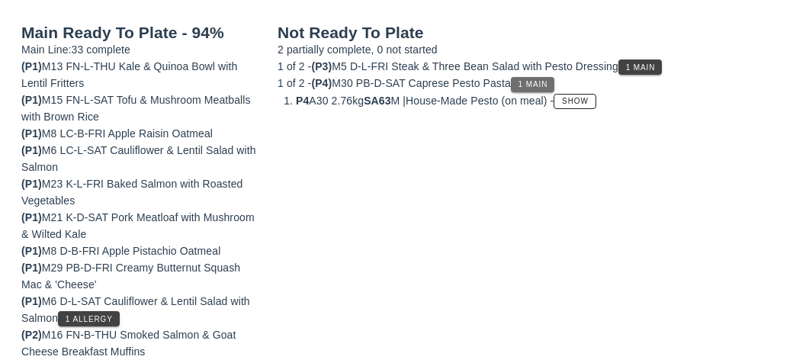
click at [547, 80] on span "1 Main" at bounding box center [533, 84] width 30 height 8
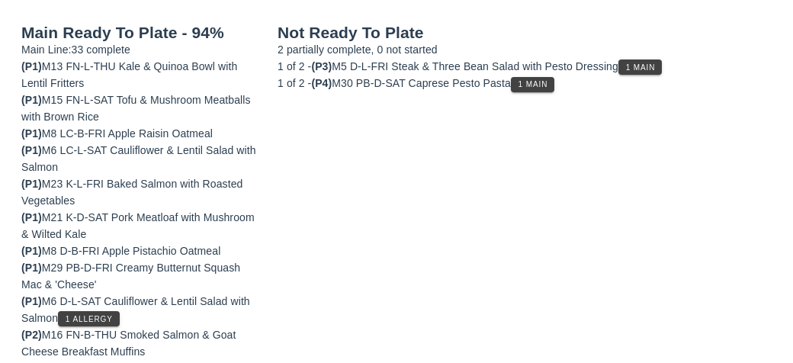
click at [647, 66] on span "1 Main" at bounding box center [640, 67] width 30 height 8
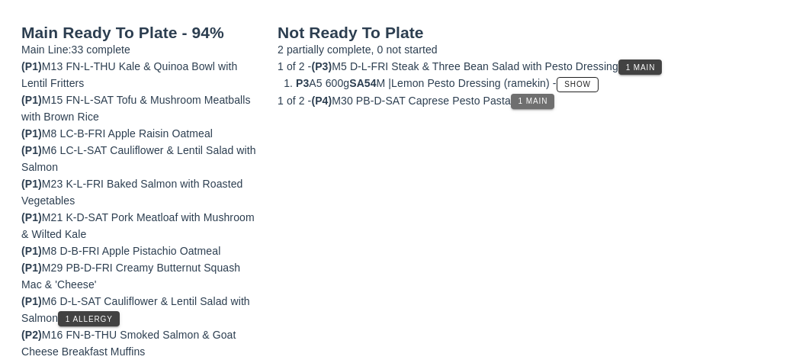
click at [552, 106] on button "1 Main" at bounding box center [532, 101] width 43 height 15
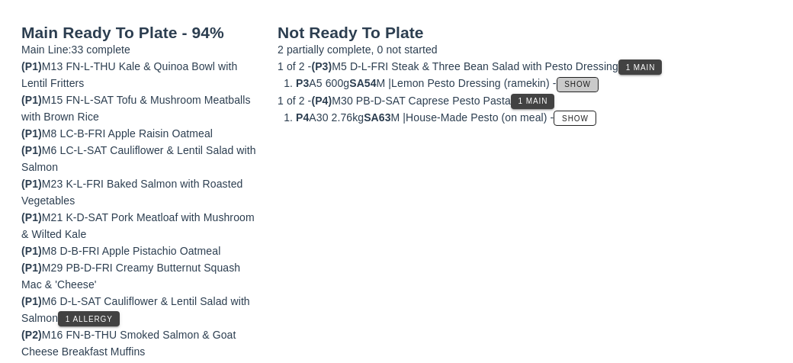
click at [591, 80] on span "Show" at bounding box center [576, 84] width 27 height 8
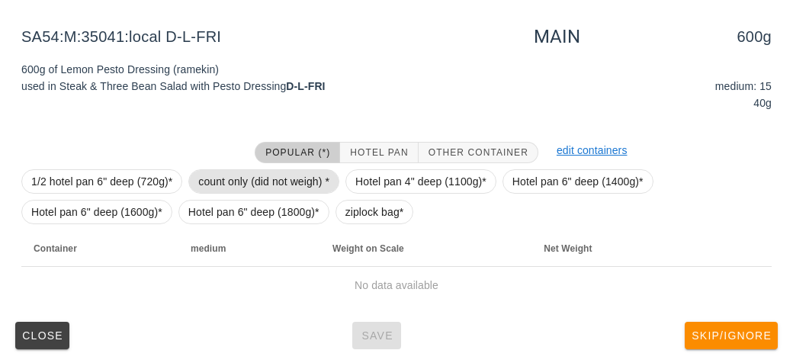
click at [278, 189] on span "count only (did not weigh) *" at bounding box center [263, 181] width 131 height 23
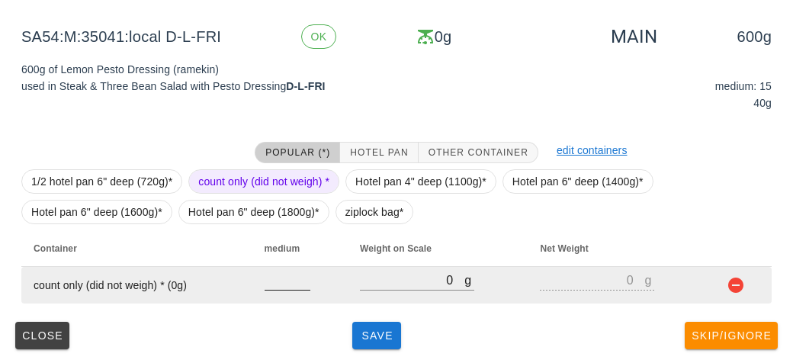
click at [294, 284] on input "number" at bounding box center [288, 280] width 46 height 20
type input "15"
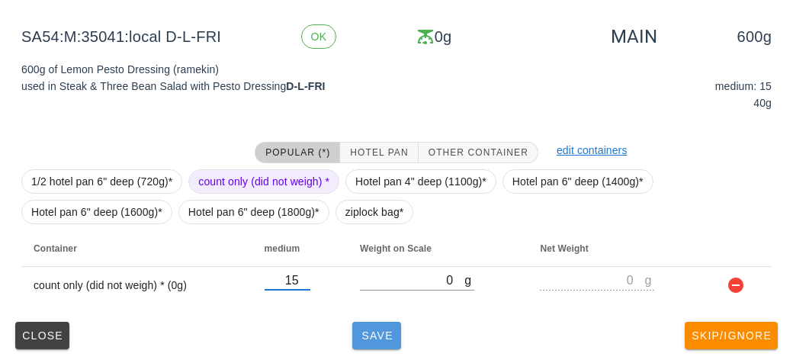
click at [367, 329] on span "Save" at bounding box center [376, 335] width 37 height 12
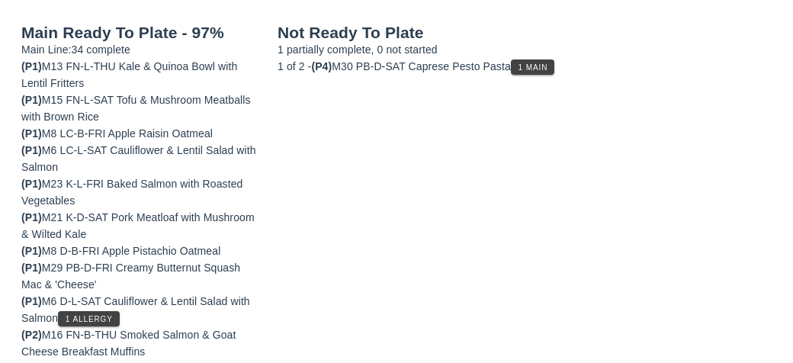
click at [520, 68] on button "1 Main" at bounding box center [532, 66] width 43 height 15
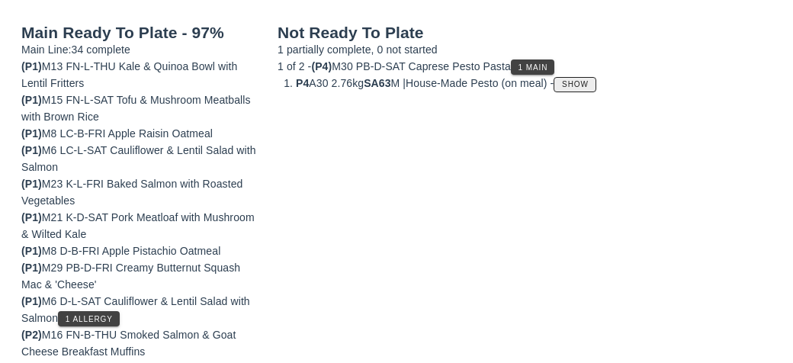
click at [592, 89] on button "Show" at bounding box center [575, 84] width 42 height 15
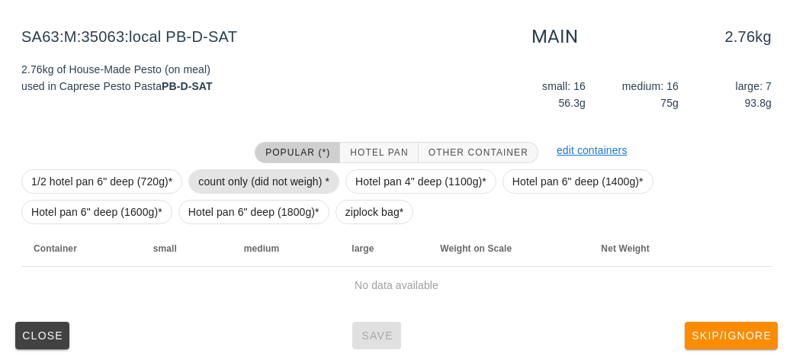
click at [247, 181] on span "count only (did not weigh) *" at bounding box center [263, 181] width 131 height 23
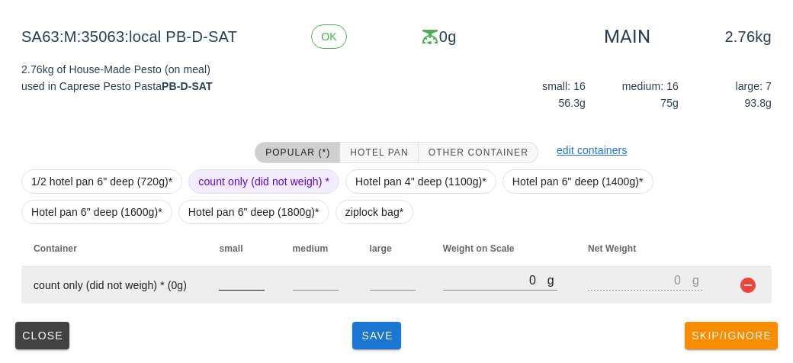
click at [239, 284] on input "number" at bounding box center [242, 280] width 46 height 20
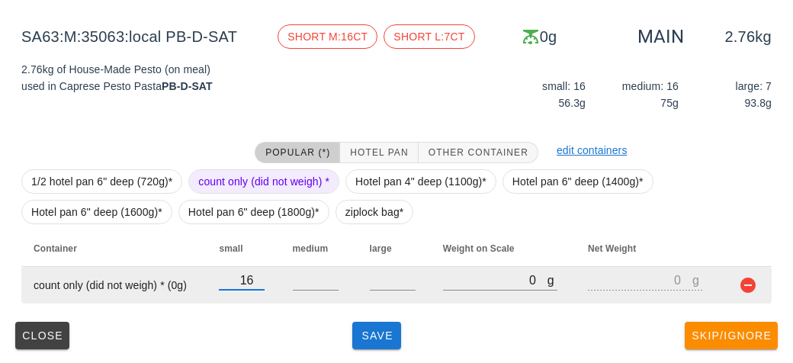
type input "16"
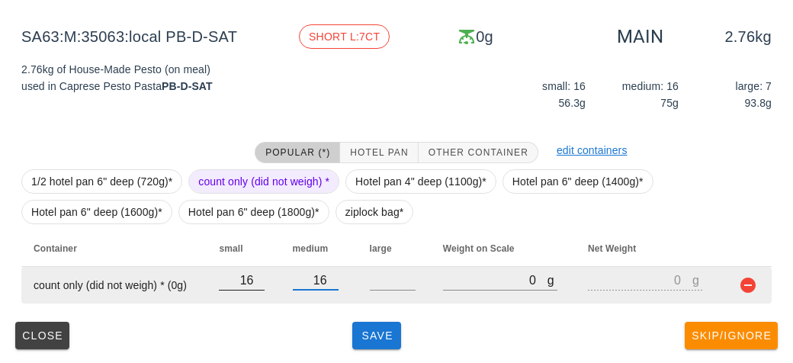
type input "16"
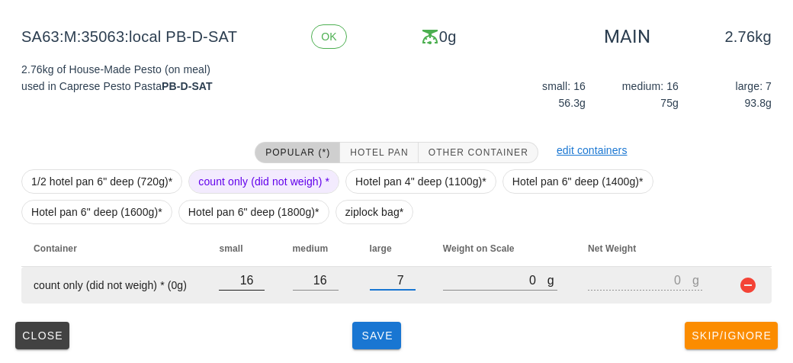
type input "7"
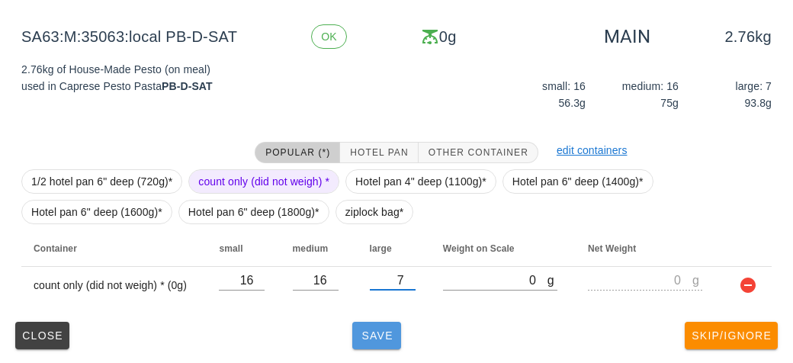
click at [381, 345] on button "Save" at bounding box center [376, 335] width 49 height 27
